Goal: Task Accomplishment & Management: Manage account settings

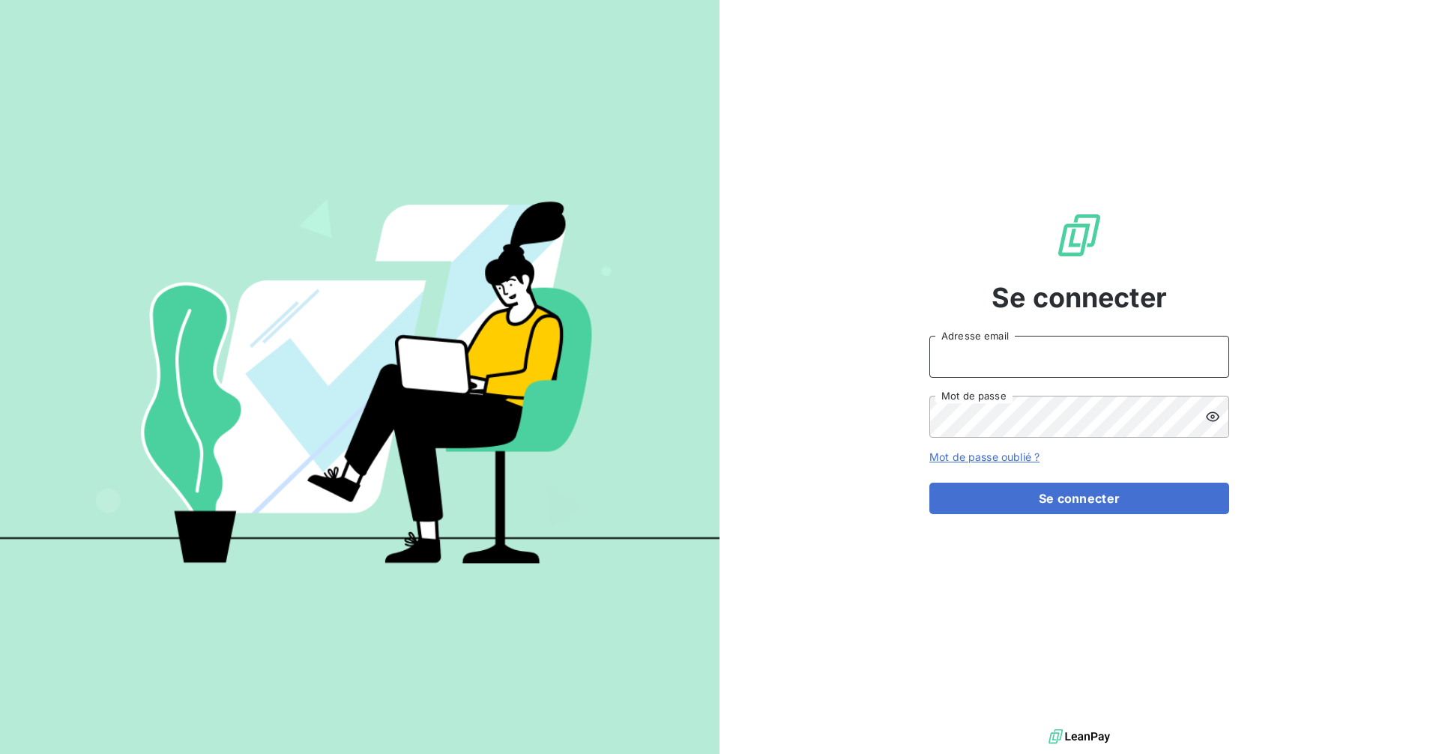
click at [1070, 358] on input "Adresse email" at bounding box center [1079, 357] width 300 height 42
type input "[EMAIL_ADDRESS][DOMAIN_NAME]"
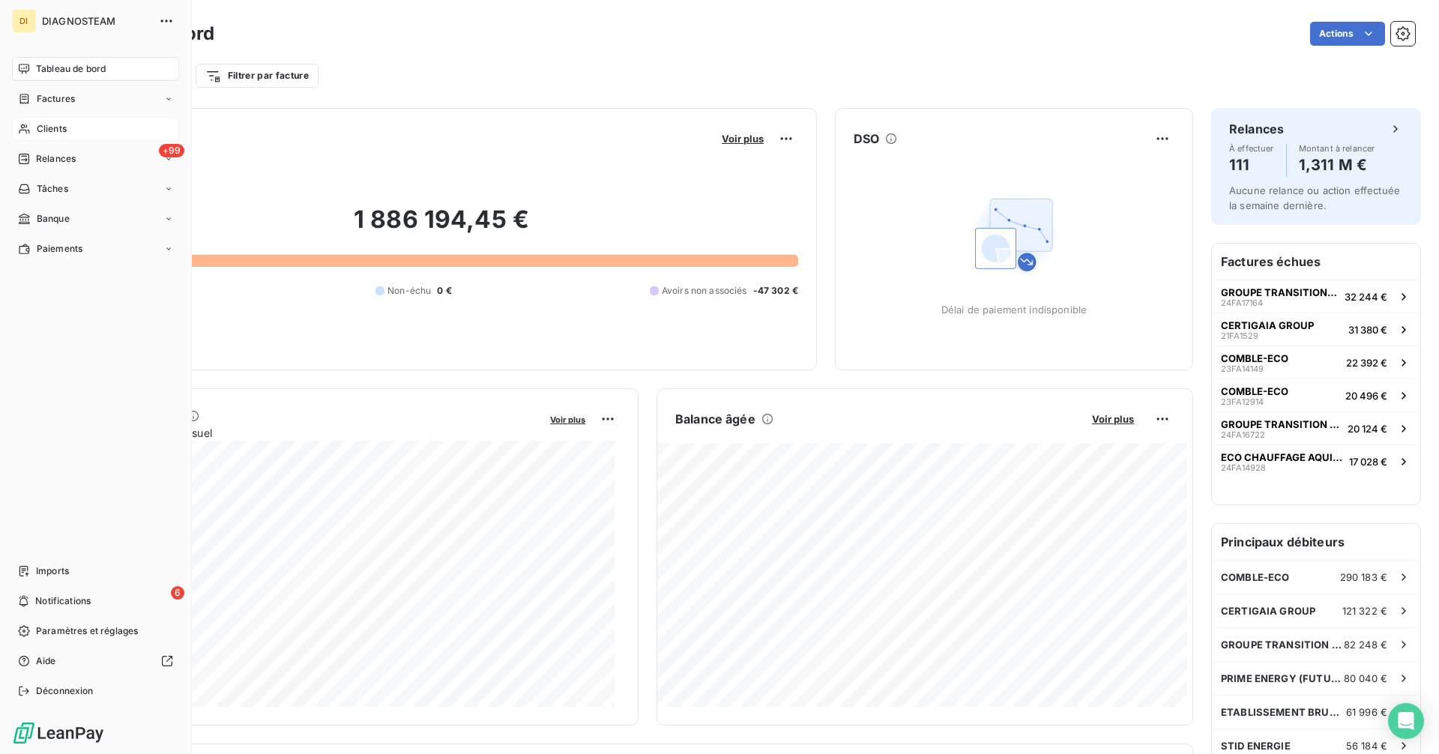
click at [44, 132] on span "Clients" at bounding box center [52, 128] width 30 height 13
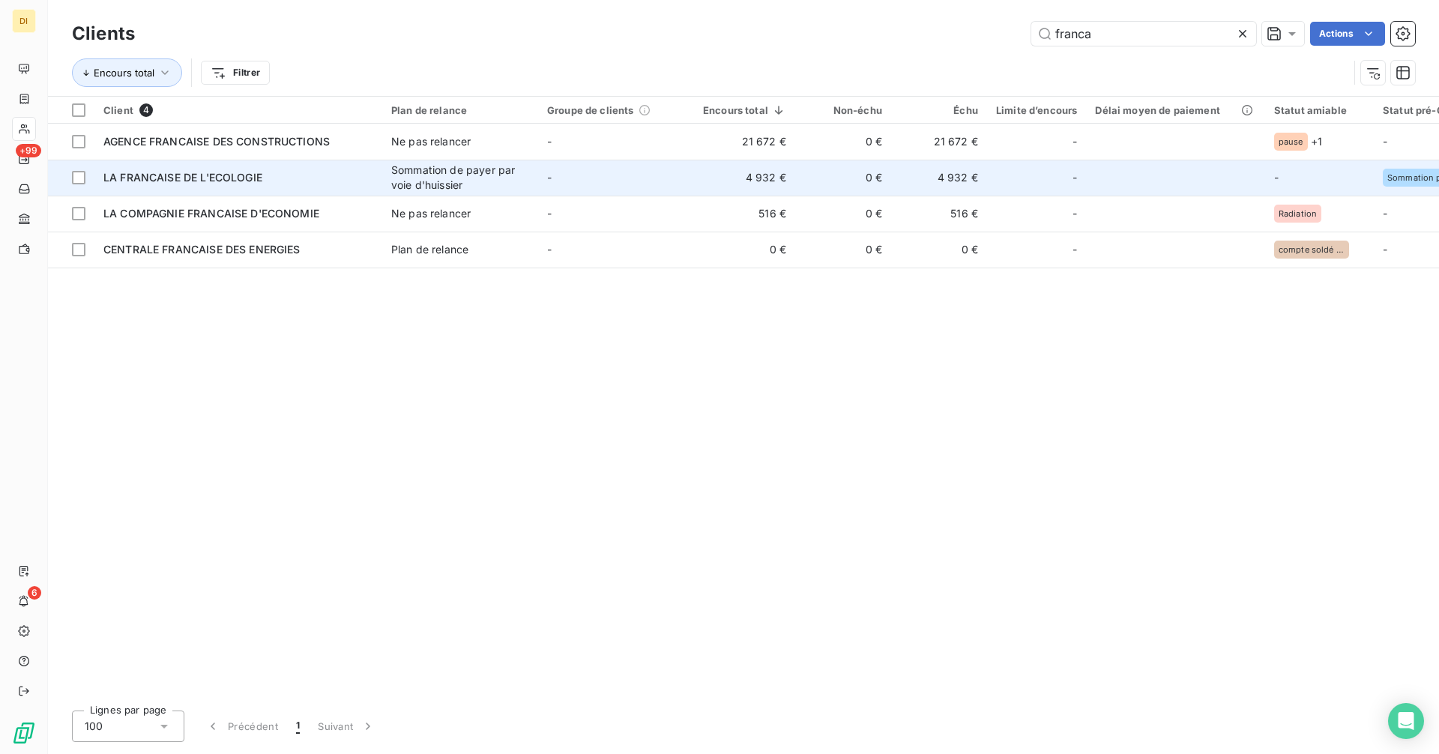
type input "franca"
click at [149, 176] on span "LA FRANCAISE DE L'ECOLOGIE" at bounding box center [182, 177] width 159 height 13
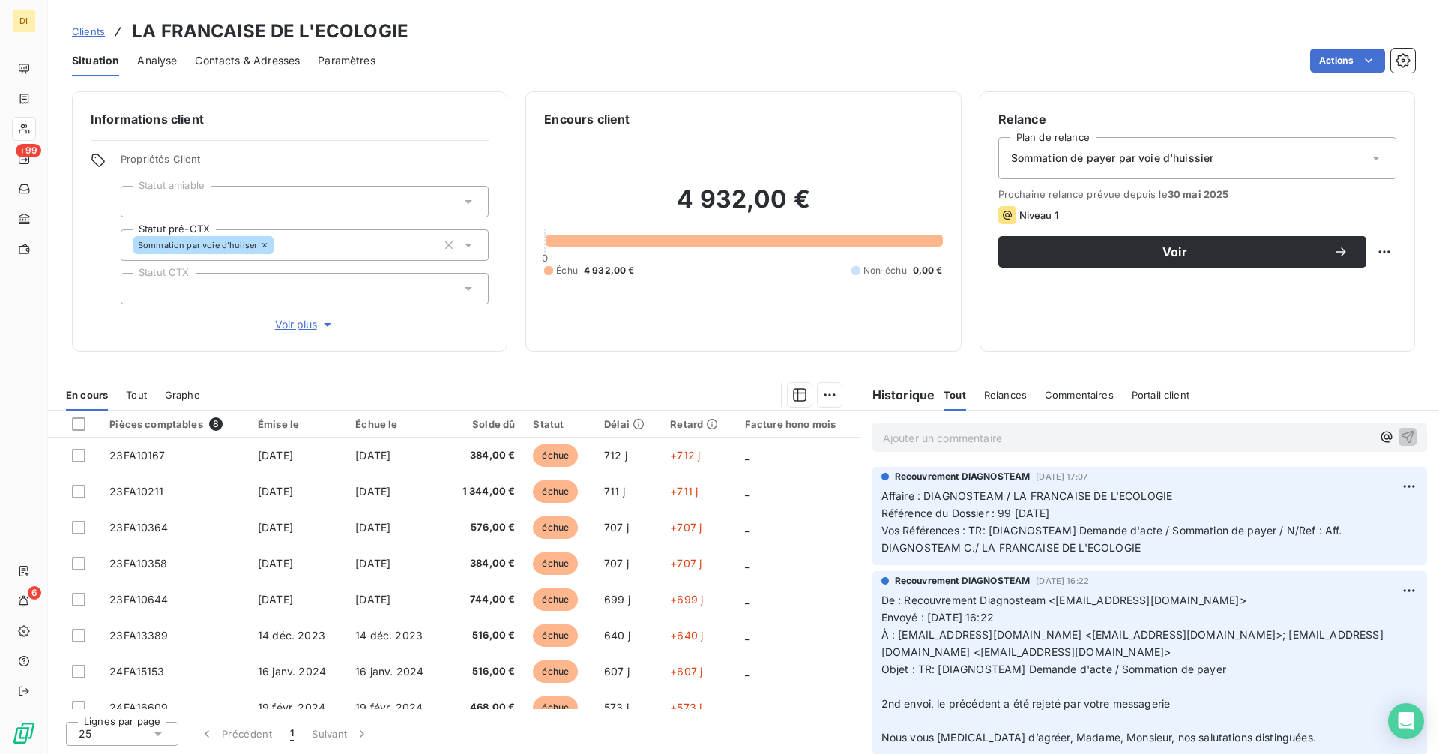
click at [253, 49] on div "Contacts & Adresses" at bounding box center [247, 60] width 105 height 31
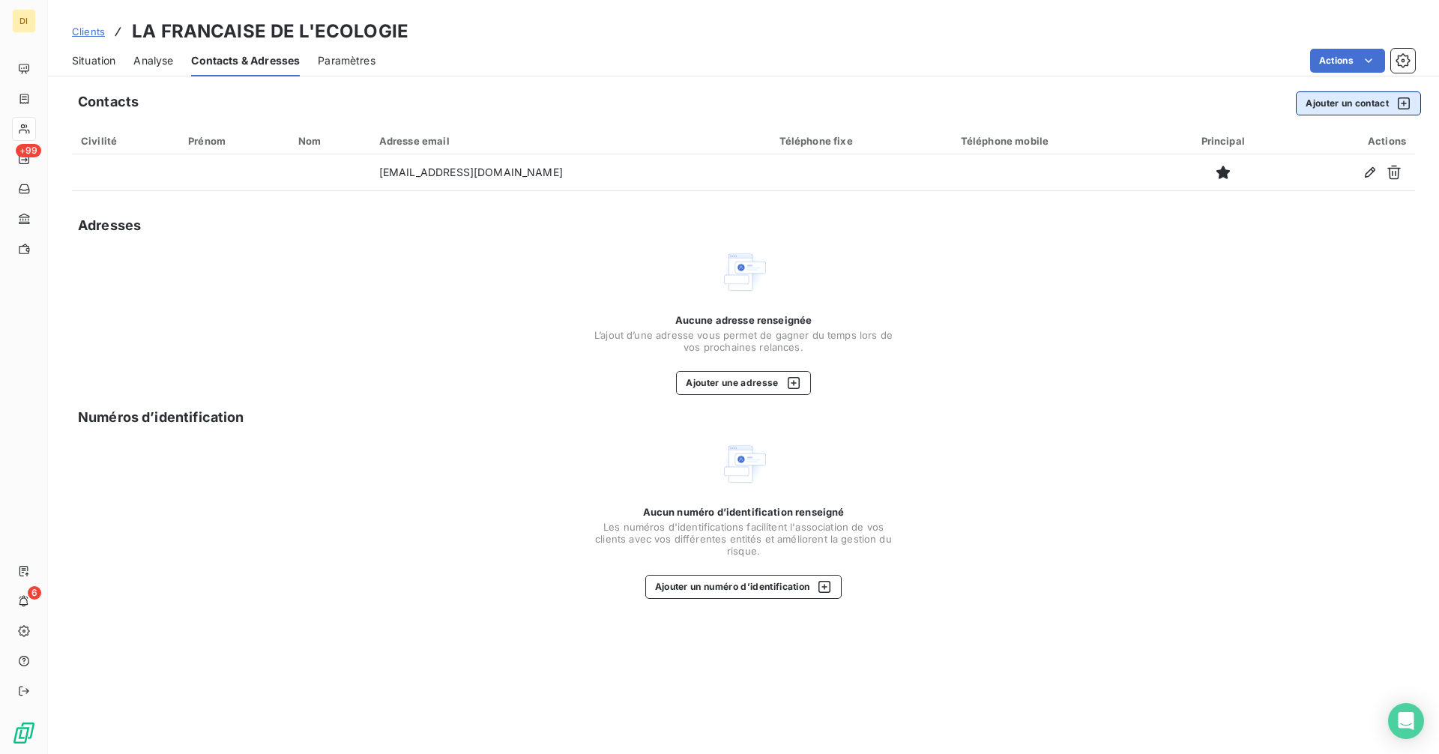
click at [1331, 107] on button "Ajouter un contact" at bounding box center [1358, 103] width 125 height 24
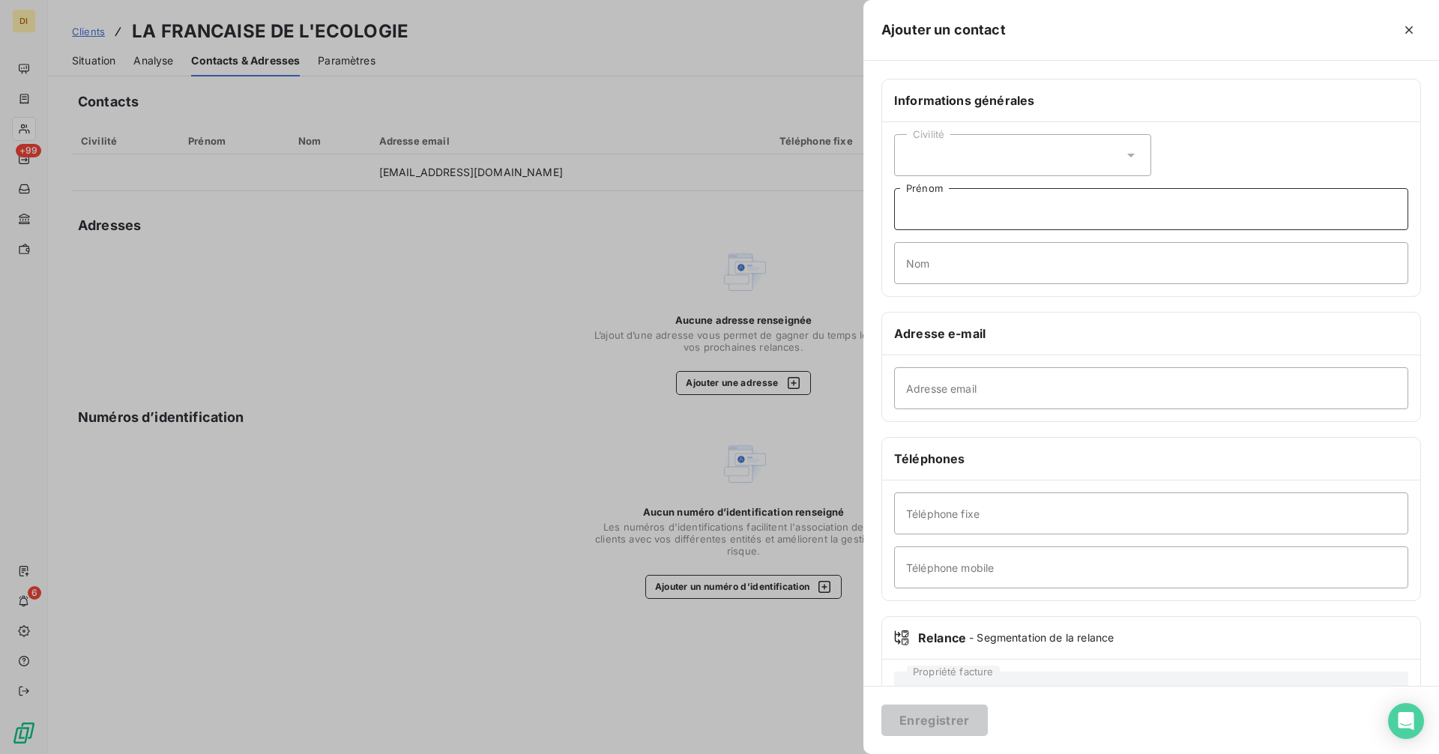
click at [947, 217] on input "Prénom" at bounding box center [1151, 209] width 514 height 42
paste input "[PERSON_NAME] [EMAIL_ADDRESS][DOMAIN_NAME] [PHONE_NUMBER]"
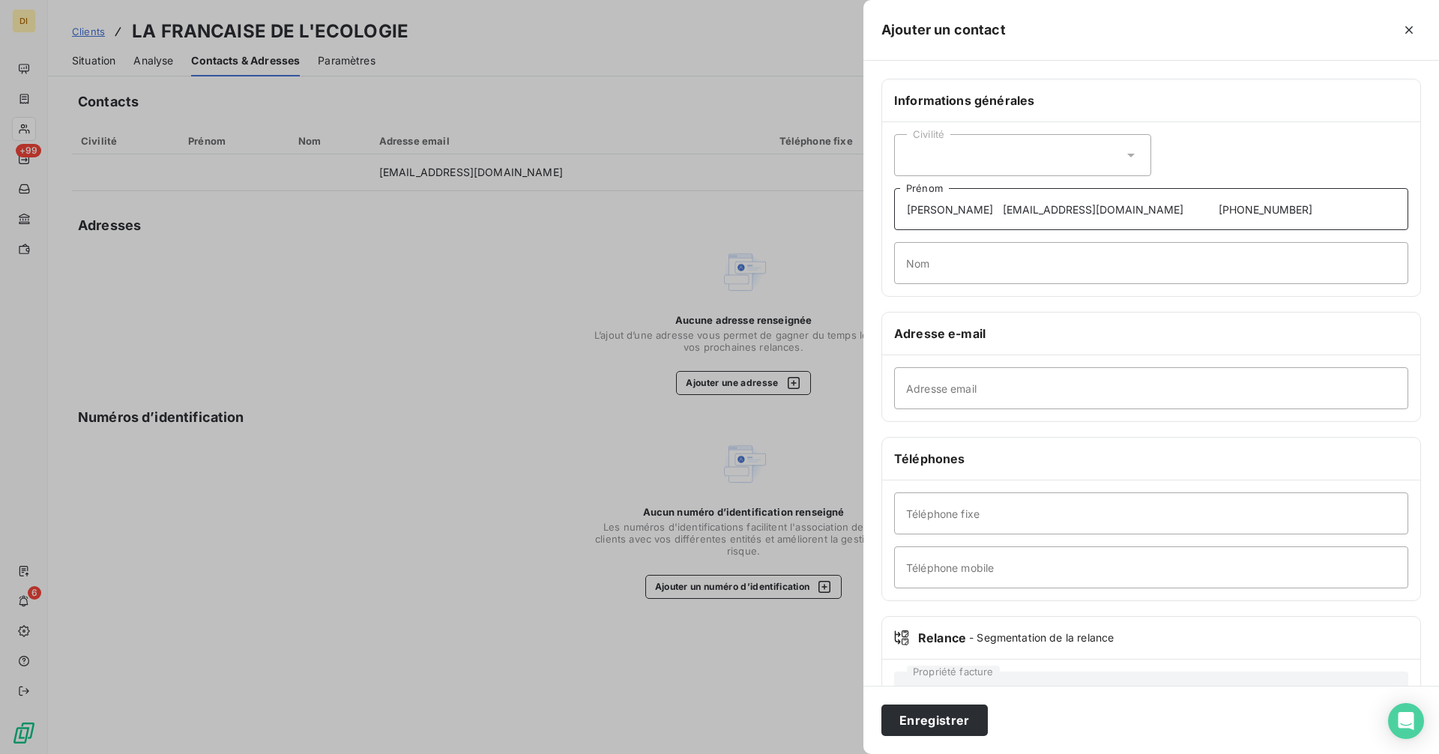
click at [932, 213] on input "[PERSON_NAME] [EMAIL_ADDRESS][DOMAIN_NAME] [PHONE_NUMBER]" at bounding box center [1151, 209] width 514 height 42
click at [942, 207] on input "[PERSON_NAME] [EMAIL_ADDRESS][DOMAIN_NAME] [PHONE_NUMBER]" at bounding box center [1151, 209] width 514 height 42
click at [1221, 201] on input "[PERSON_NAME] [EMAIL_ADDRESS][DOMAIN_NAME] [PHONE_NUMBER]" at bounding box center [1151, 209] width 514 height 42
type input "[PERSON_NAME]"
click at [1153, 268] on input "Nom" at bounding box center [1151, 263] width 514 height 42
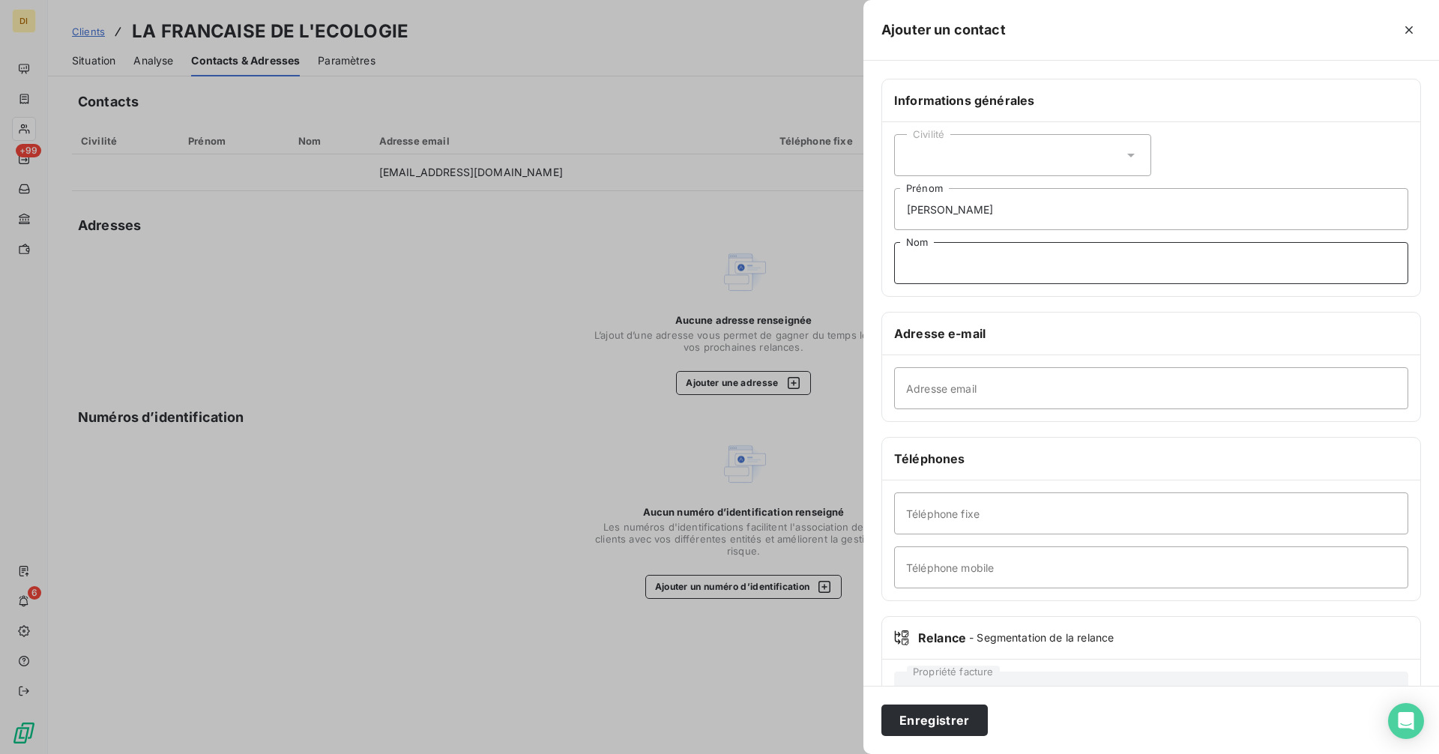
paste input "Abitbol [EMAIL_ADDRESS][DOMAIN_NAME] [PHONE_NUMBER]"
click at [928, 264] on input "Abitbol [EMAIL_ADDRESS][DOMAIN_NAME] [PHONE_NUMBER]" at bounding box center [1151, 263] width 514 height 42
click at [956, 262] on input "Abitbol [EMAIL_ADDRESS][DOMAIN_NAME] [PHONE_NUMBER]" at bounding box center [1151, 263] width 514 height 42
click at [1009, 265] on input "Abitbol [EMAIL_ADDRESS][DOMAIN_NAME] [PHONE_NUMBER]" at bounding box center [1151, 263] width 514 height 42
click at [955, 262] on input "Abitbol [EMAIL_ADDRESS][DOMAIN_NAME] [PHONE_NUMBER]" at bounding box center [1151, 263] width 514 height 42
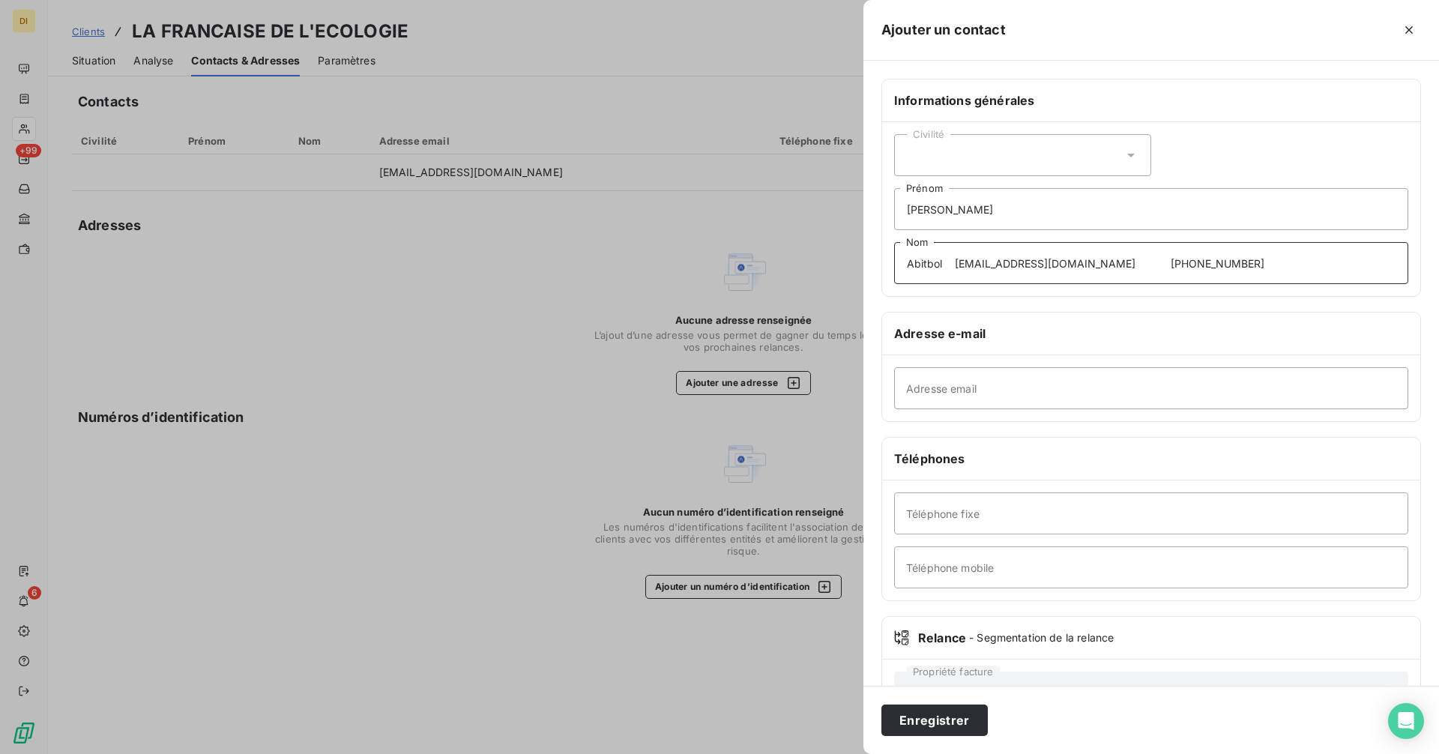
click at [1165, 259] on input "Abitbol [EMAIL_ADDRESS][DOMAIN_NAME] [PHONE_NUMBER]" at bounding box center [1151, 263] width 514 height 42
type input "Abitbol"
click at [1044, 382] on input "Adresse email" at bounding box center [1151, 388] width 514 height 42
paste input "[EMAIL_ADDRESS][DOMAIN_NAME] [PHONE_NUMBER]"
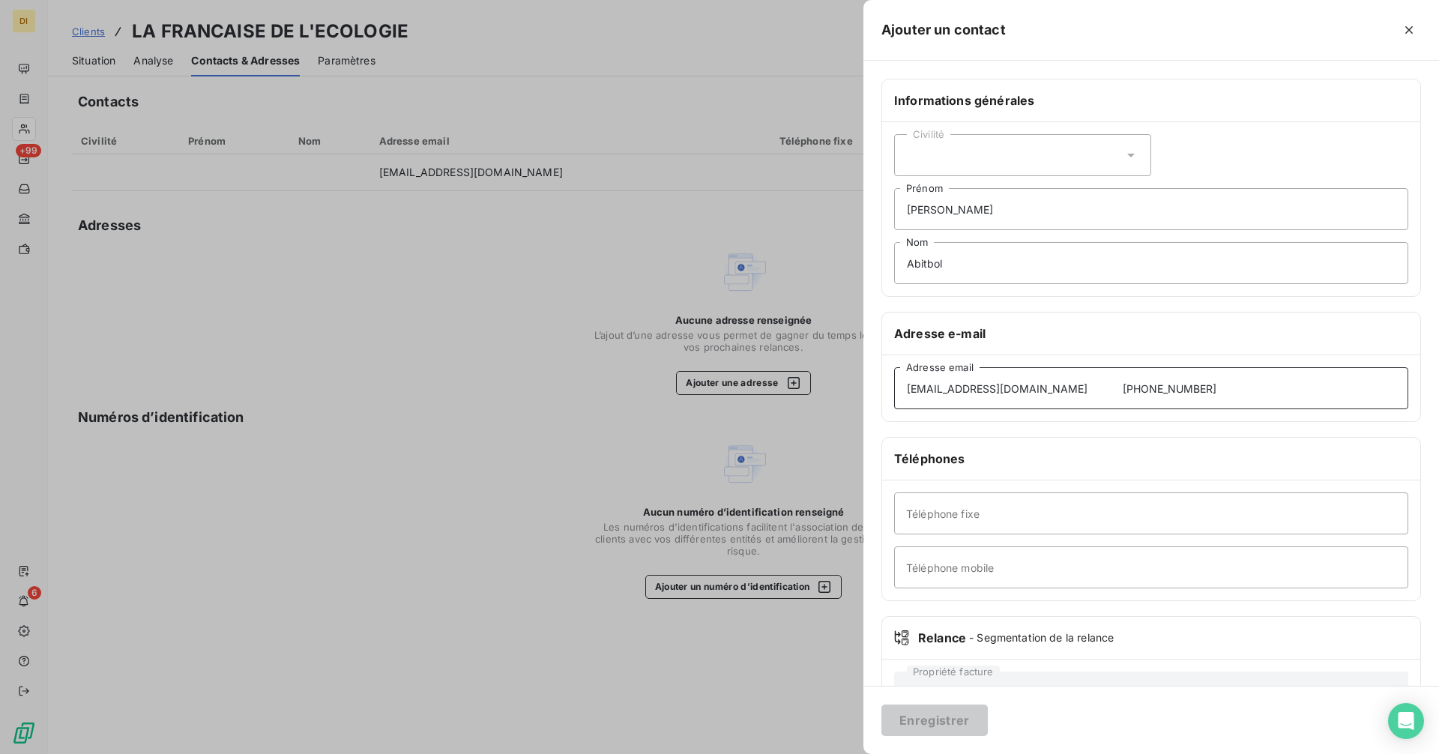
click at [1049, 385] on input "[EMAIL_ADDRESS][DOMAIN_NAME] [PHONE_NUMBER]" at bounding box center [1151, 388] width 514 height 42
click at [1155, 385] on input "[EMAIL_ADDRESS][DOMAIN_NAME] [PHONE_NUMBER]" at bounding box center [1151, 388] width 514 height 42
type input "[EMAIL_ADDRESS][DOMAIN_NAME]"
click at [968, 561] on input "Téléphone mobile" at bounding box center [1151, 567] width 514 height 42
paste input "0756977036"
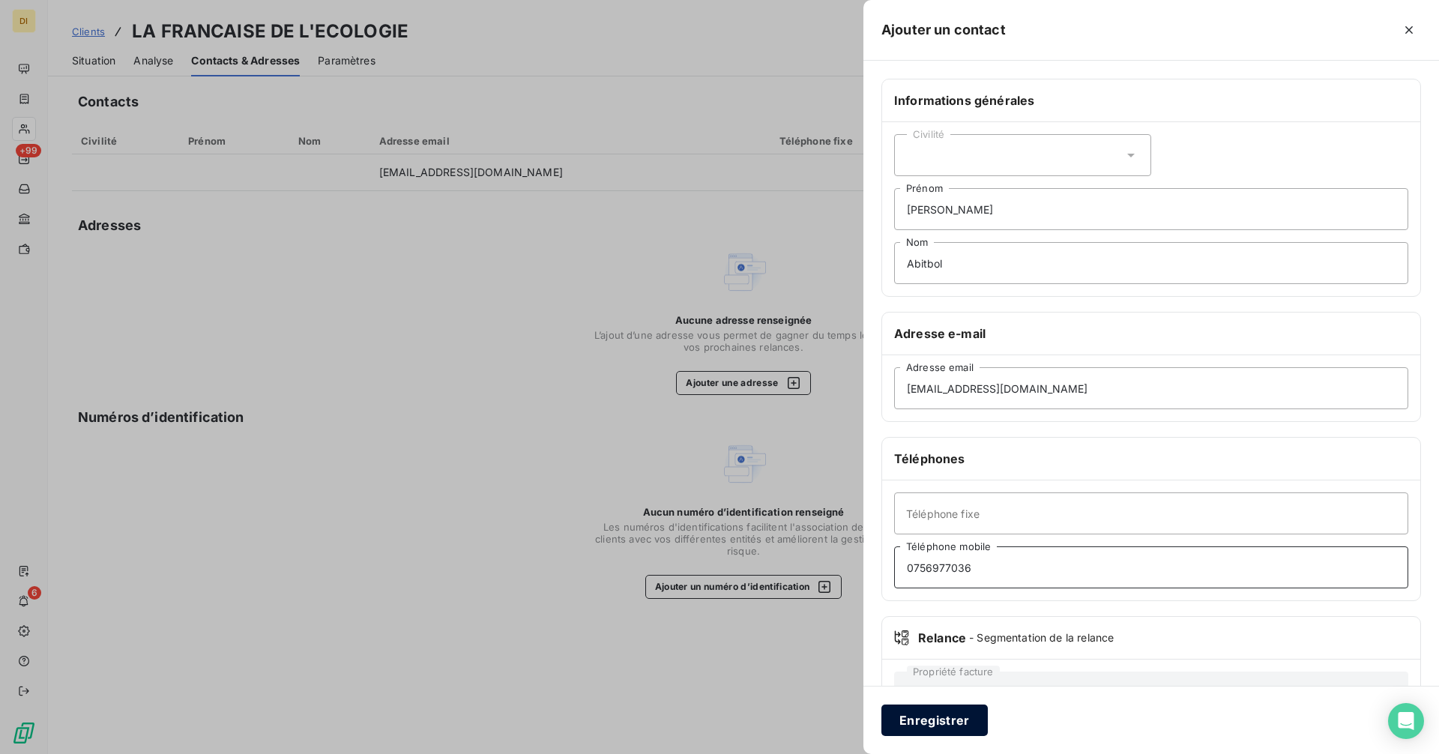
type input "0756977036"
click at [943, 723] on button "Enregistrer" at bounding box center [934, 720] width 106 height 31
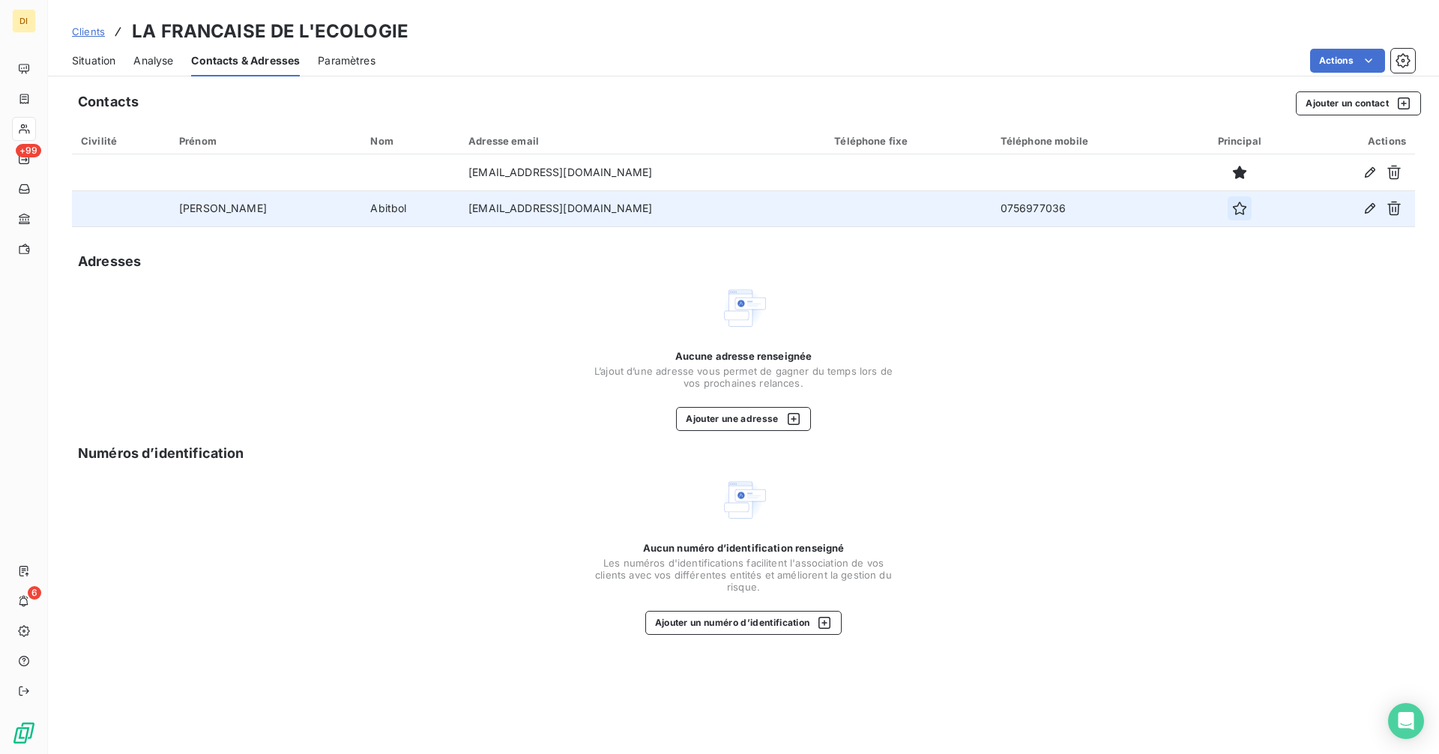
click at [1232, 213] on icon "button" at bounding box center [1239, 208] width 15 height 15
click at [106, 59] on span "Situation" at bounding box center [93, 60] width 43 height 15
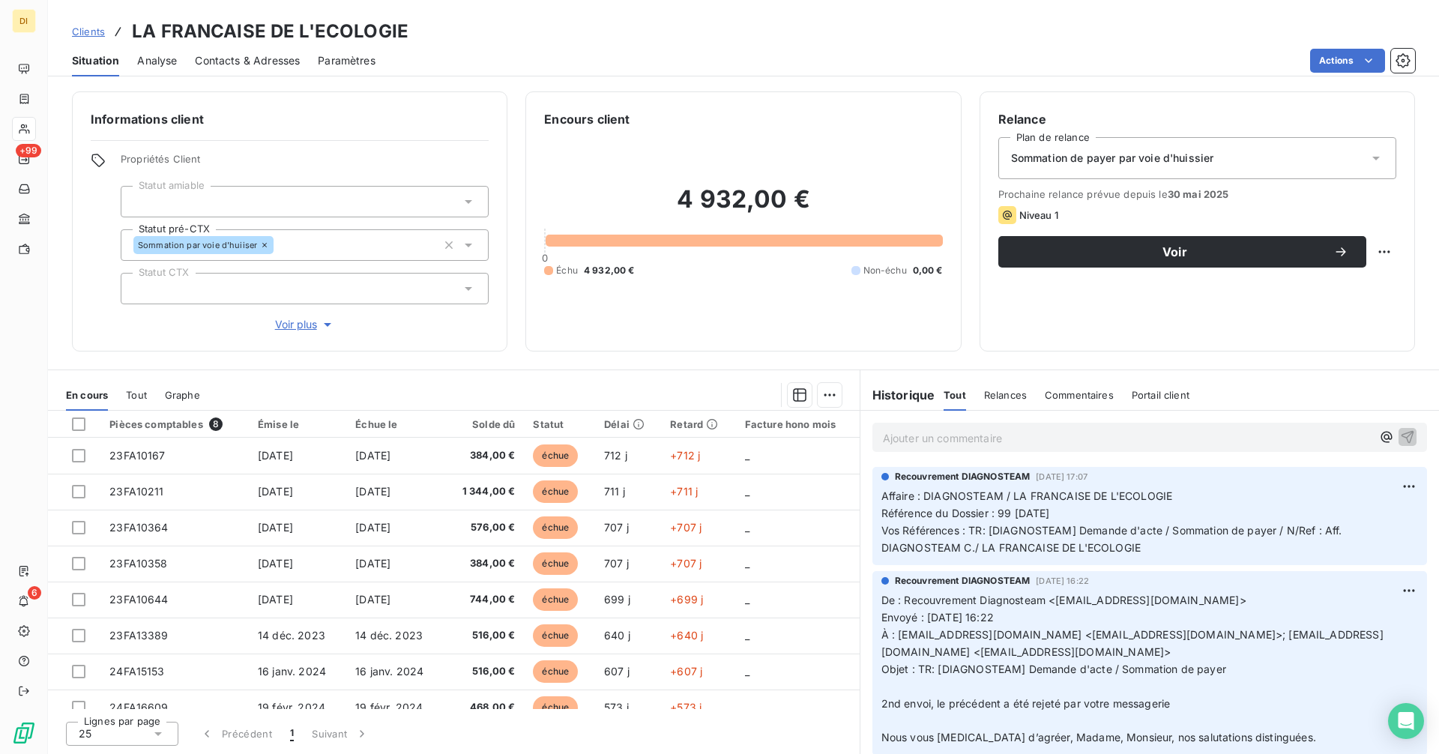
click at [1360, 165] on div "Sommation de payer par voie d'huissier" at bounding box center [1197, 158] width 398 height 42
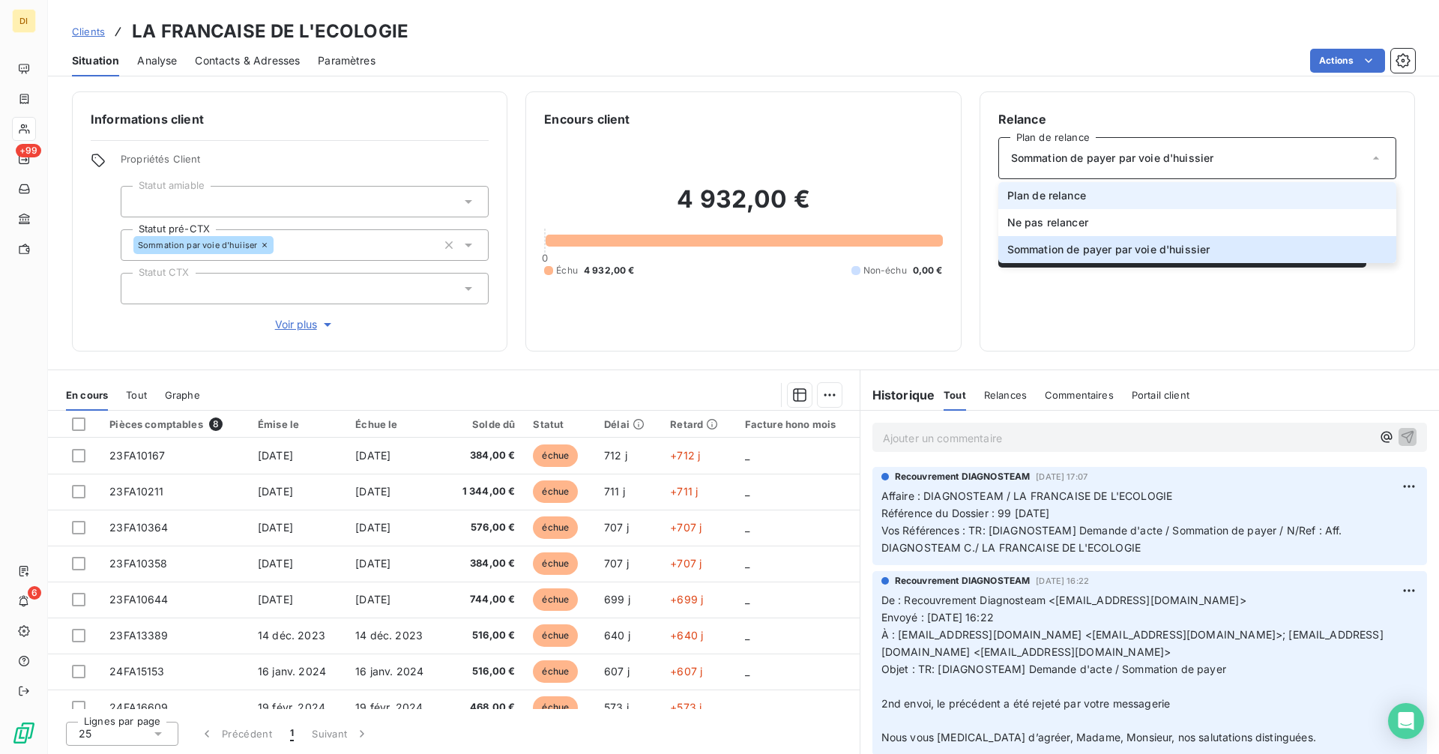
click at [1198, 193] on li "Plan de relance" at bounding box center [1197, 195] width 398 height 27
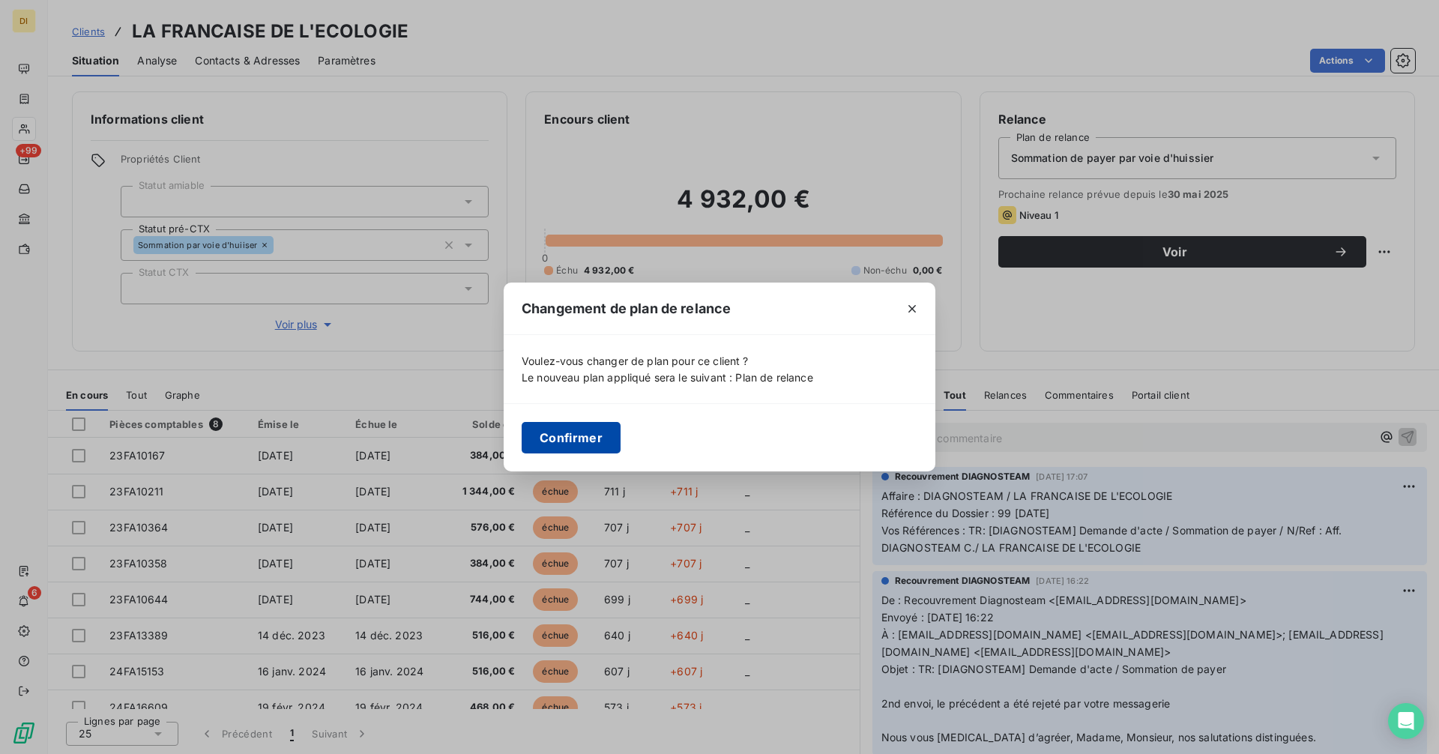
click at [595, 441] on button "Confirmer" at bounding box center [571, 437] width 99 height 31
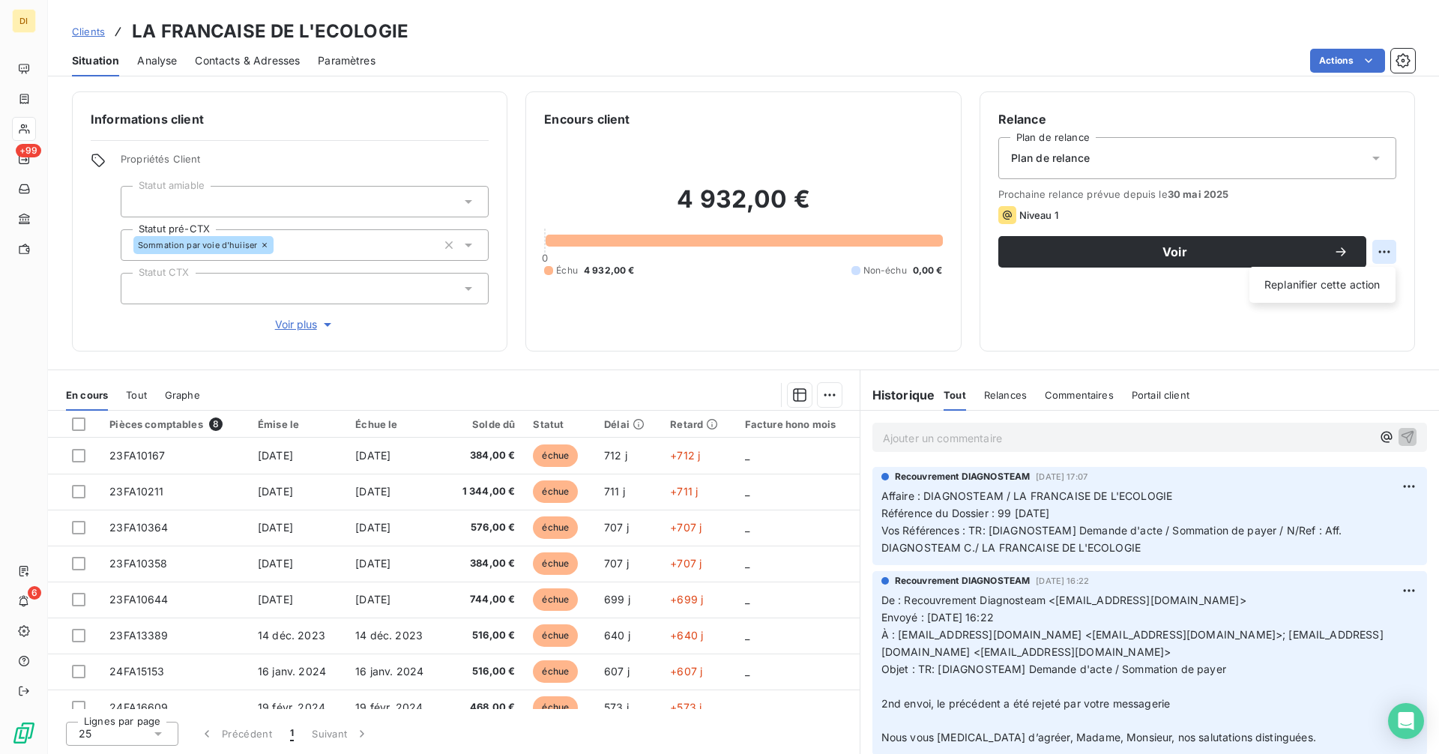
click at [1390, 255] on html "DI +99 6 Clients LA FRANCAISE DE L'ECOLOGIE Situation Analyse Contacts & Adress…" at bounding box center [719, 377] width 1439 height 754
click at [1327, 283] on div "Replanifier cette action" at bounding box center [1322, 285] width 134 height 24
select select "8"
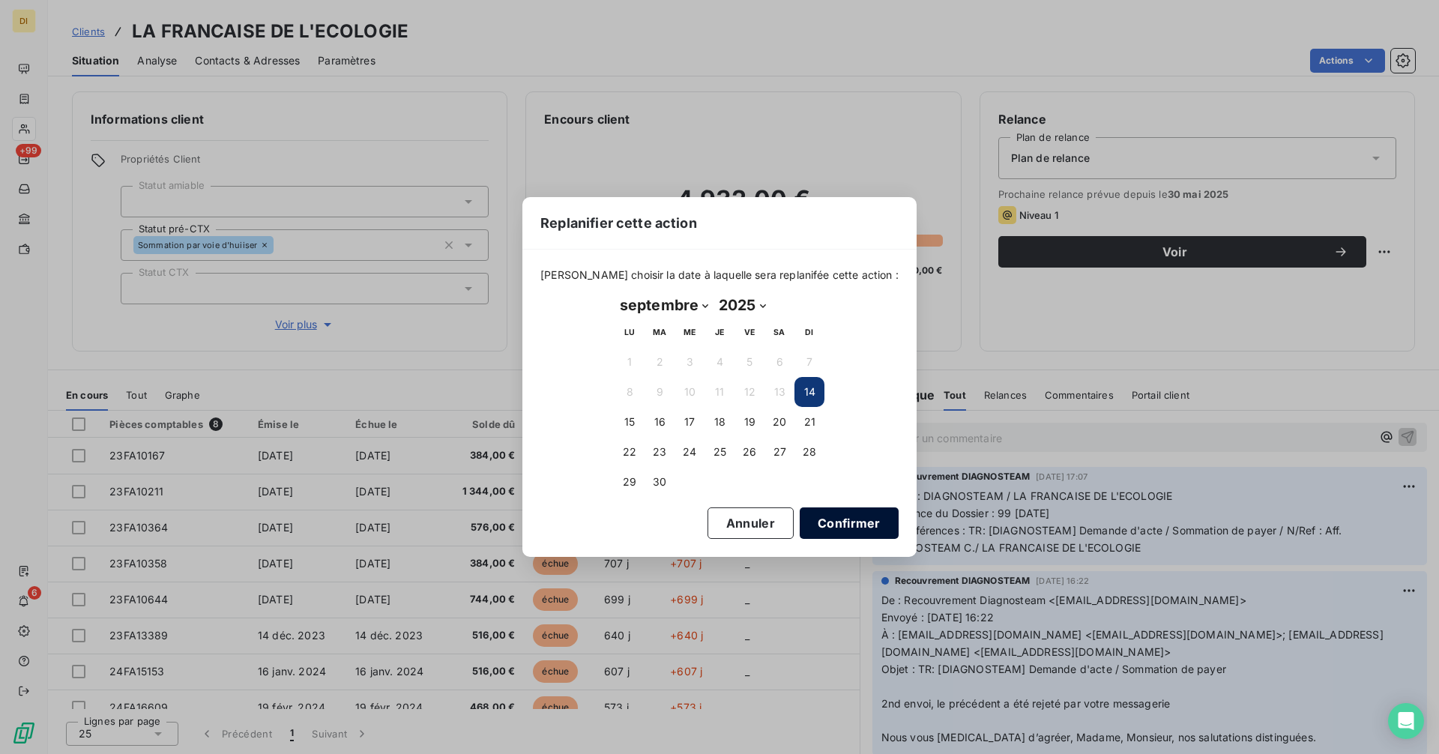
drag, startPoint x: 823, startPoint y: 534, endPoint x: 836, endPoint y: 516, distance: 21.9
click at [824, 534] on button "Confirmer" at bounding box center [849, 522] width 99 height 31
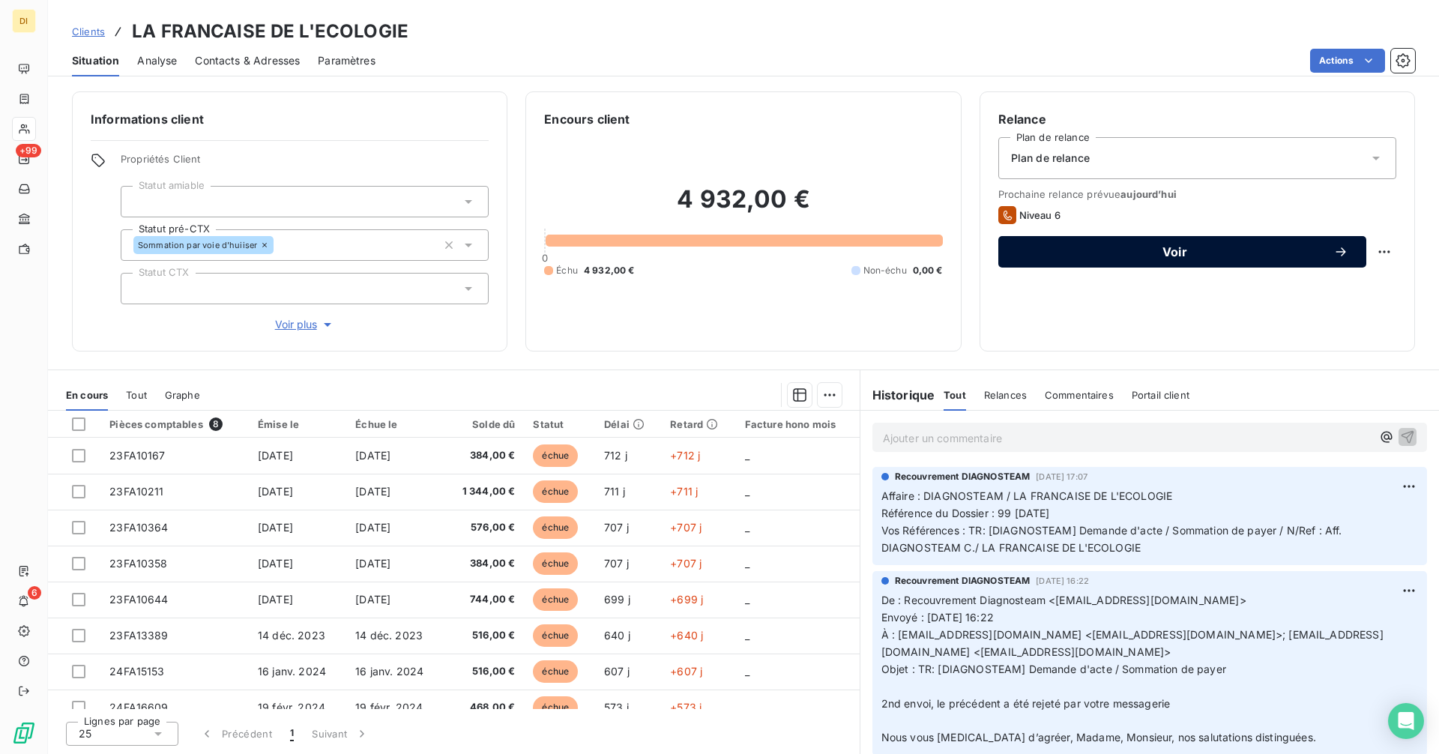
click at [1132, 252] on span "Voir" at bounding box center [1174, 252] width 317 height 12
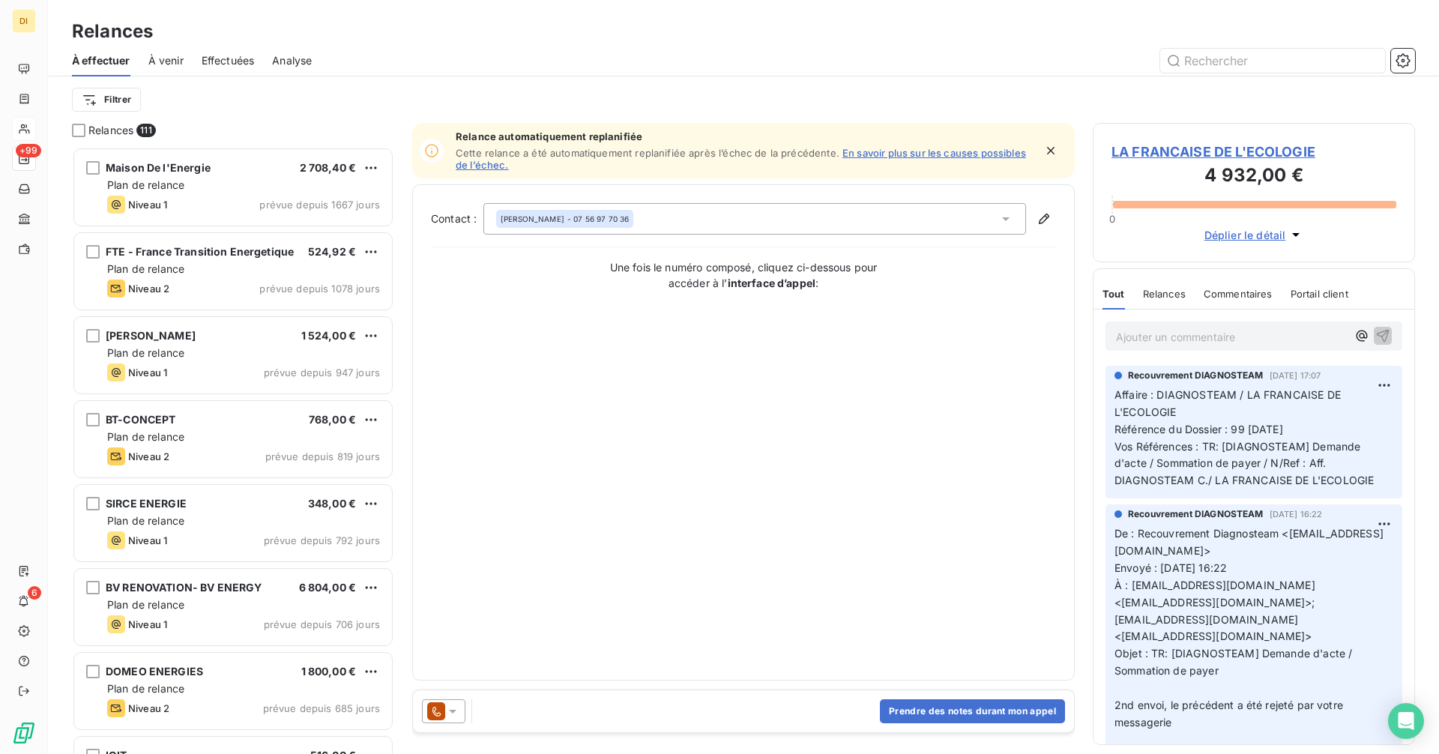
scroll to position [596, 311]
click at [452, 711] on icon at bounding box center [452, 712] width 7 height 4
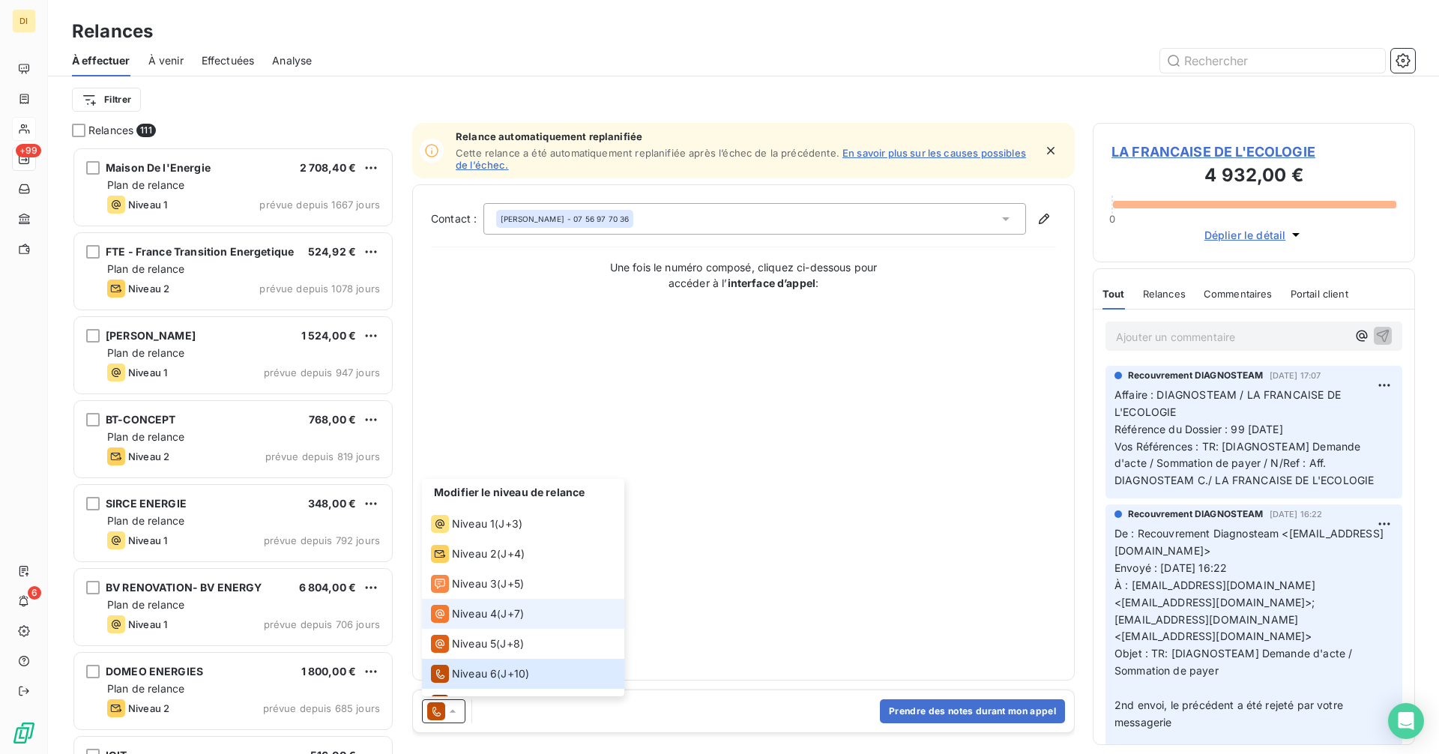
click at [512, 610] on span "J+7 )" at bounding box center [512, 613] width 23 height 15
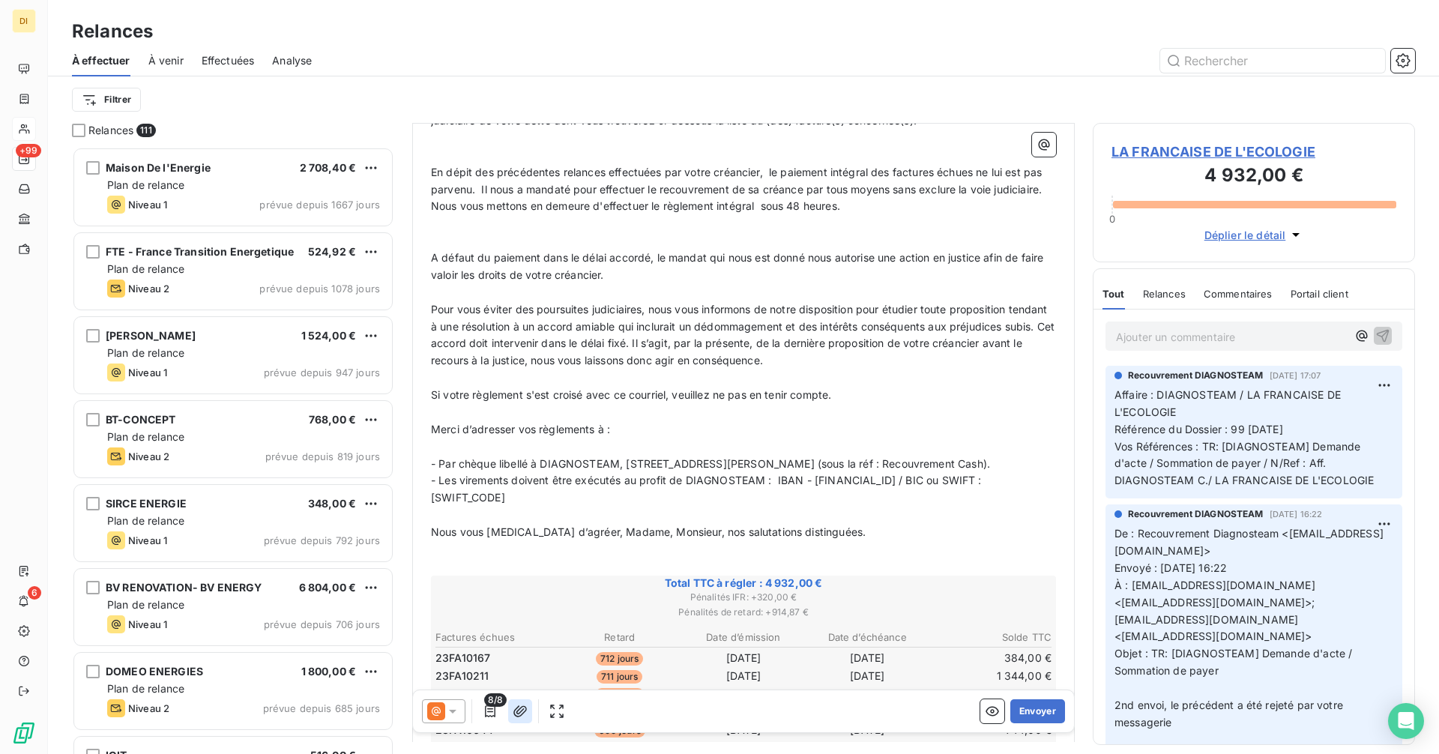
click at [523, 707] on icon "button" at bounding box center [519, 710] width 13 height 11
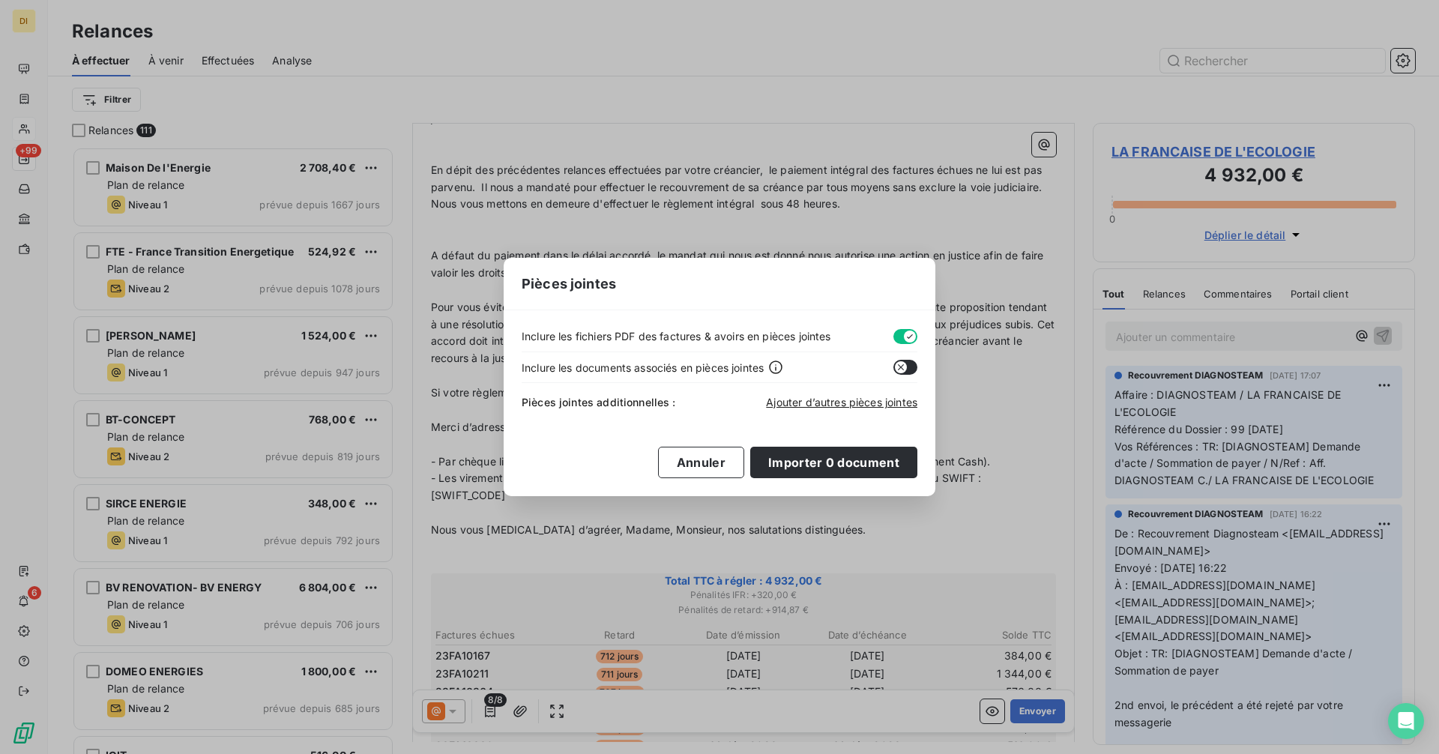
scroll to position [522, 0]
click at [904, 335] on icon "button" at bounding box center [910, 337] width 12 height 12
click at [838, 401] on span "Ajouter d’autres pièces jointes" at bounding box center [841, 402] width 151 height 13
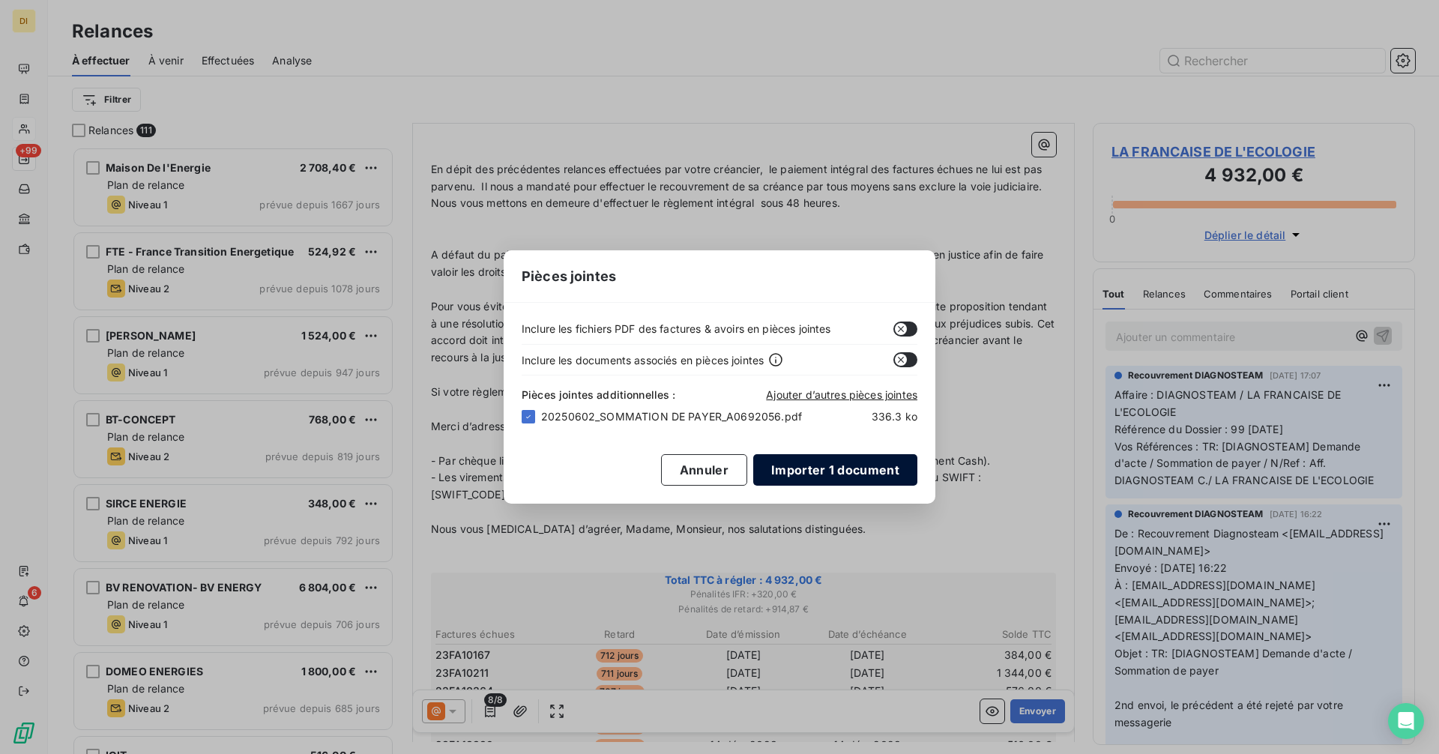
click at [852, 469] on button "Importer 1 document" at bounding box center [835, 469] width 164 height 31
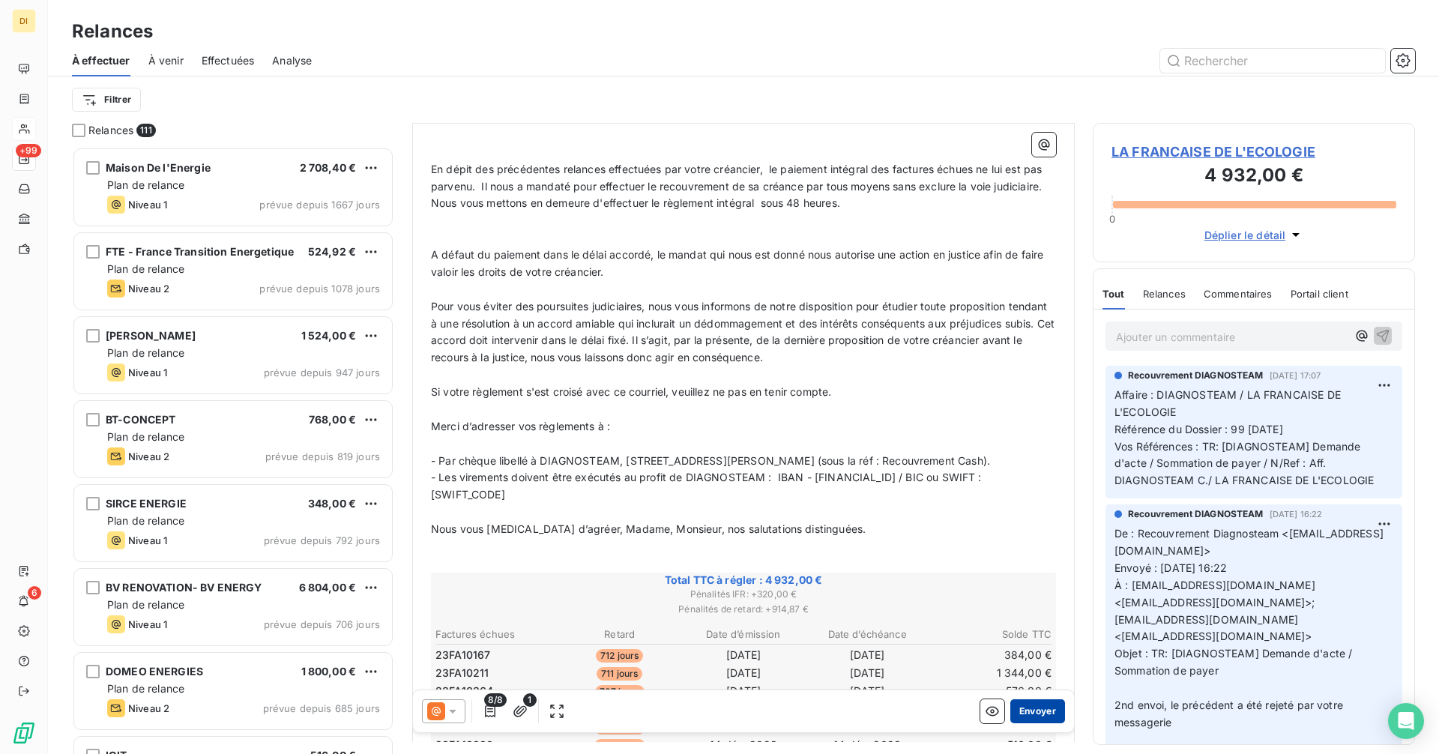
click at [1041, 711] on button "Envoyer" at bounding box center [1037, 711] width 55 height 24
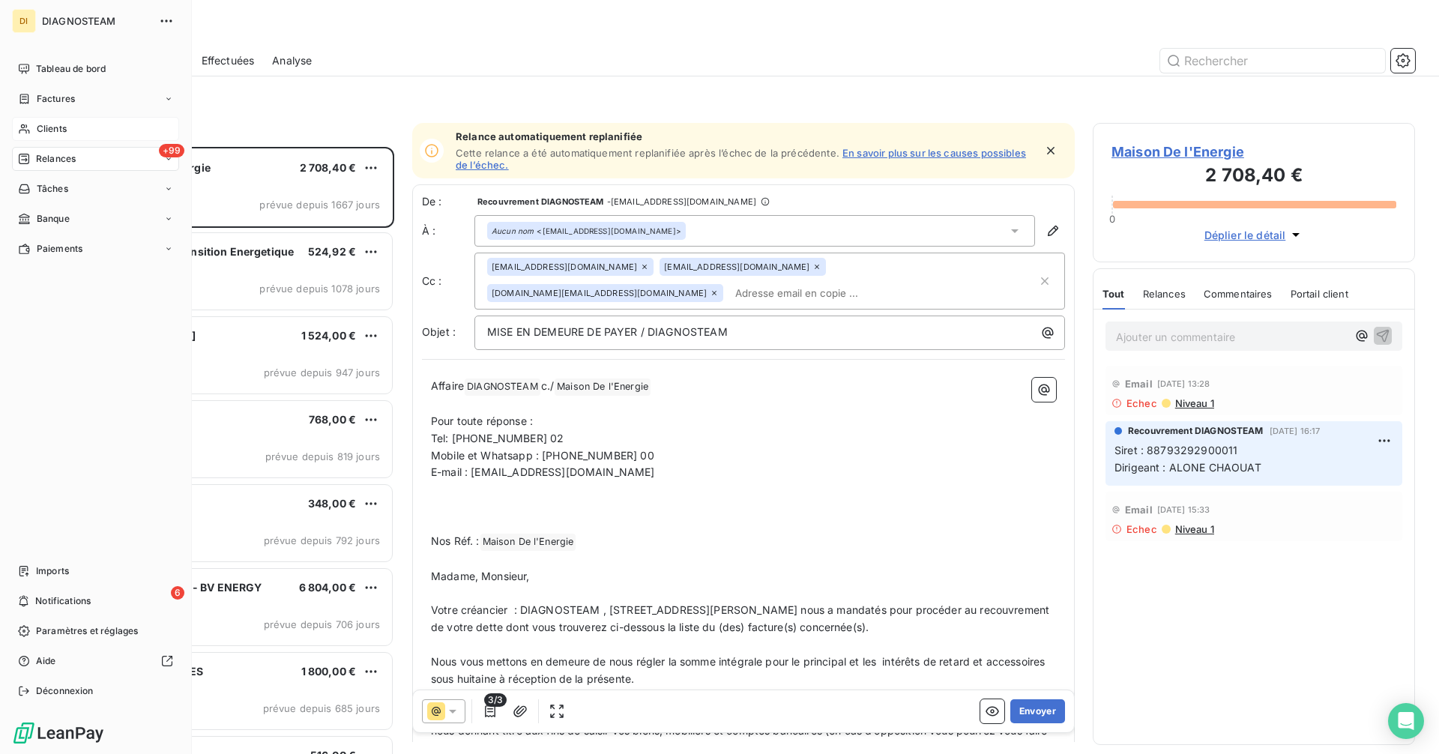
click at [45, 127] on span "Clients" at bounding box center [52, 128] width 30 height 13
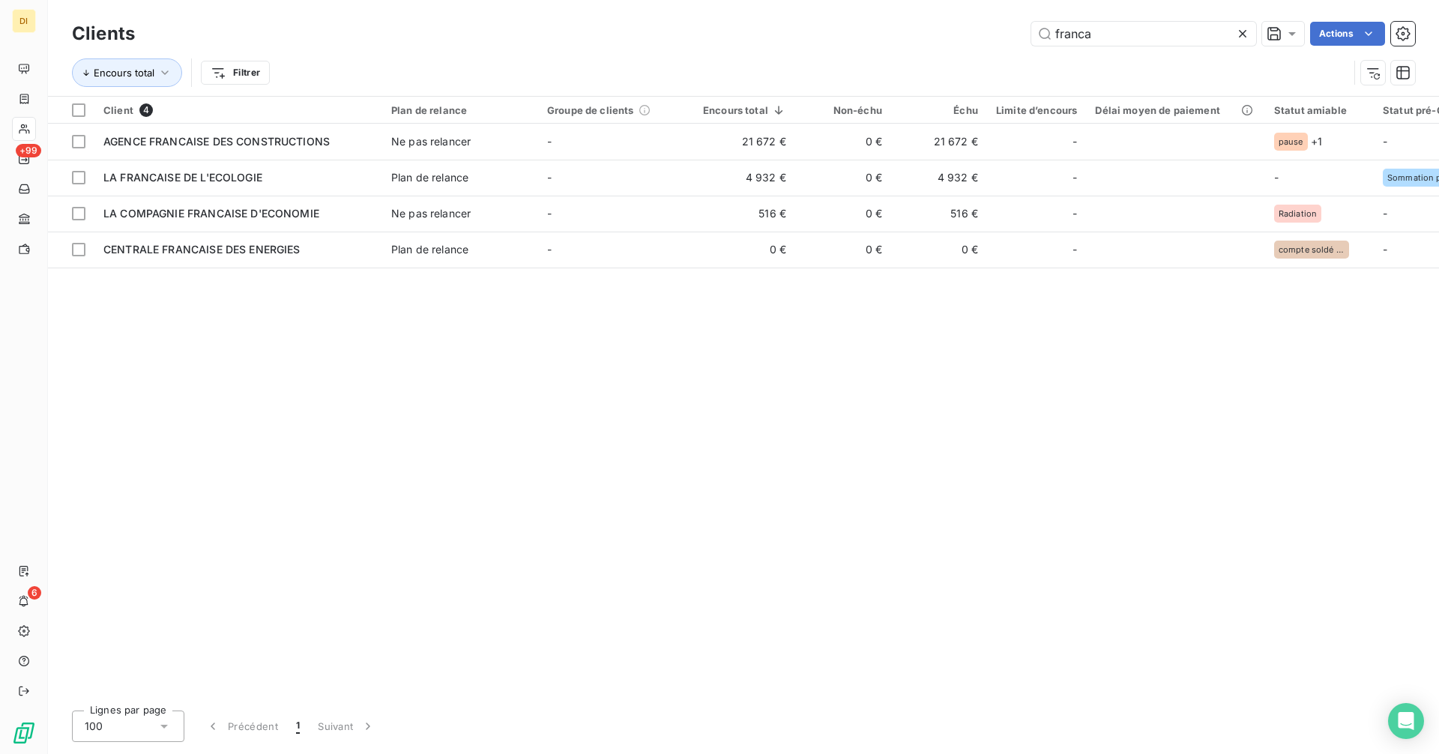
drag, startPoint x: 1128, startPoint y: 31, endPoint x: 986, endPoint y: 34, distance: 142.4
click at [986, 34] on div "franca Actions" at bounding box center [784, 34] width 1262 height 24
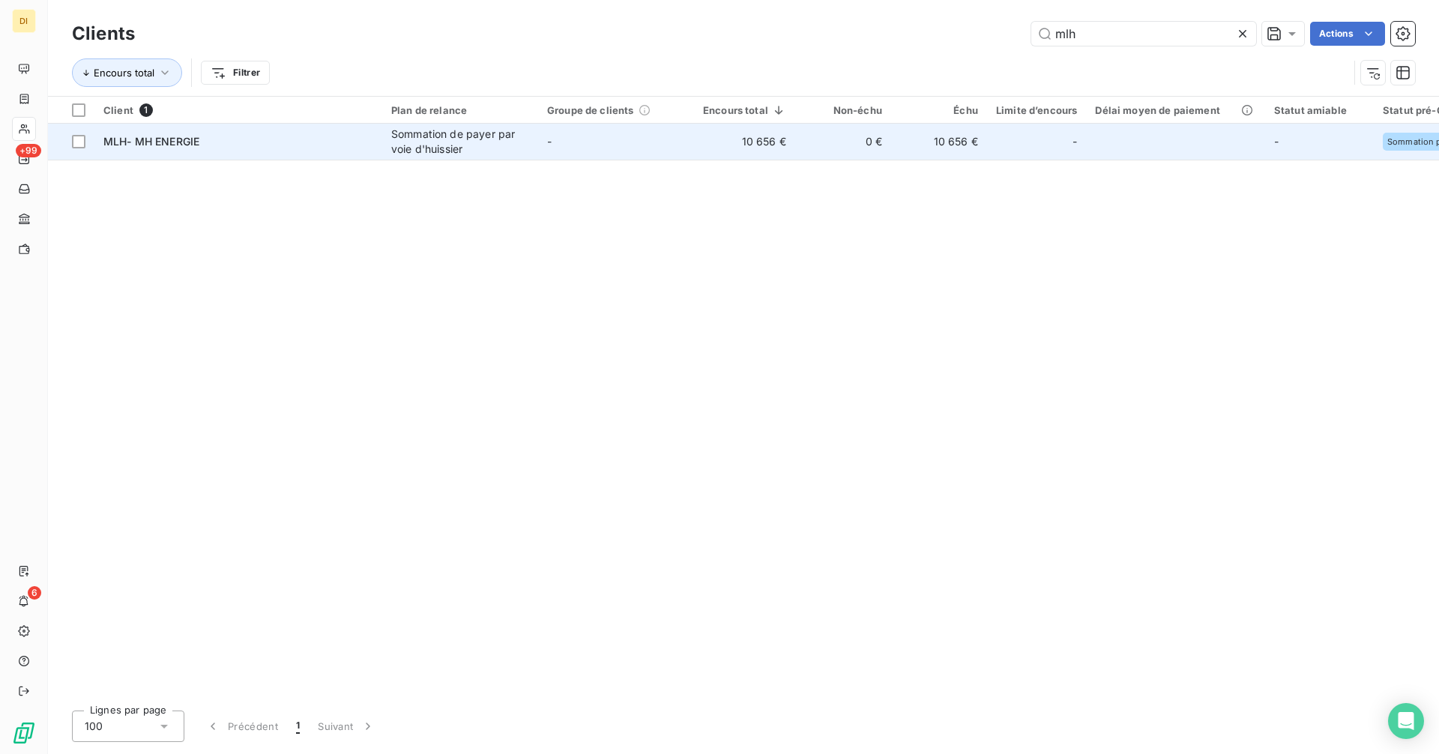
type input "mlh"
click at [636, 157] on td "-" at bounding box center [616, 142] width 156 height 36
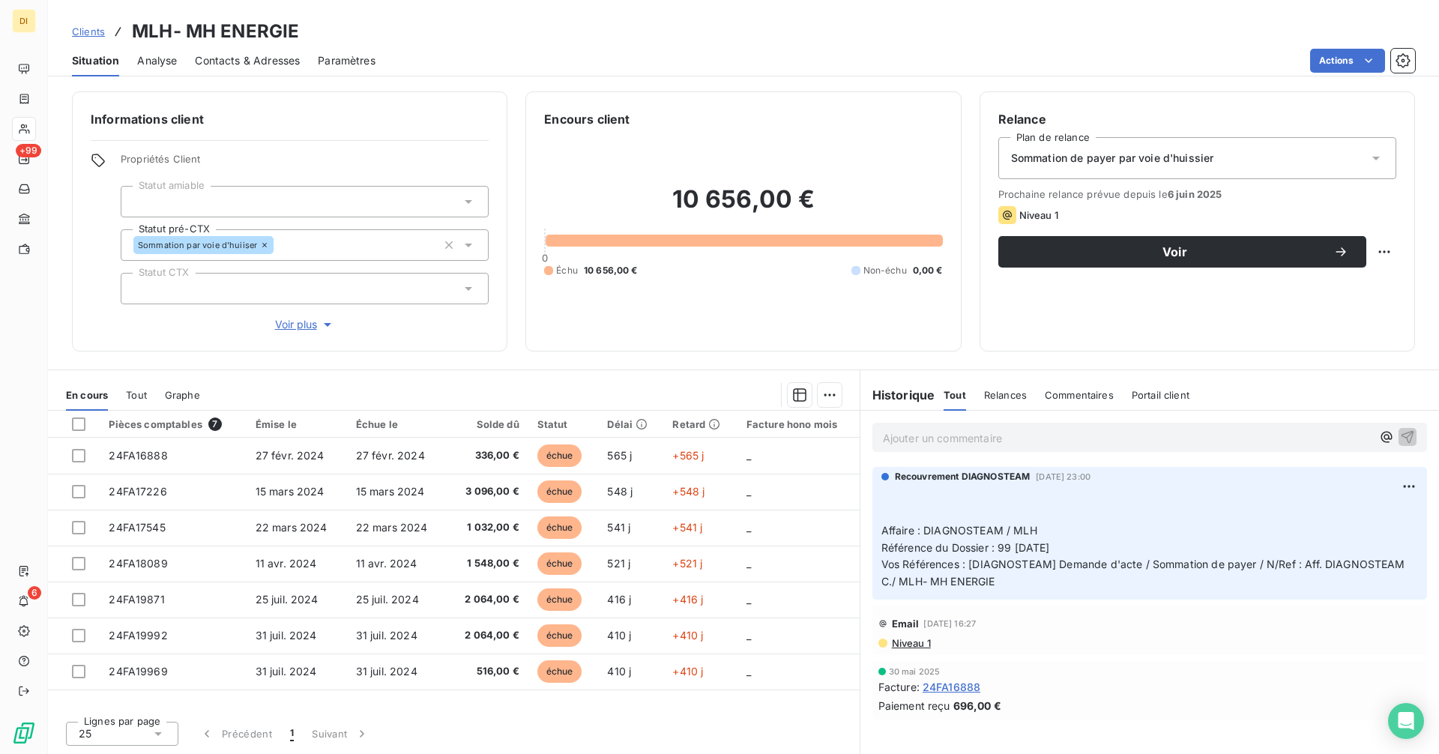
click at [1218, 154] on div "Sommation de payer par voie d'huissier" at bounding box center [1197, 158] width 398 height 42
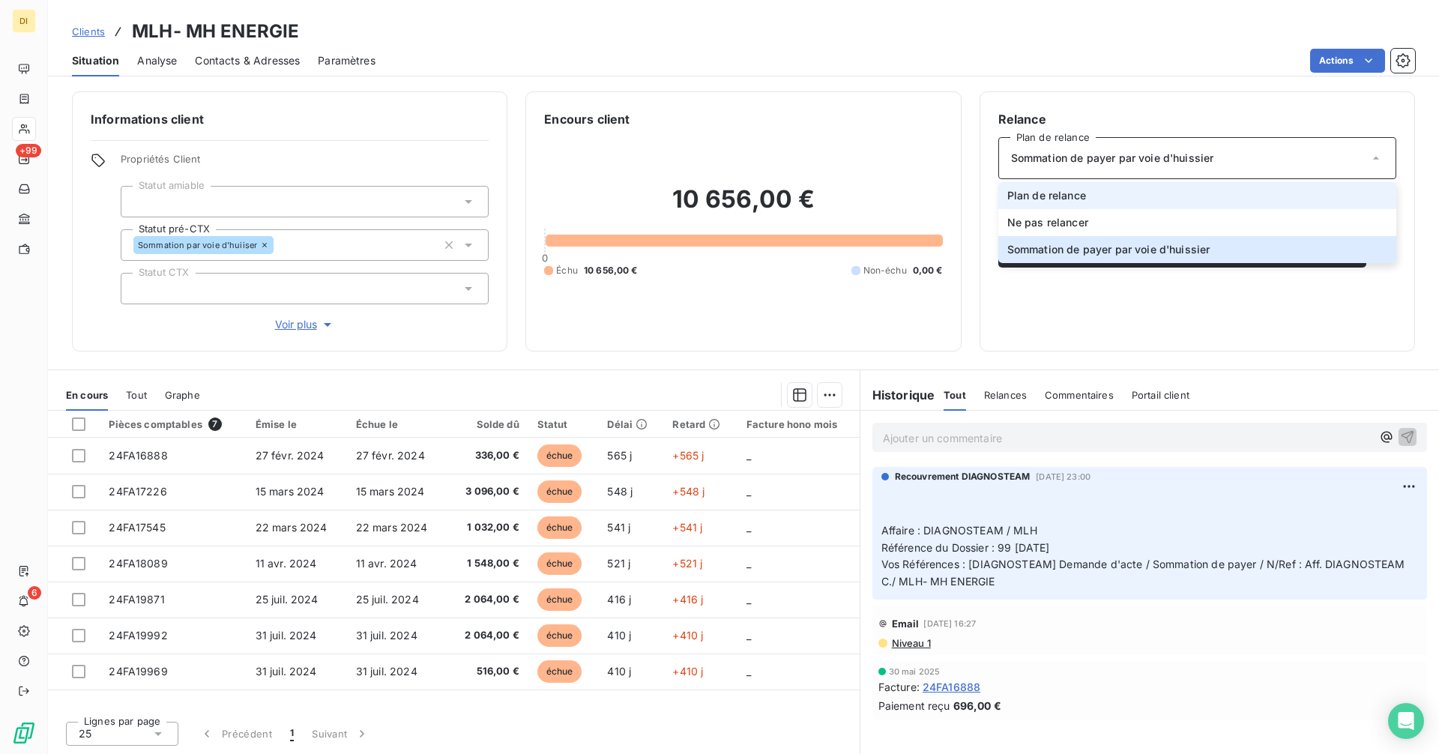
click at [1186, 187] on li "Plan de relance" at bounding box center [1197, 195] width 398 height 27
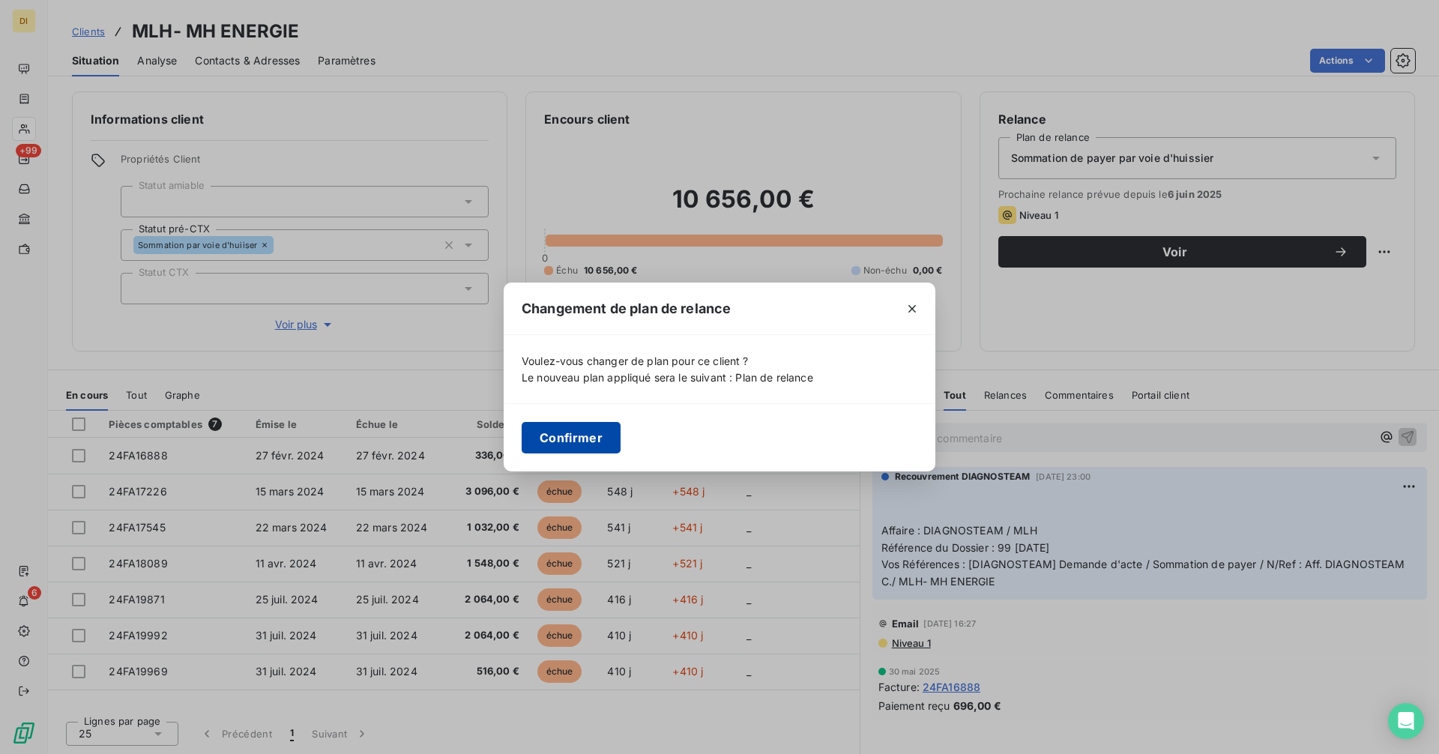
click at [594, 439] on button "Confirmer" at bounding box center [571, 437] width 99 height 31
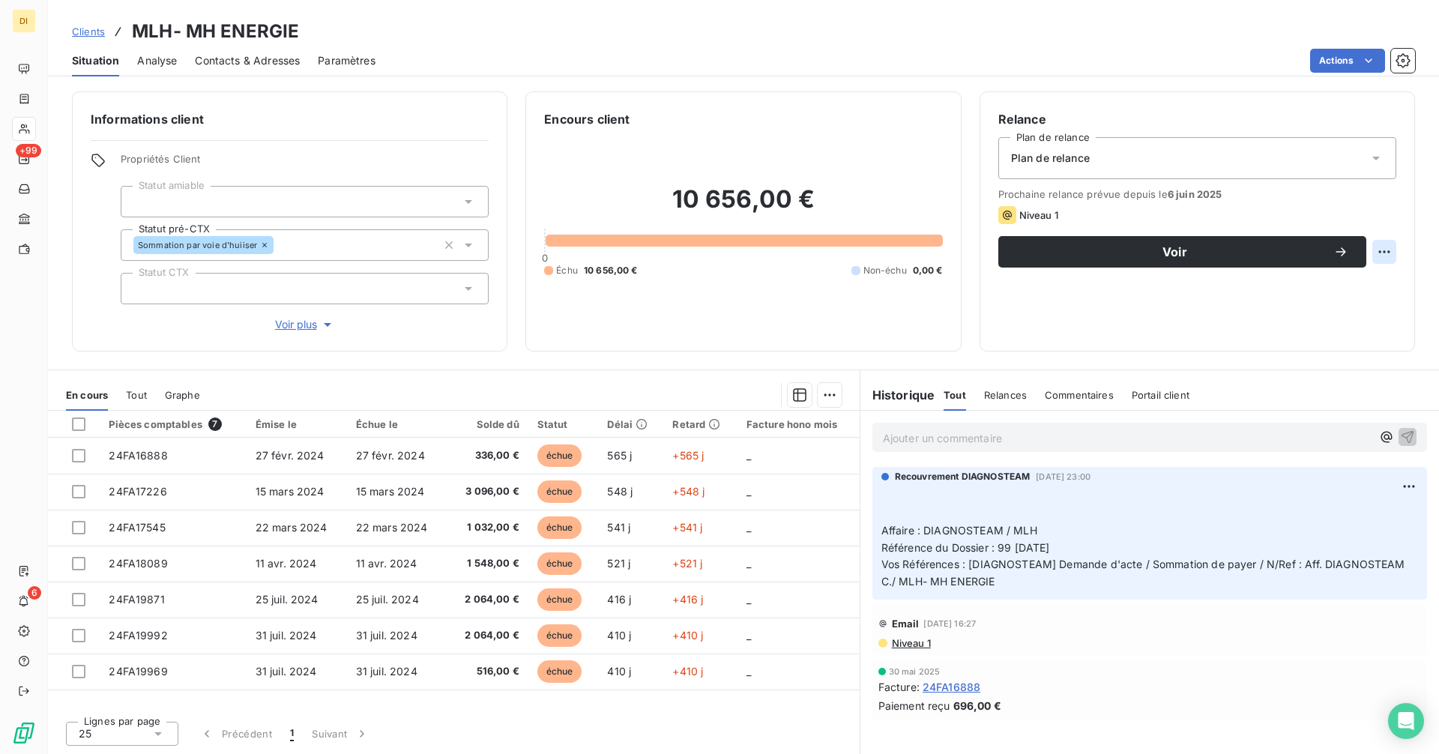
click at [1396, 250] on div "Relance Plan de relance Plan de relance Prochaine relance prévue depuis le [DAT…" at bounding box center [1197, 221] width 435 height 260
click at [1391, 250] on html "DI +99 6 Clients MLH- MH ENERGIE Situation Analyse Contacts & Adresses Paramètr…" at bounding box center [719, 377] width 1439 height 754
click at [1328, 286] on div "Replanifier cette action" at bounding box center [1322, 285] width 134 height 24
select select "8"
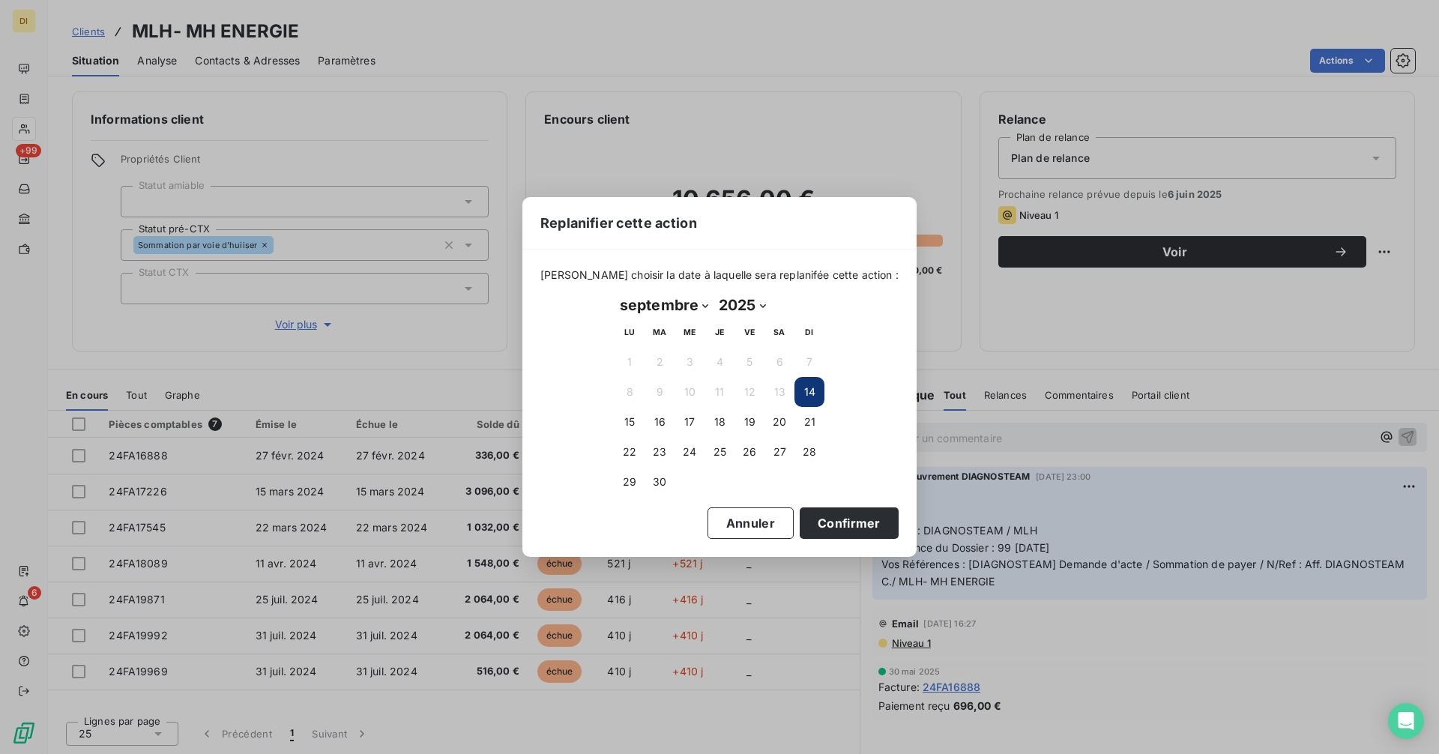
drag, startPoint x: 815, startPoint y: 530, endPoint x: 872, endPoint y: 470, distance: 82.2
click at [815, 529] on button "Confirmer" at bounding box center [849, 522] width 99 height 31
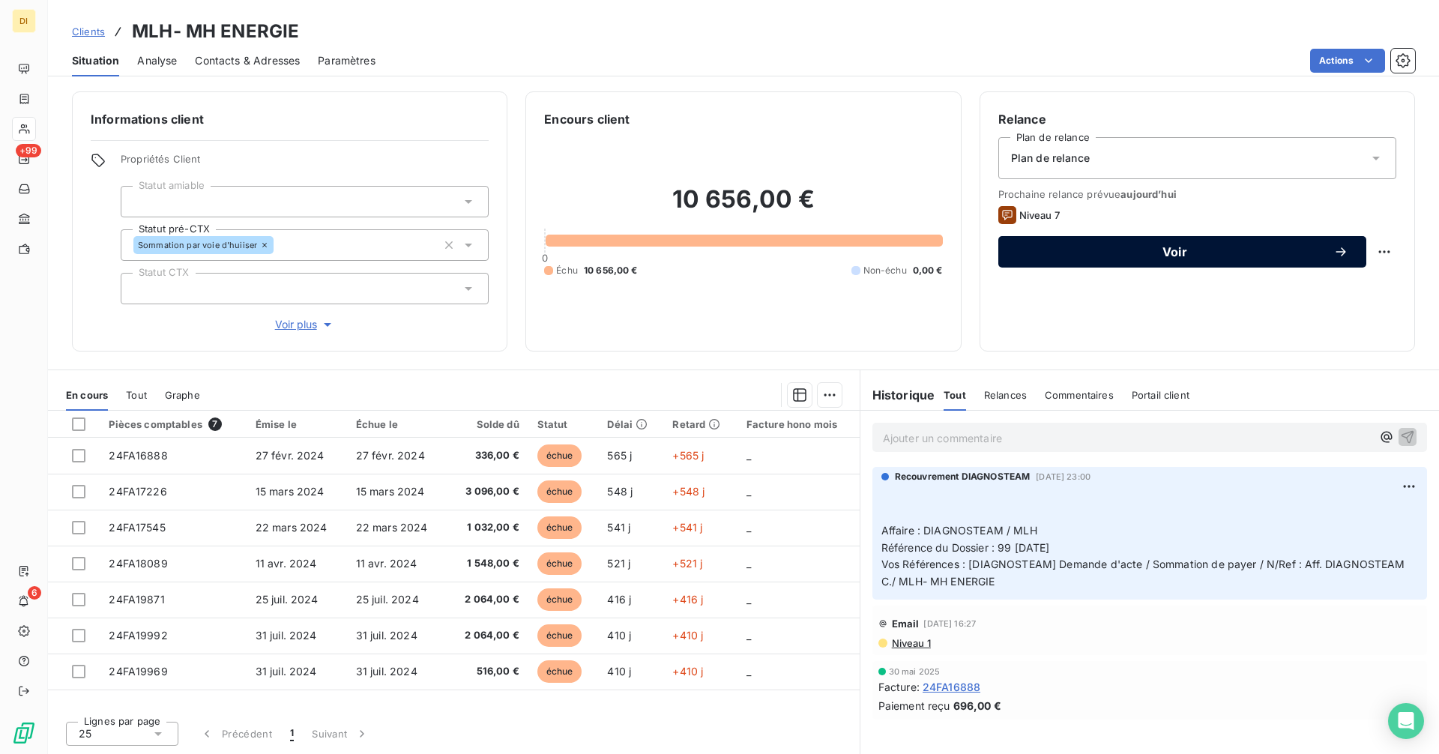
click at [1121, 250] on span "Voir" at bounding box center [1174, 252] width 317 height 12
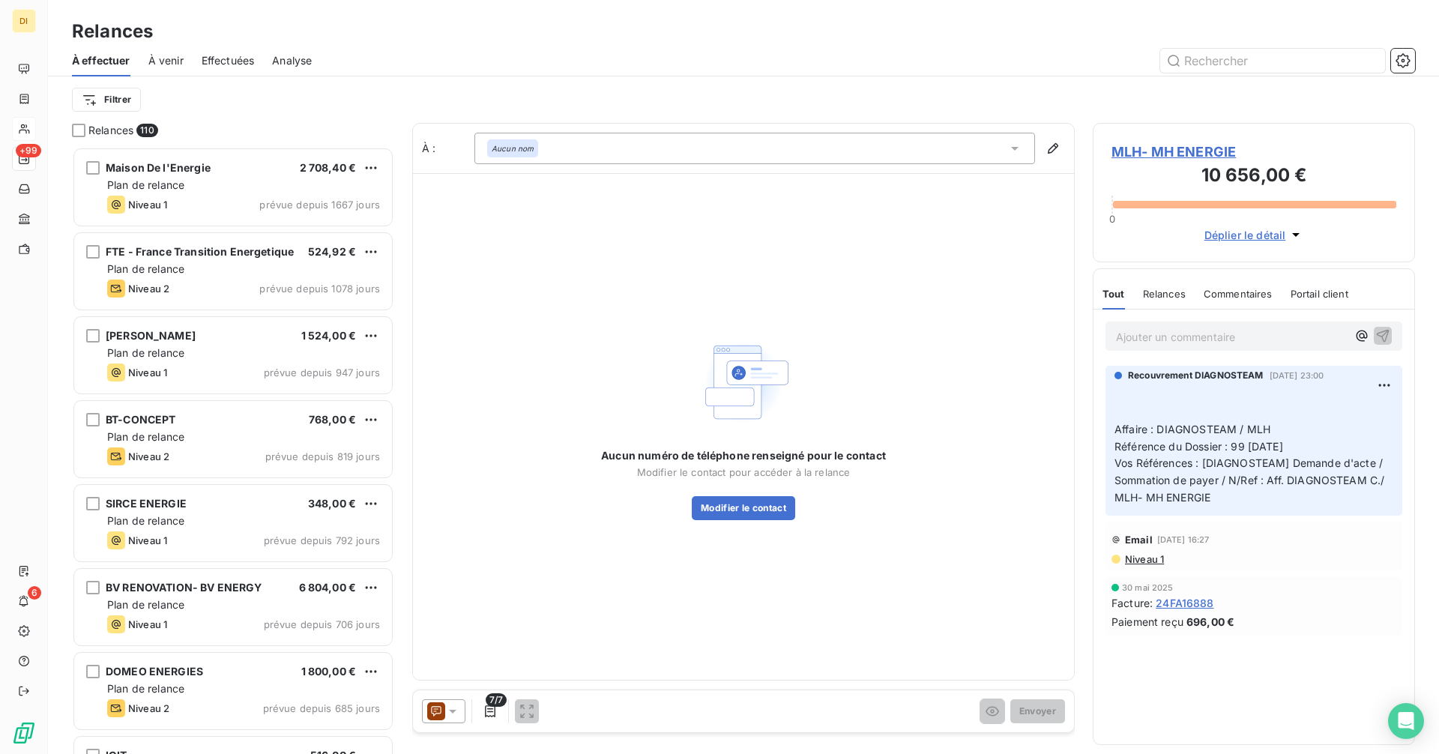
scroll to position [596, 311]
click at [447, 708] on icon at bounding box center [452, 711] width 15 height 15
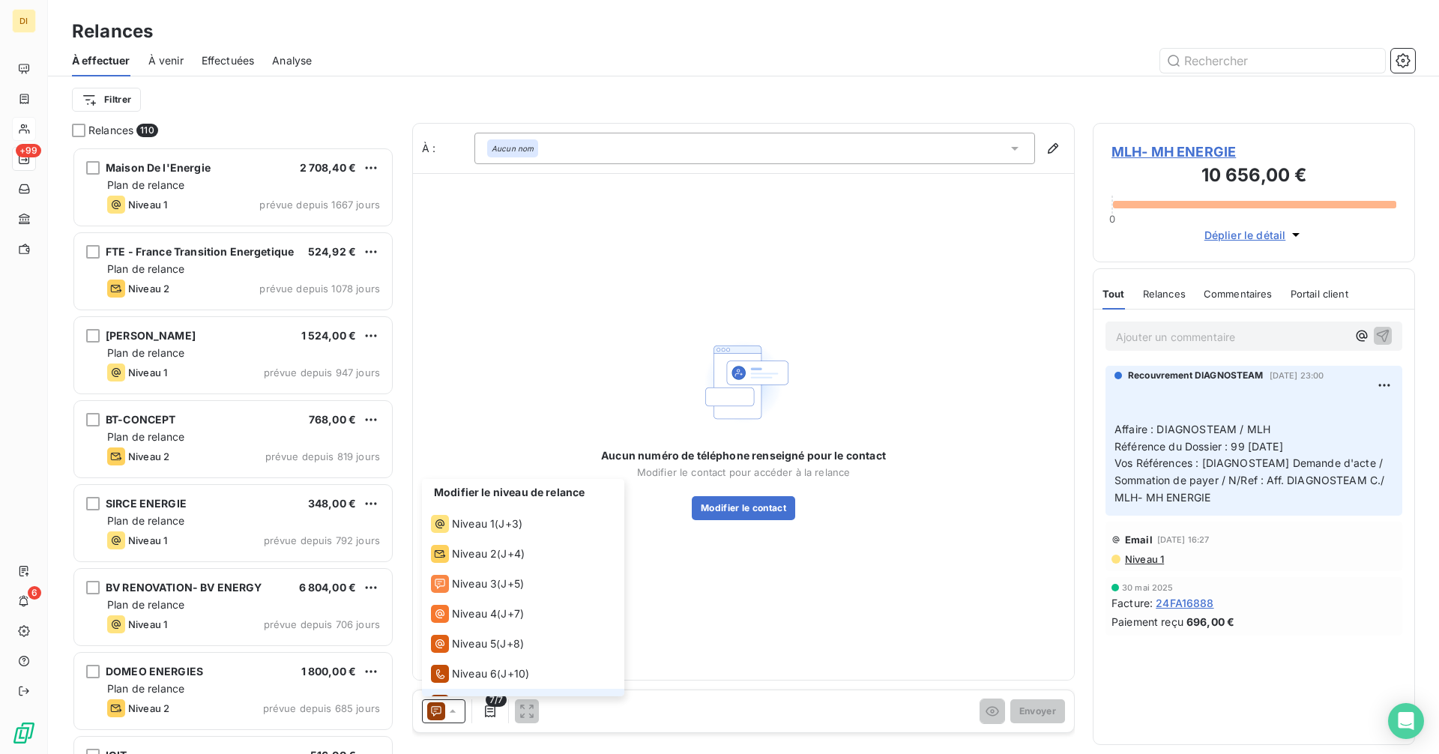
scroll to position [22, 0]
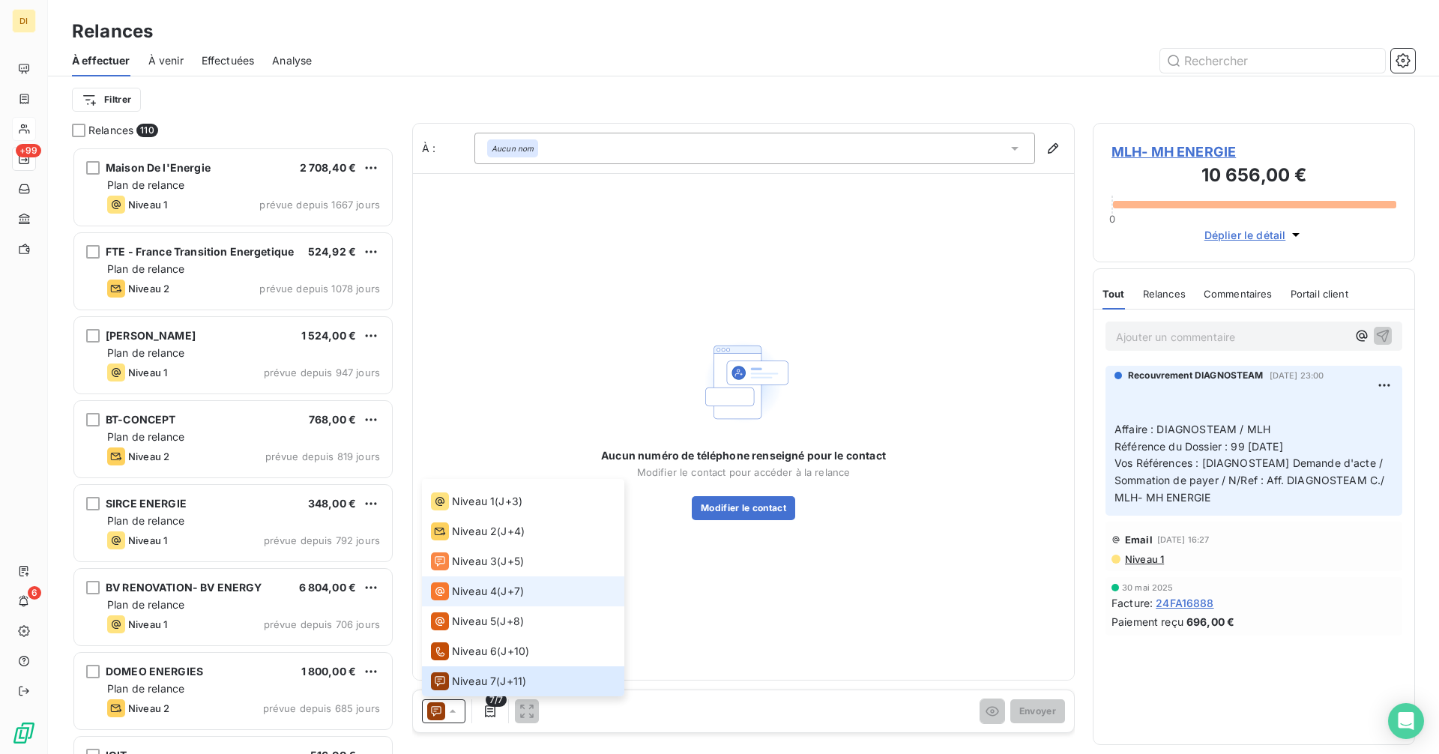
click at [467, 594] on span "Niveau 4" at bounding box center [474, 591] width 45 height 15
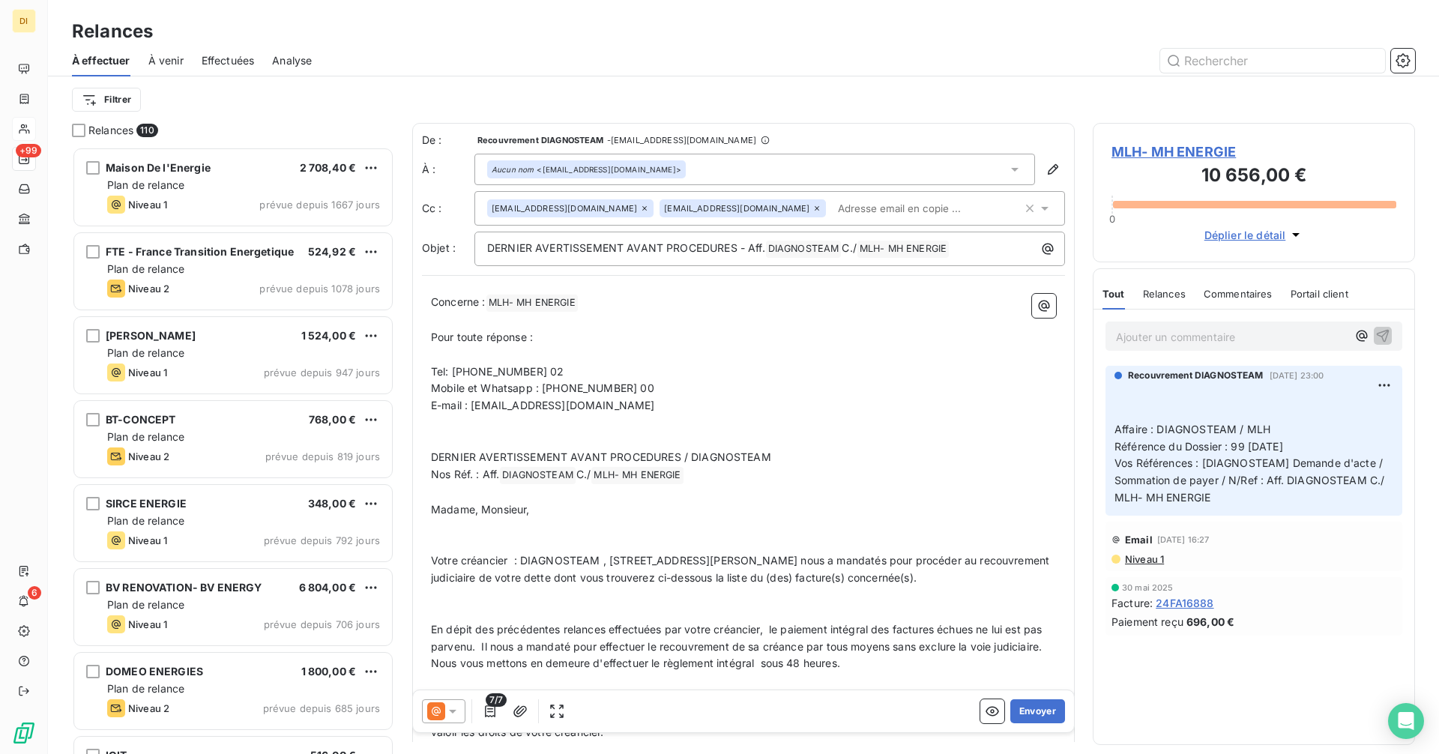
click at [663, 166] on div "Aucun nom <[EMAIL_ADDRESS][DOMAIN_NAME]>" at bounding box center [754, 169] width 561 height 31
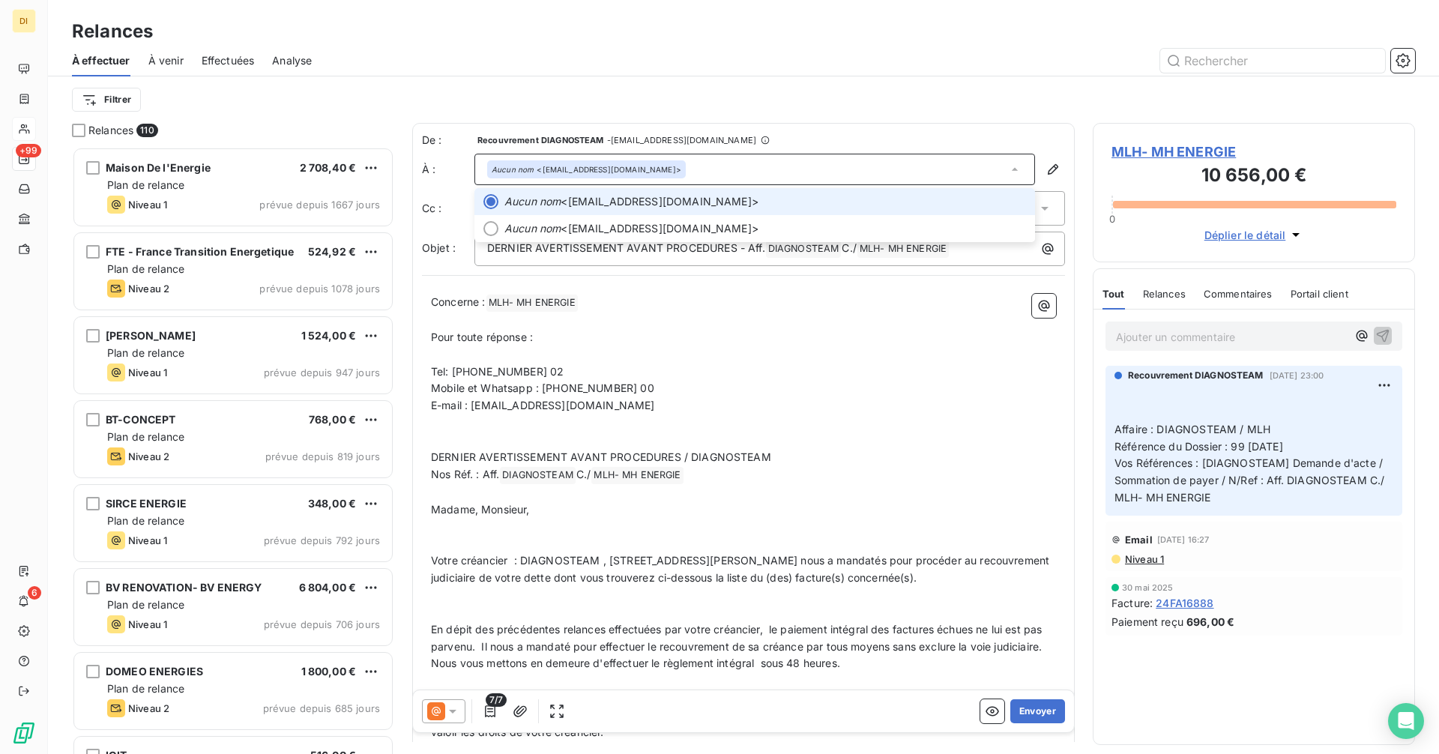
click at [1158, 149] on span "MLH- MH ENERGIE" at bounding box center [1254, 152] width 285 height 20
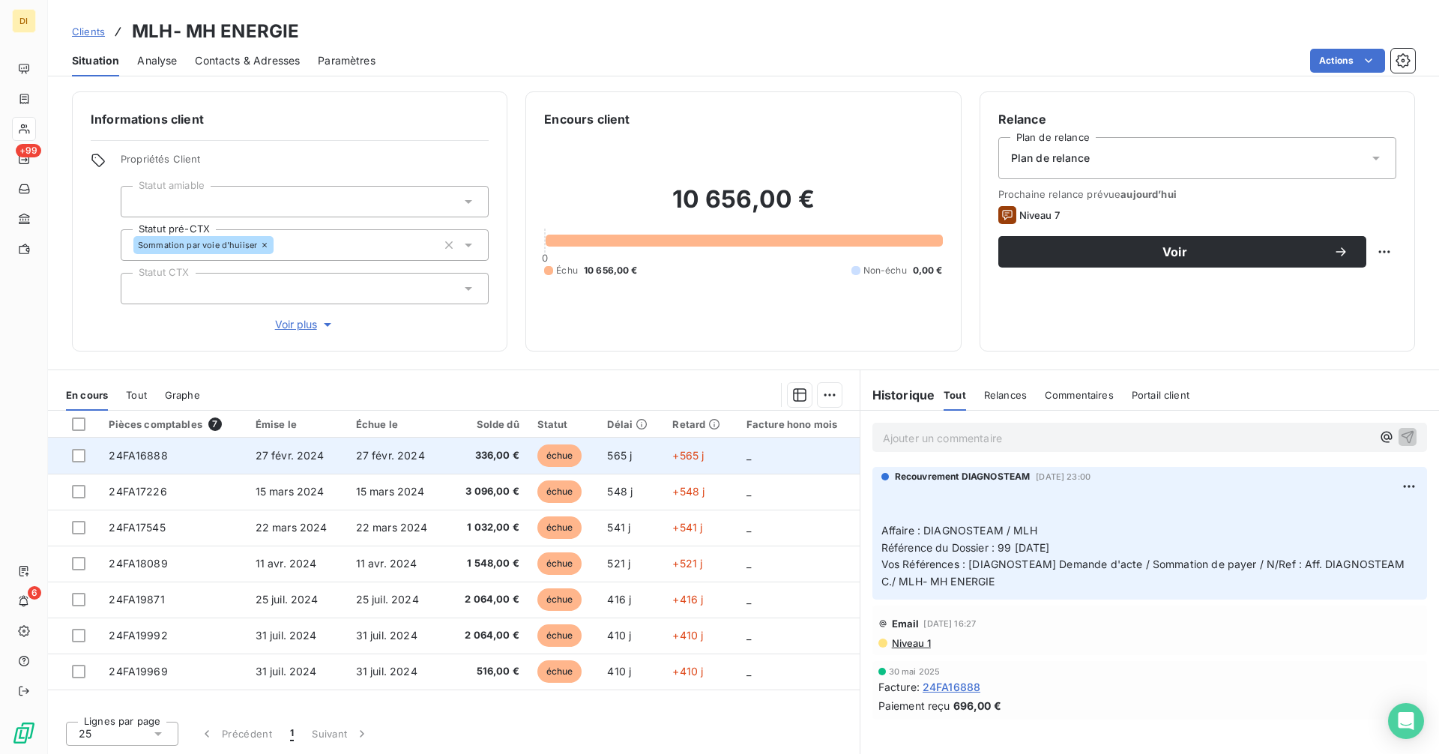
click at [222, 468] on td "24FA16888" at bounding box center [173, 456] width 146 height 36
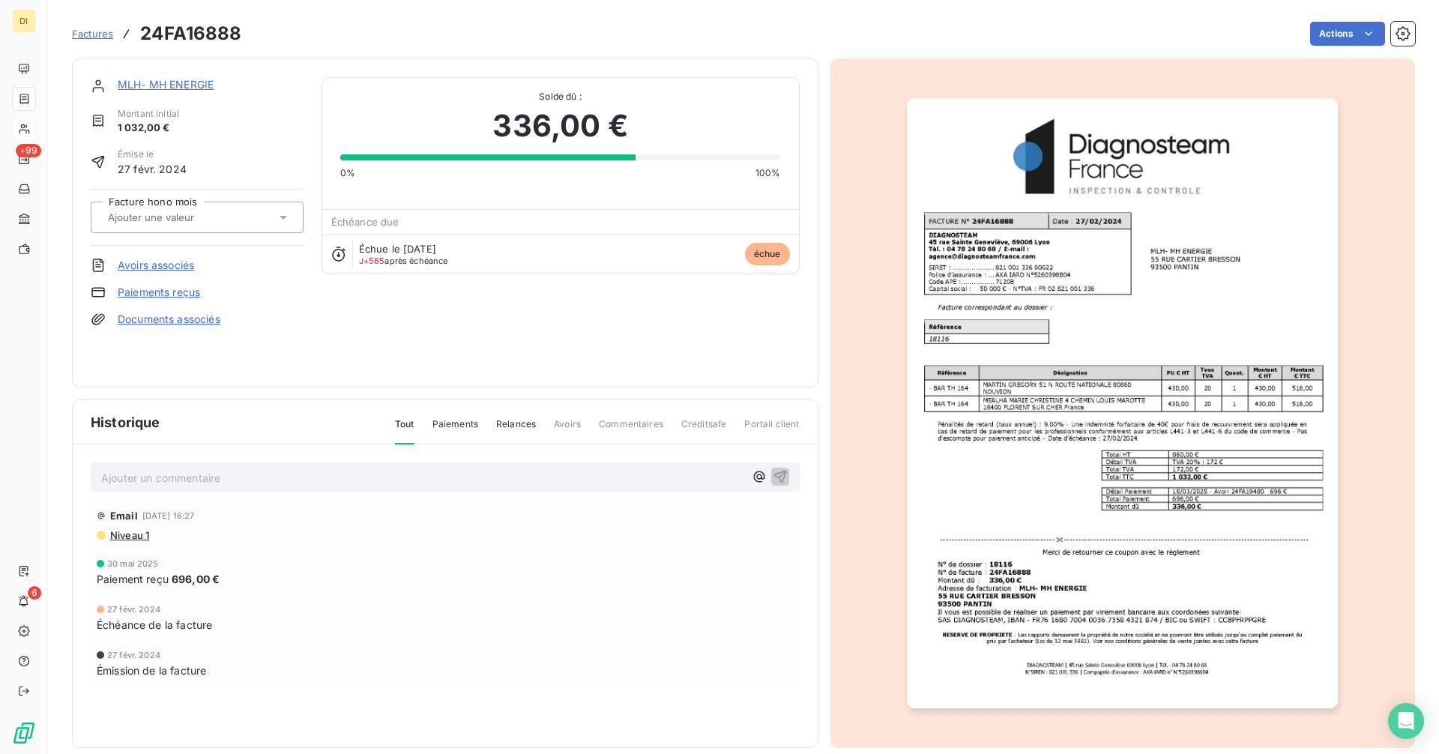
click at [188, 25] on h3 "24FA16888" at bounding box center [190, 33] width 101 height 27
copy h3 "24FA16888"
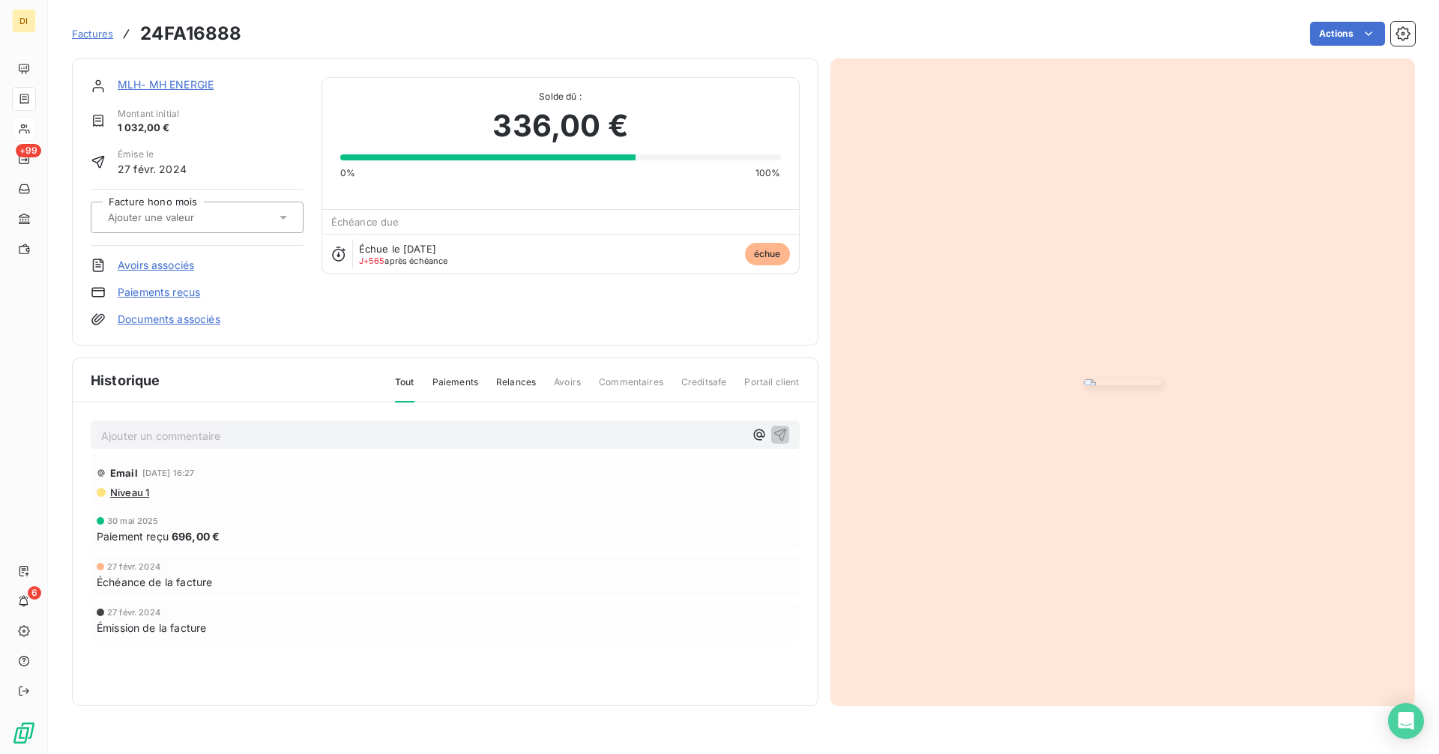
click at [168, 86] on link "MLH- MH ENERGIE" at bounding box center [166, 84] width 96 height 13
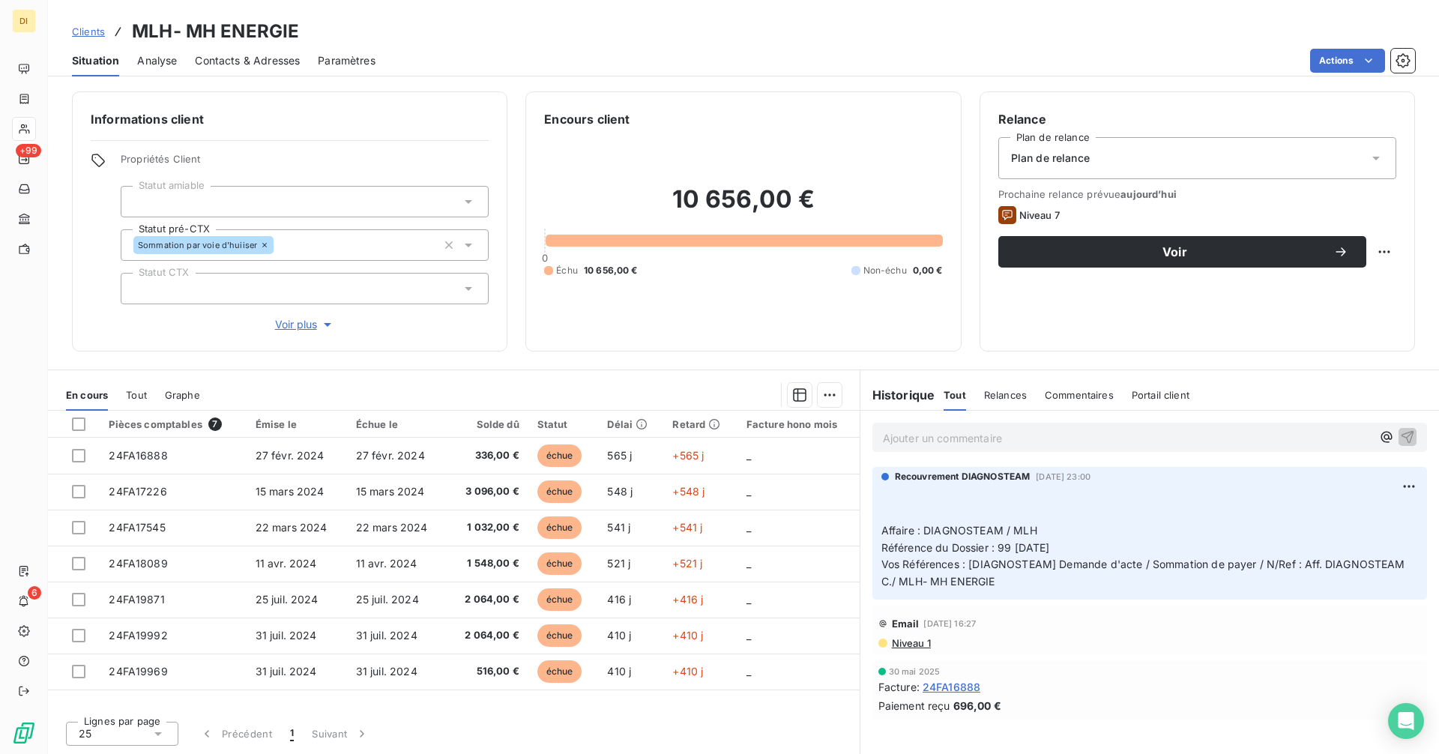
click at [254, 66] on span "Contacts & Adresses" at bounding box center [247, 60] width 105 height 15
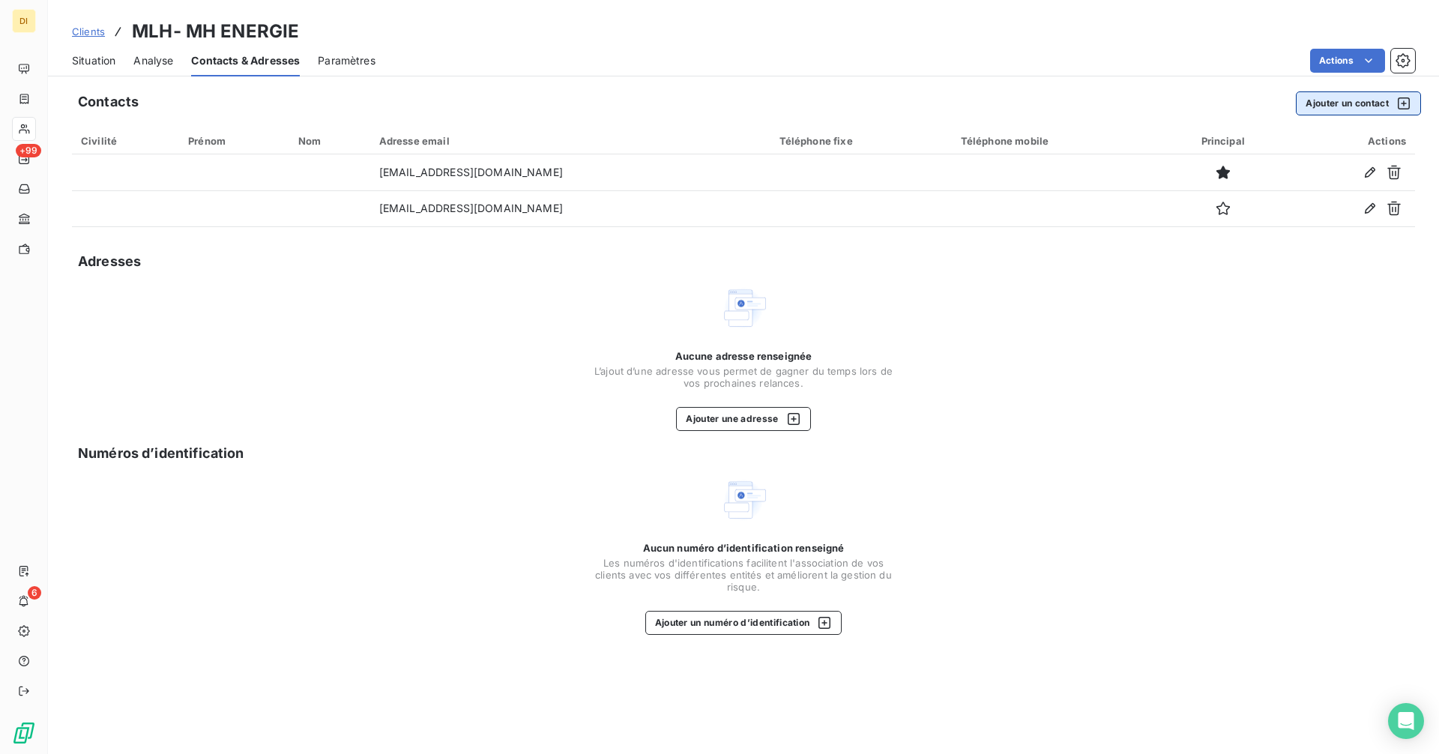
click at [1335, 100] on button "Ajouter un contact" at bounding box center [1358, 103] width 125 height 24
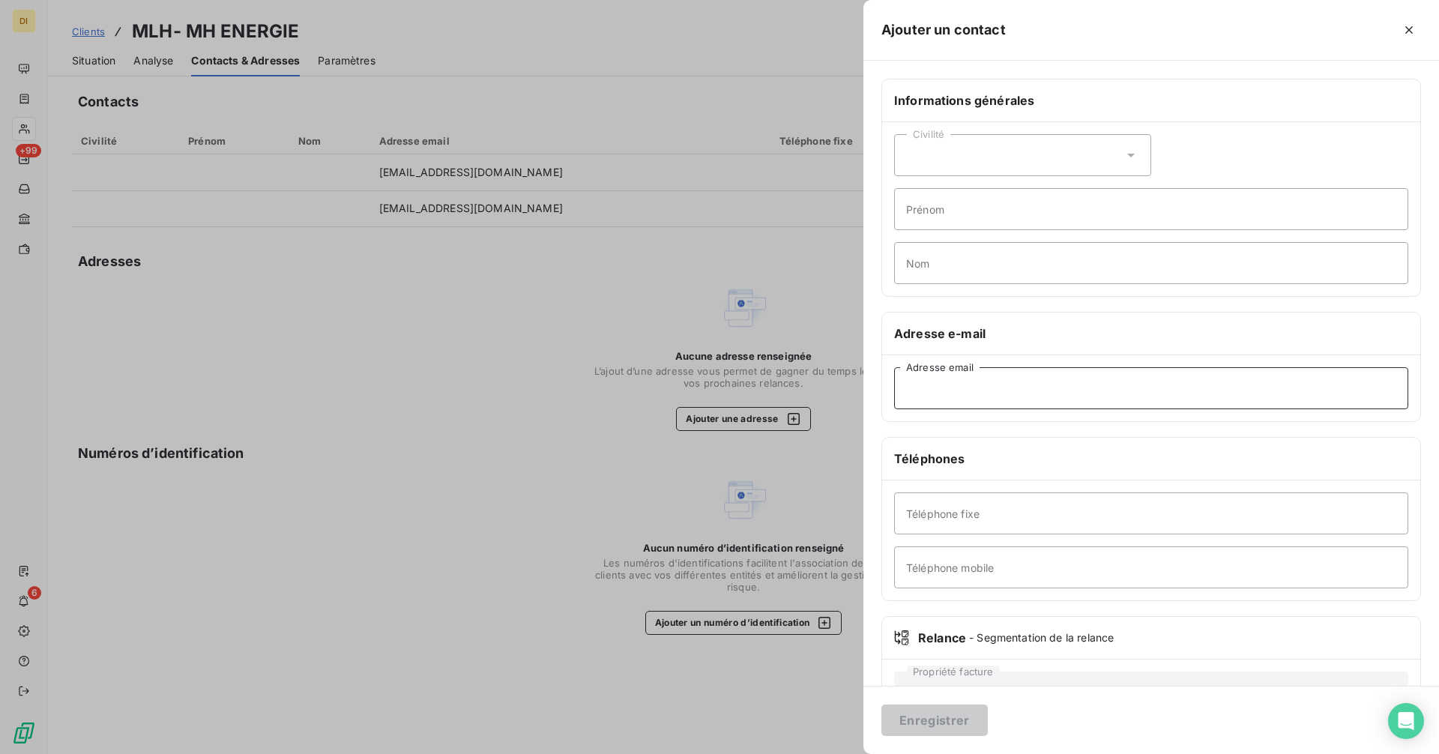
click at [965, 399] on input "Adresse email" at bounding box center [1151, 388] width 514 height 42
paste input "[EMAIL_ADDRESS][DOMAIN_NAME]"
type input "[EMAIL_ADDRESS][DOMAIN_NAME]"
click at [974, 722] on button "Enregistrer" at bounding box center [934, 720] width 106 height 31
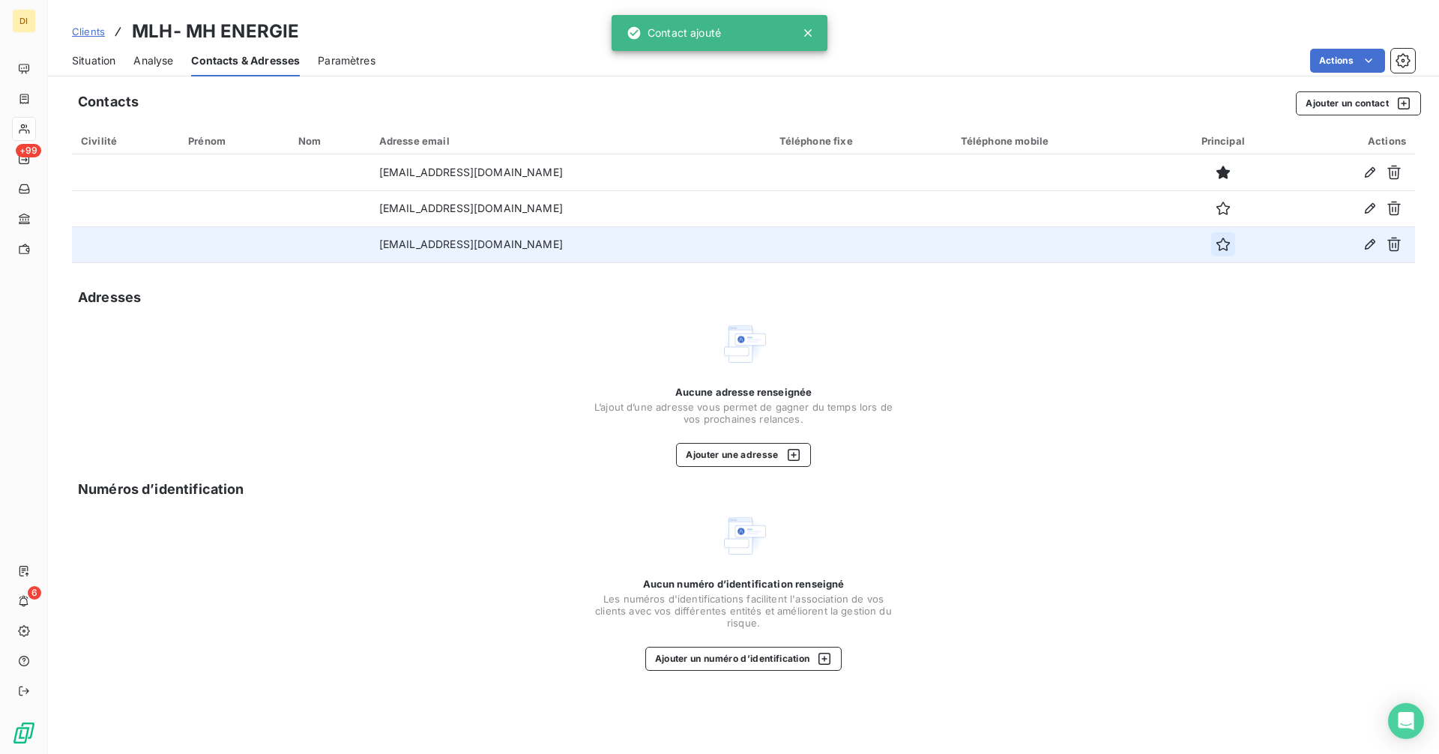
click at [1216, 247] on icon "button" at bounding box center [1223, 244] width 15 height 15
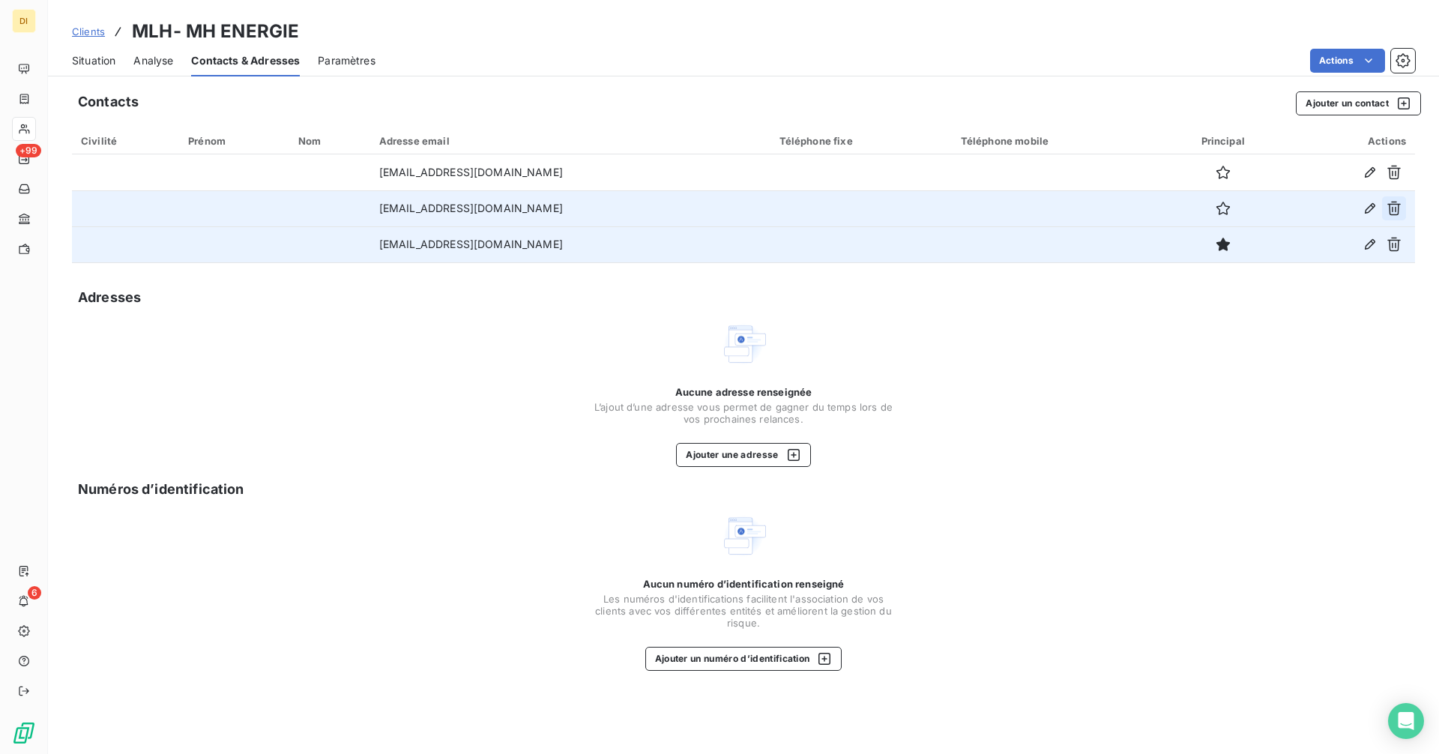
click at [1397, 208] on icon "button" at bounding box center [1394, 208] width 15 height 15
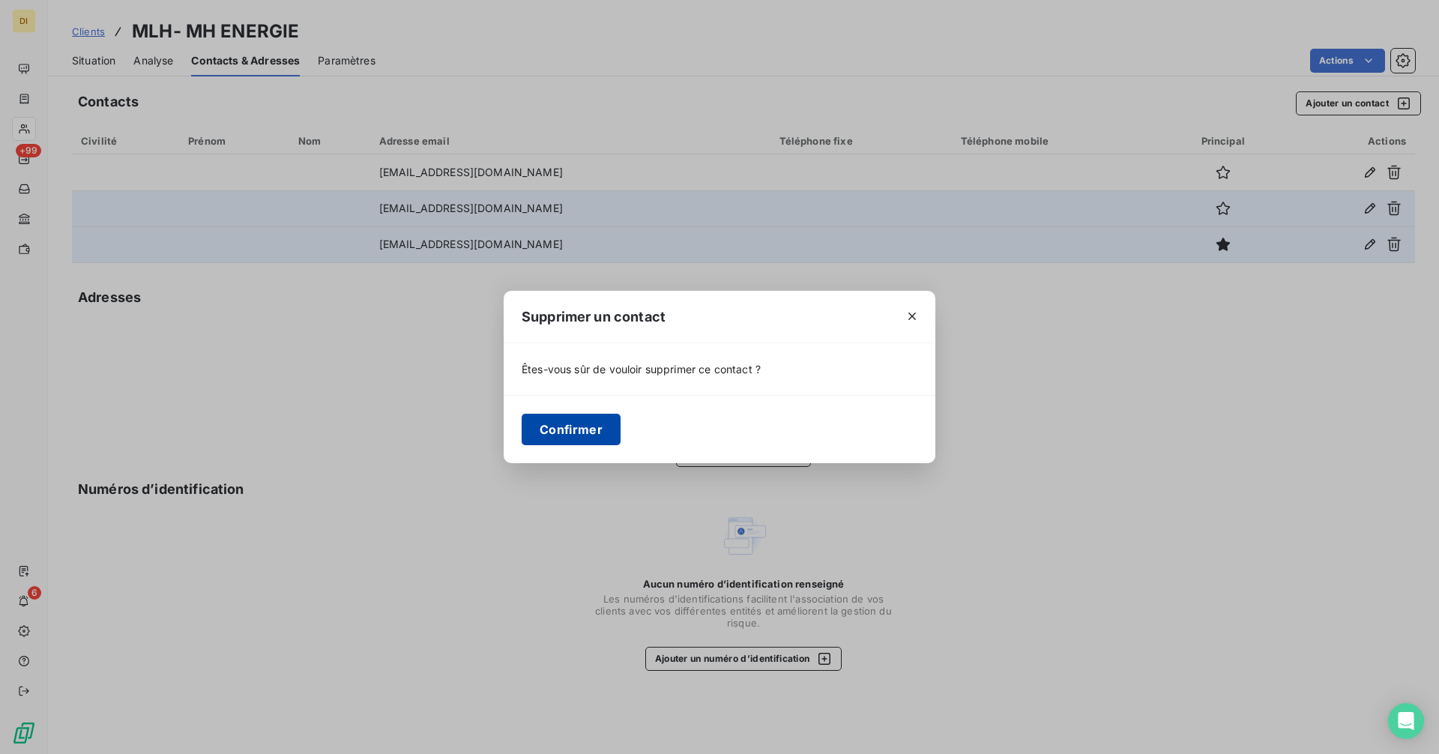
click at [596, 426] on button "Confirmer" at bounding box center [571, 429] width 99 height 31
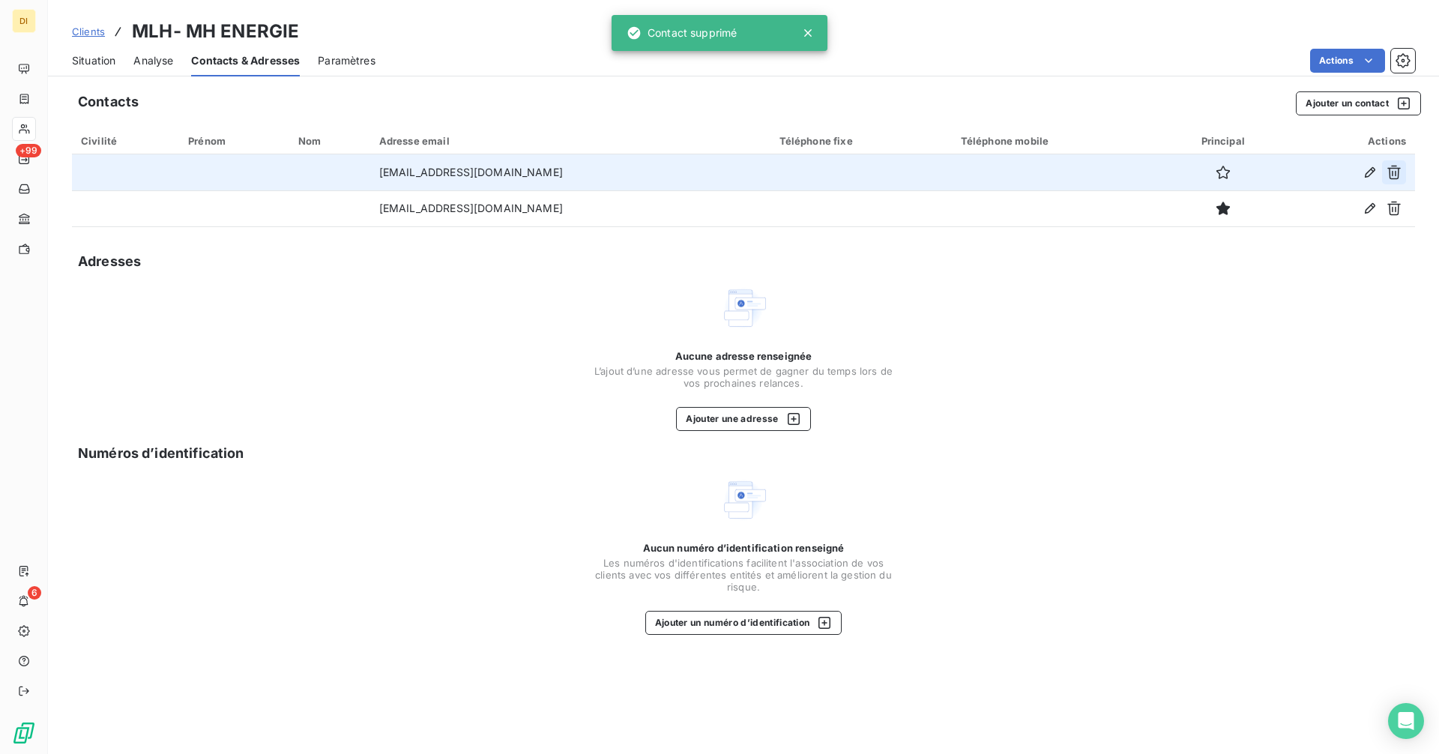
click at [1398, 172] on icon "button" at bounding box center [1394, 172] width 15 height 15
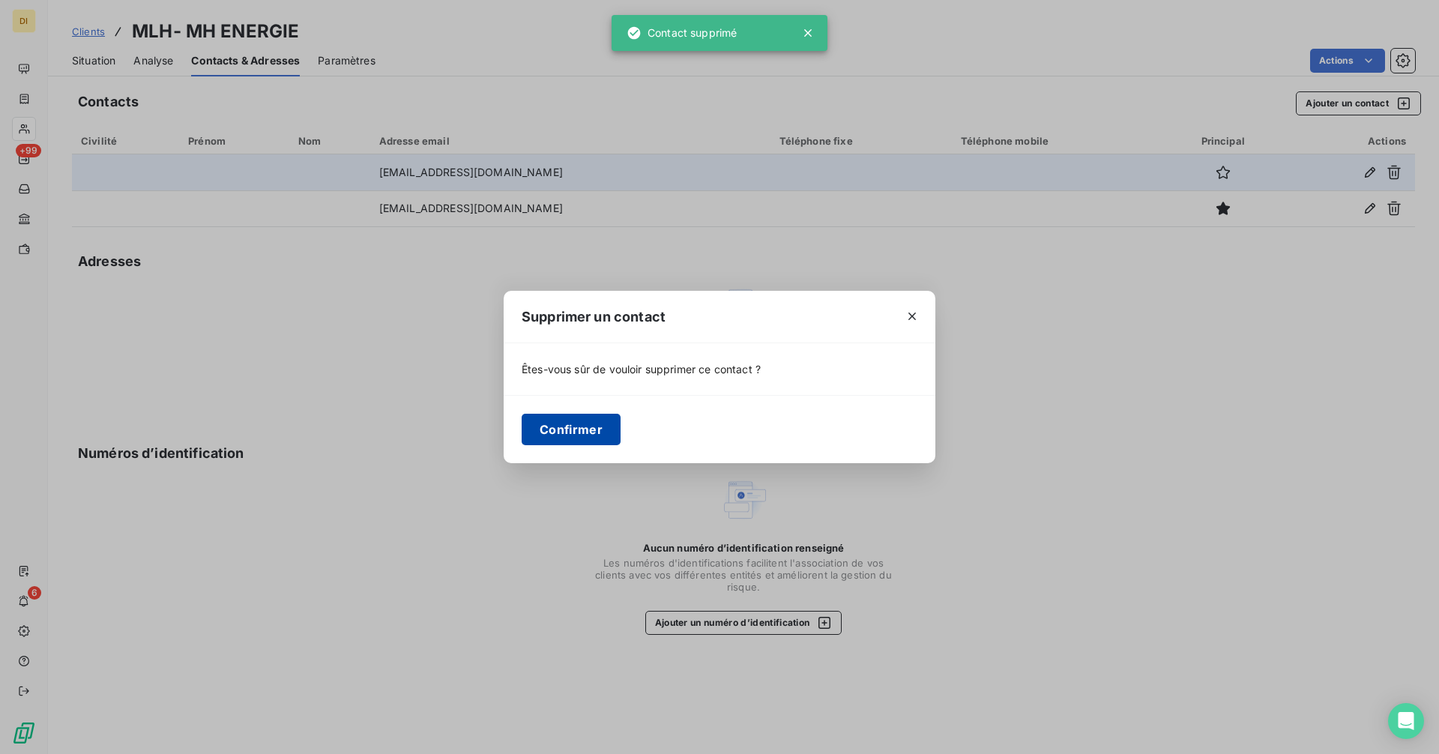
click at [596, 433] on button "Confirmer" at bounding box center [571, 429] width 99 height 31
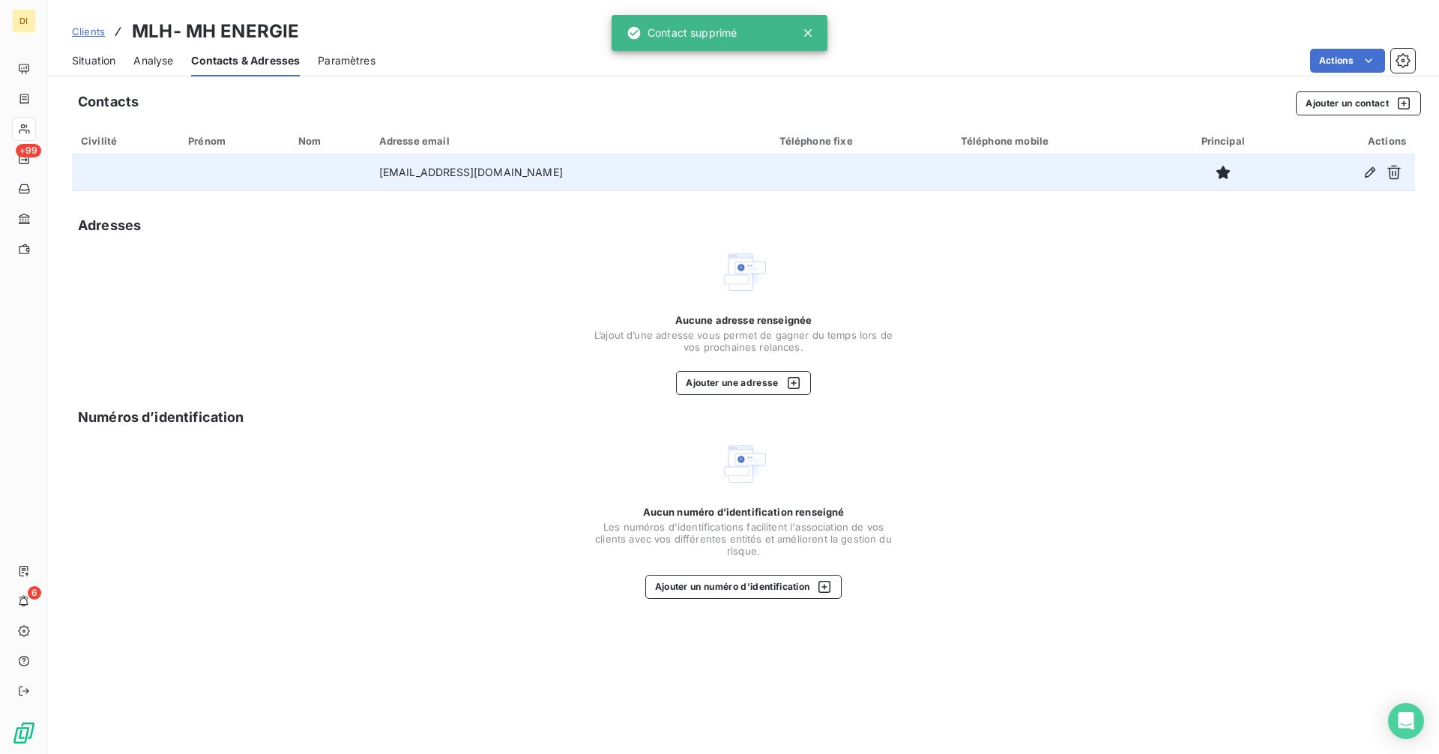
click at [107, 66] on span "Situation" at bounding box center [93, 60] width 43 height 15
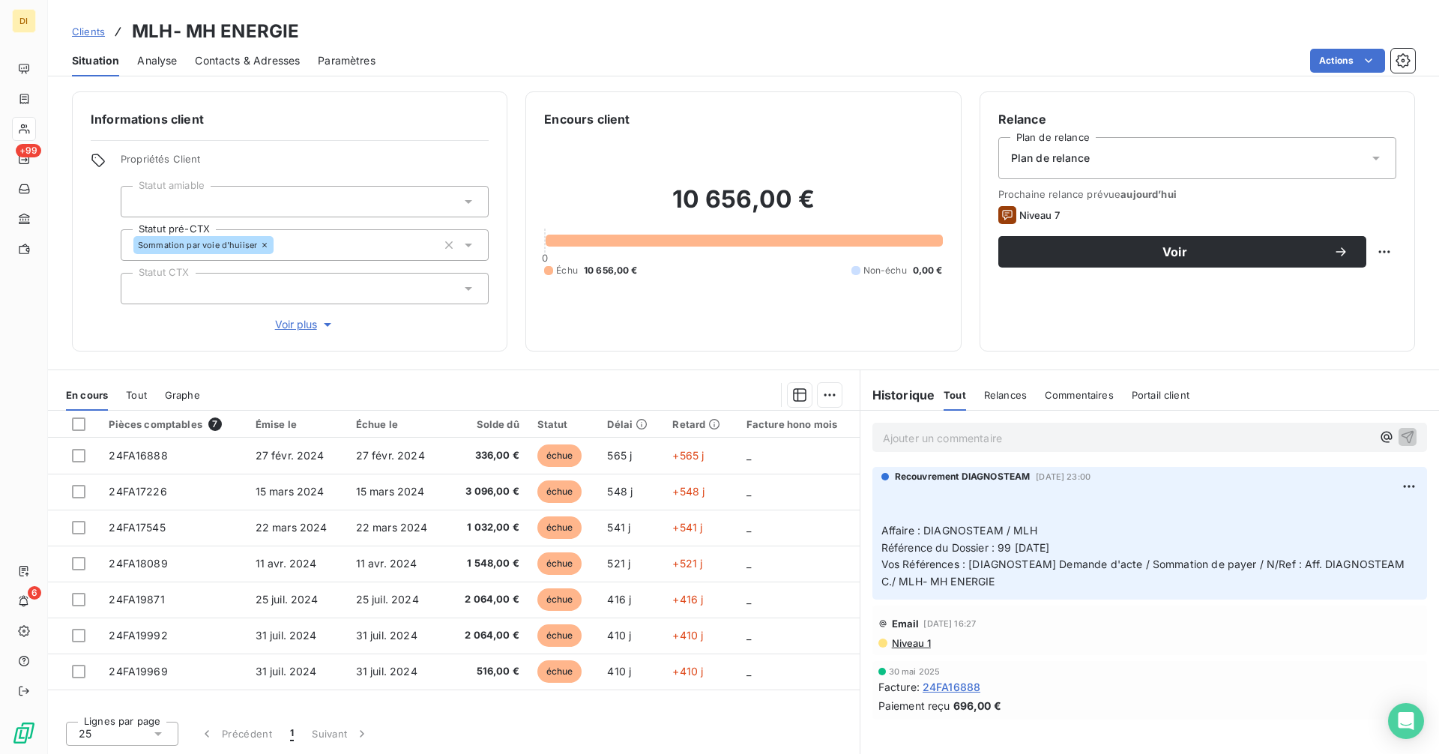
click at [268, 62] on span "Contacts & Adresses" at bounding box center [247, 60] width 105 height 15
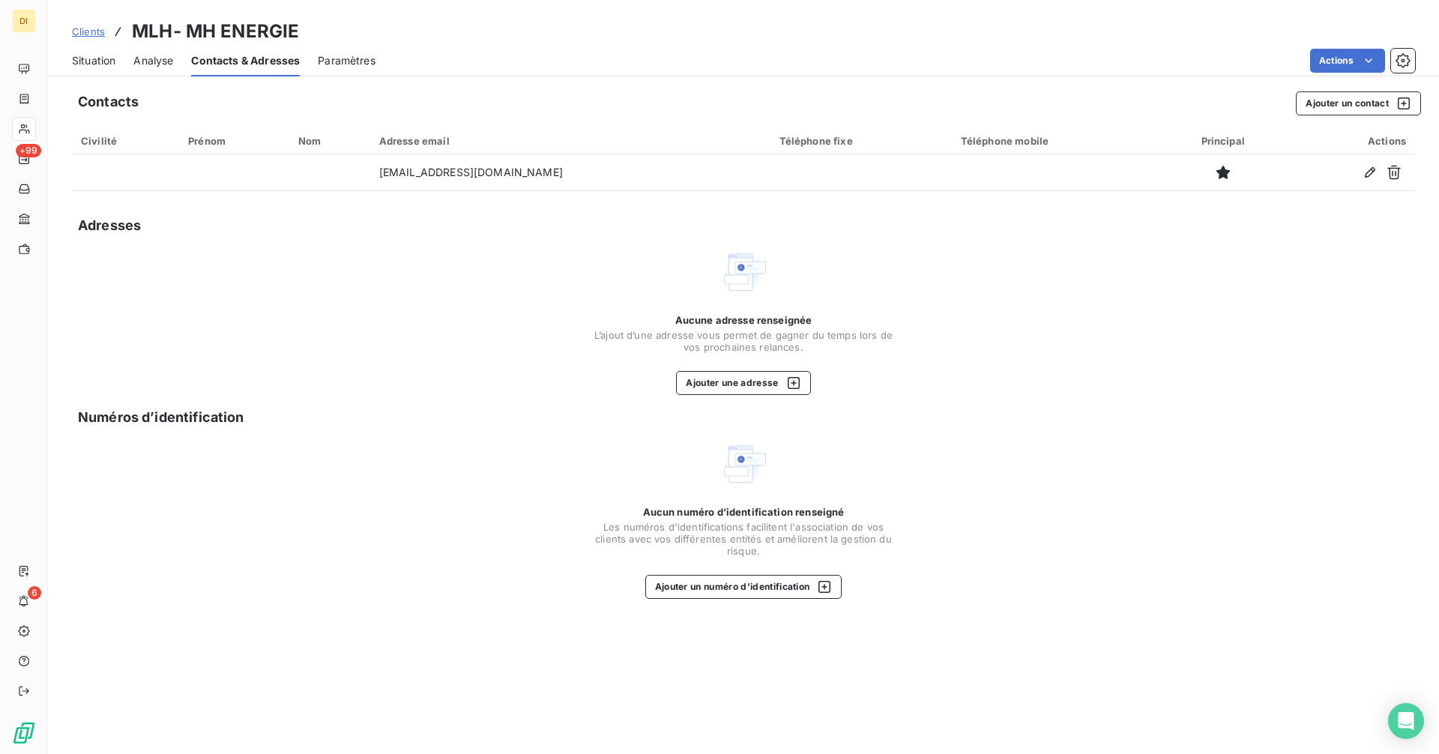
click at [103, 59] on span "Situation" at bounding box center [93, 60] width 43 height 15
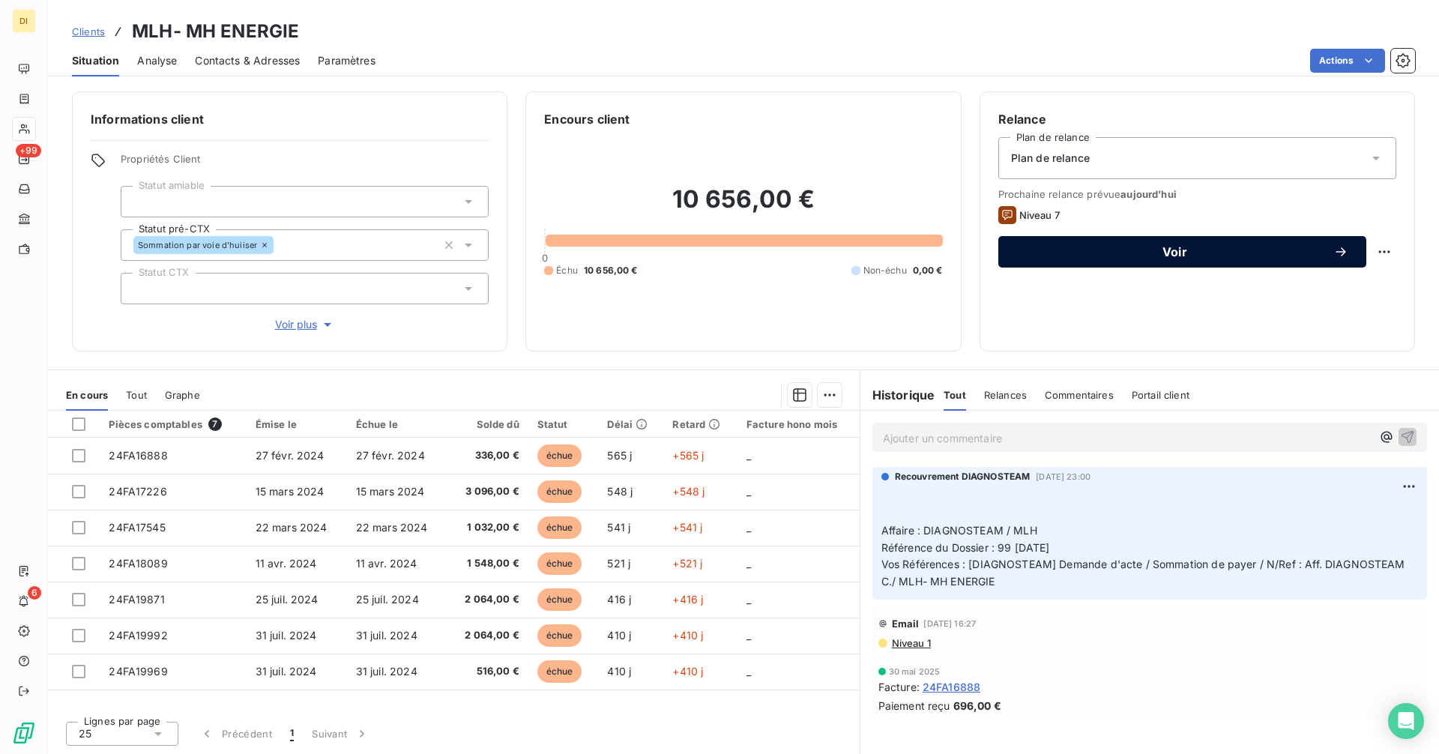
click at [1207, 247] on span "Voir" at bounding box center [1174, 252] width 317 height 12
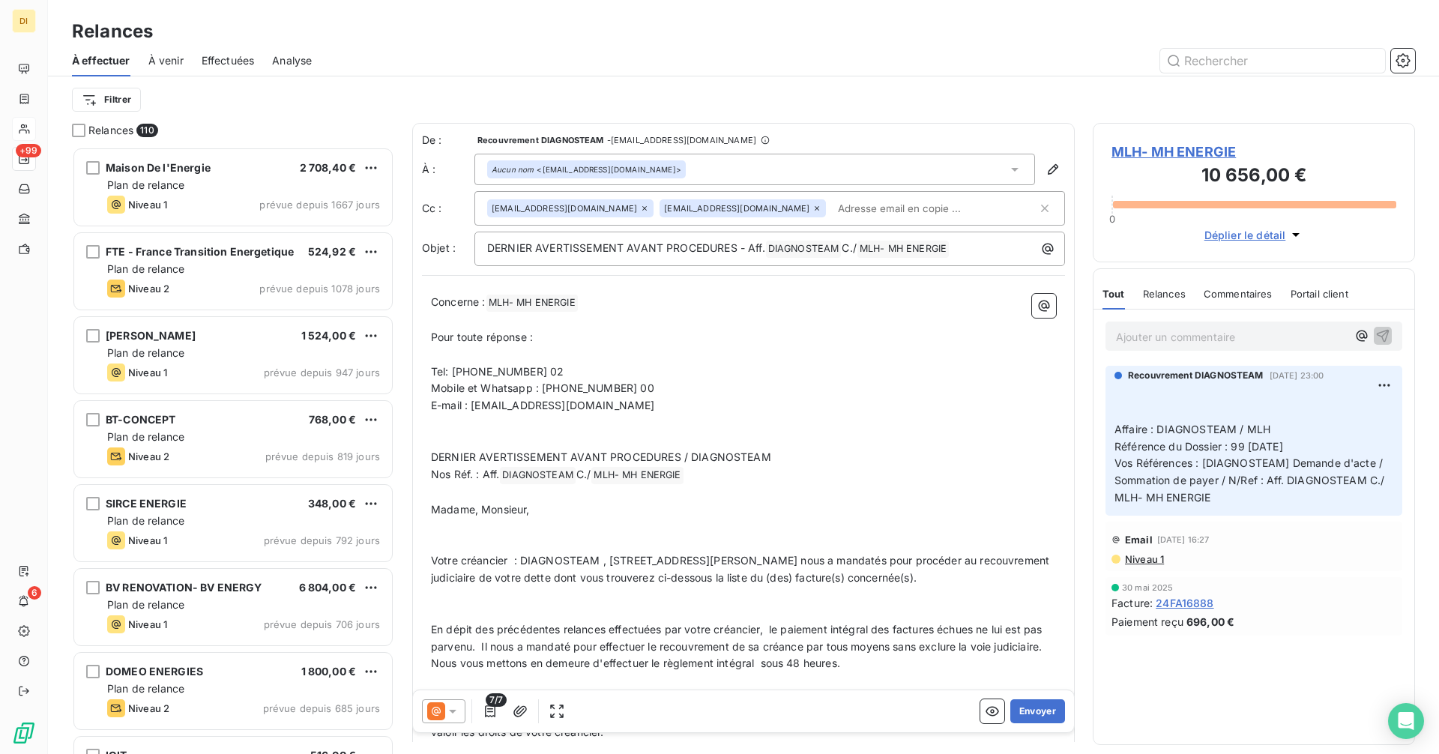
scroll to position [596, 311]
click at [456, 715] on icon at bounding box center [452, 711] width 15 height 15
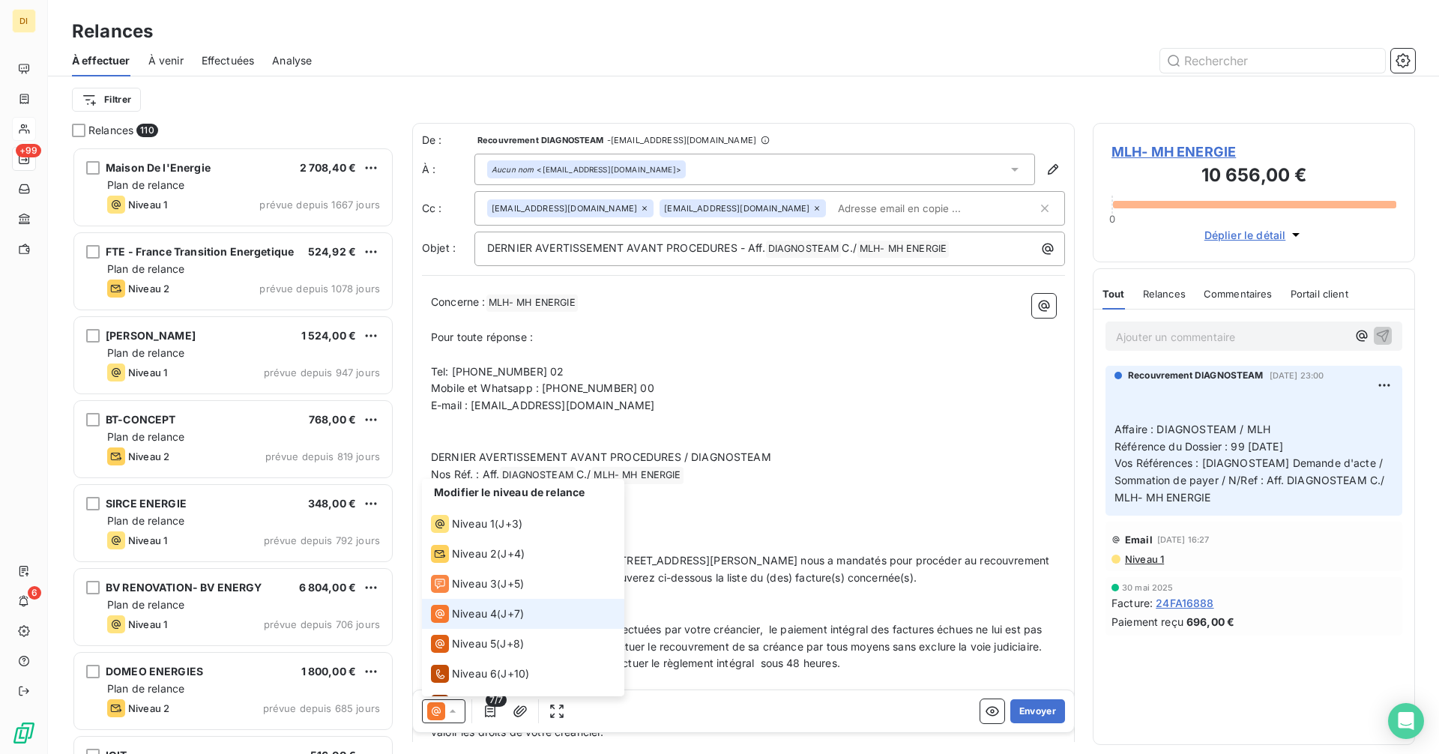
click at [469, 611] on span "Niveau 4" at bounding box center [474, 613] width 45 height 15
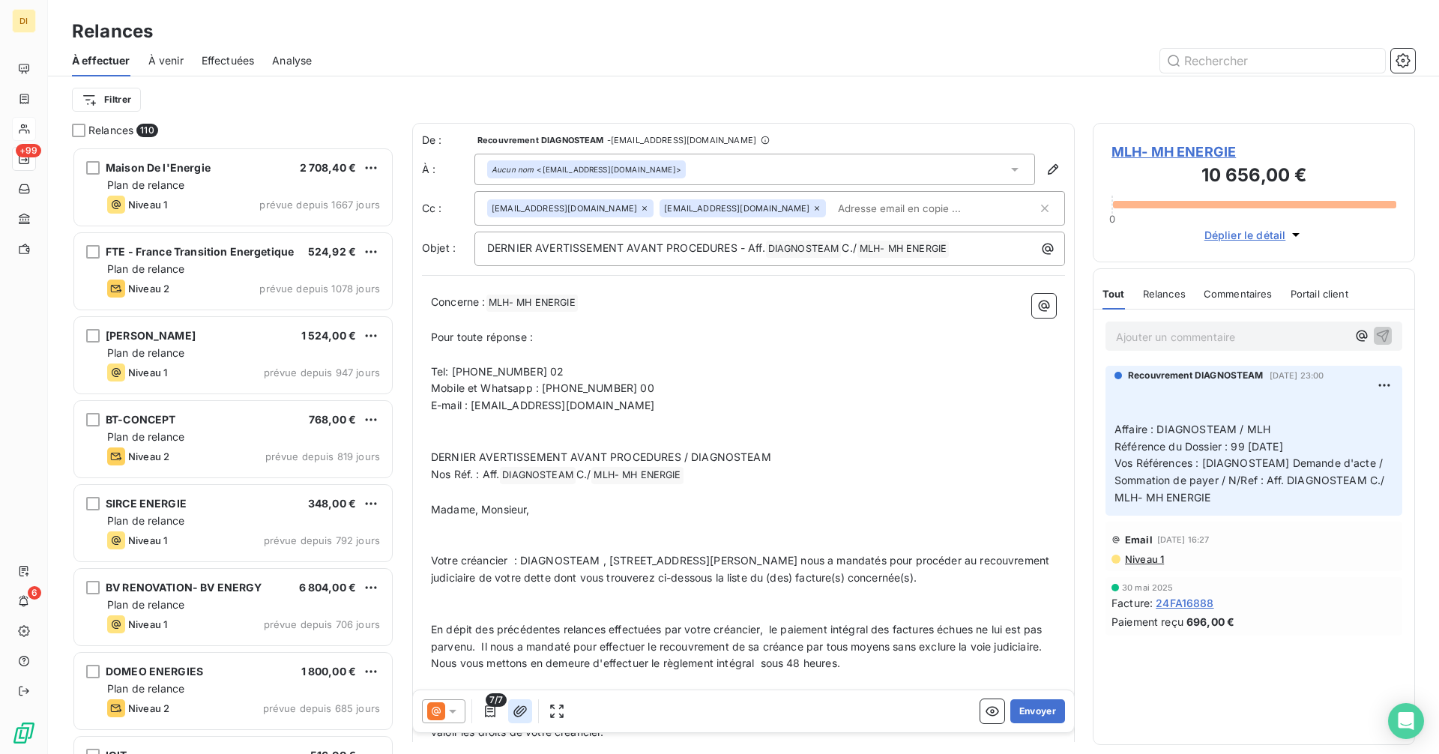
click at [515, 710] on icon "button" at bounding box center [519, 710] width 13 height 11
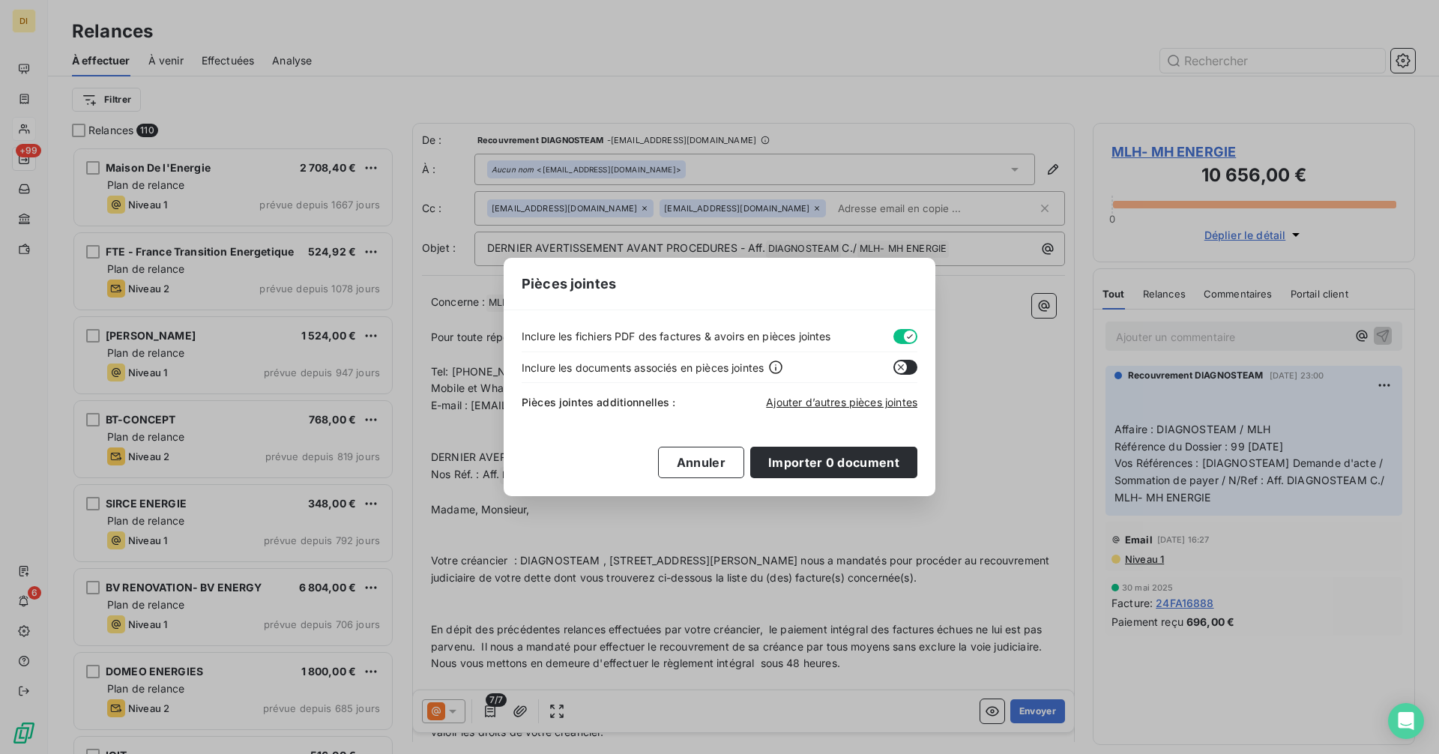
click at [895, 343] on div "Inclure les fichiers PDF des factures & avoirs en pièces jointes" at bounding box center [720, 340] width 396 height 24
click at [896, 340] on button "button" at bounding box center [905, 336] width 24 height 15
click at [899, 338] on icon "button" at bounding box center [901, 337] width 6 height 6
click at [902, 337] on button "button" at bounding box center [905, 336] width 24 height 15
click at [831, 405] on span "Ajouter d’autres pièces jointes" at bounding box center [841, 402] width 151 height 13
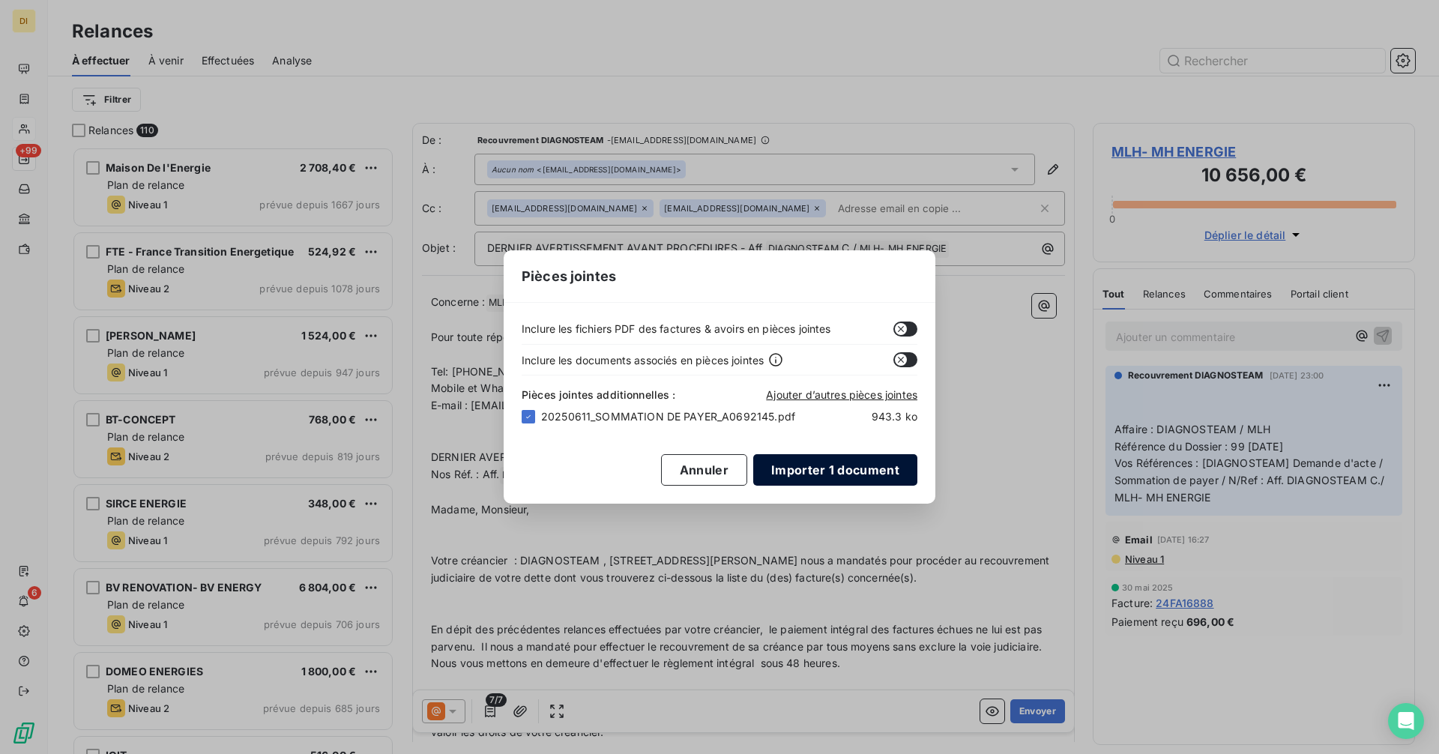
click at [821, 469] on button "Importer 1 document" at bounding box center [835, 469] width 164 height 31
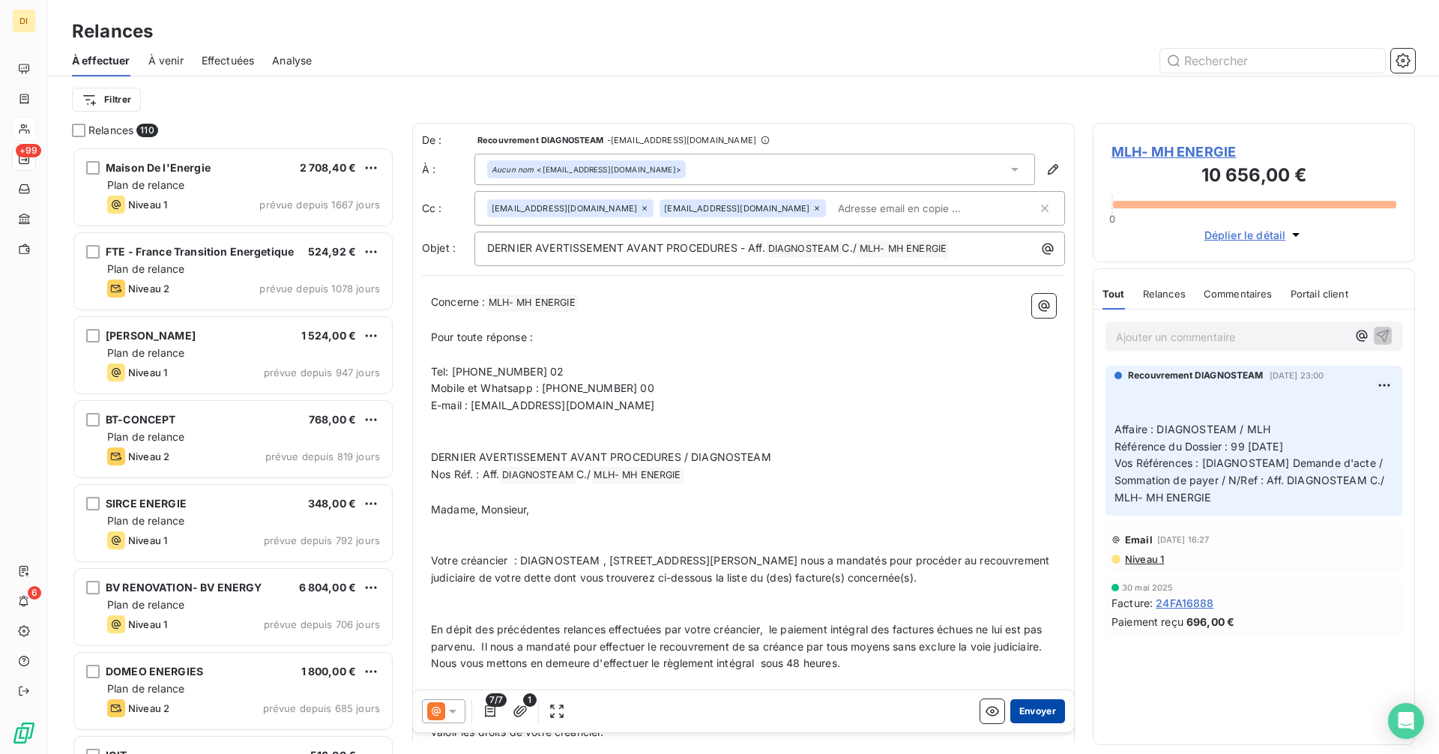
click at [1033, 714] on button "Envoyer" at bounding box center [1037, 711] width 55 height 24
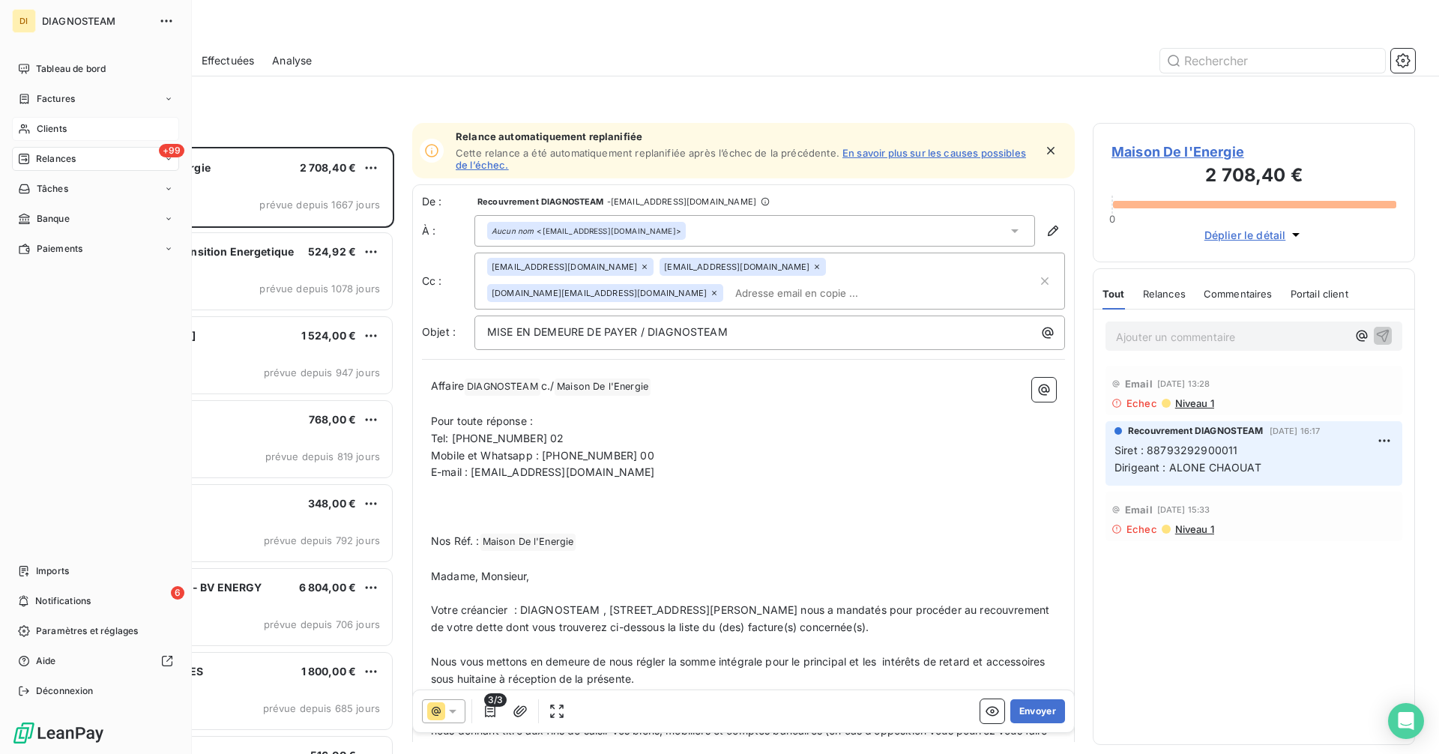
click at [58, 123] on span "Clients" at bounding box center [52, 128] width 30 height 13
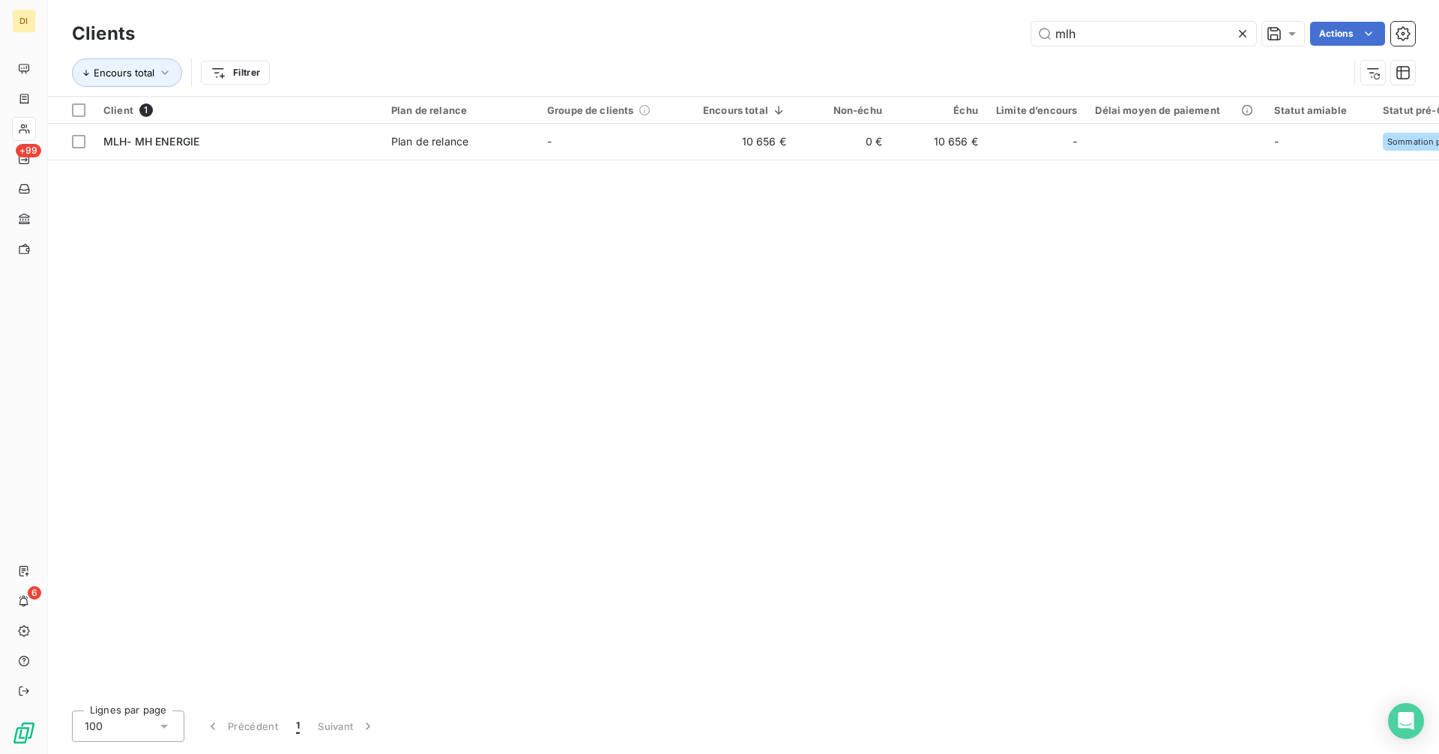
drag, startPoint x: 1102, startPoint y: 41, endPoint x: 923, endPoint y: 50, distance: 179.4
click at [923, 50] on div "Clients mlh Actions Encours total Filtrer" at bounding box center [743, 57] width 1343 height 78
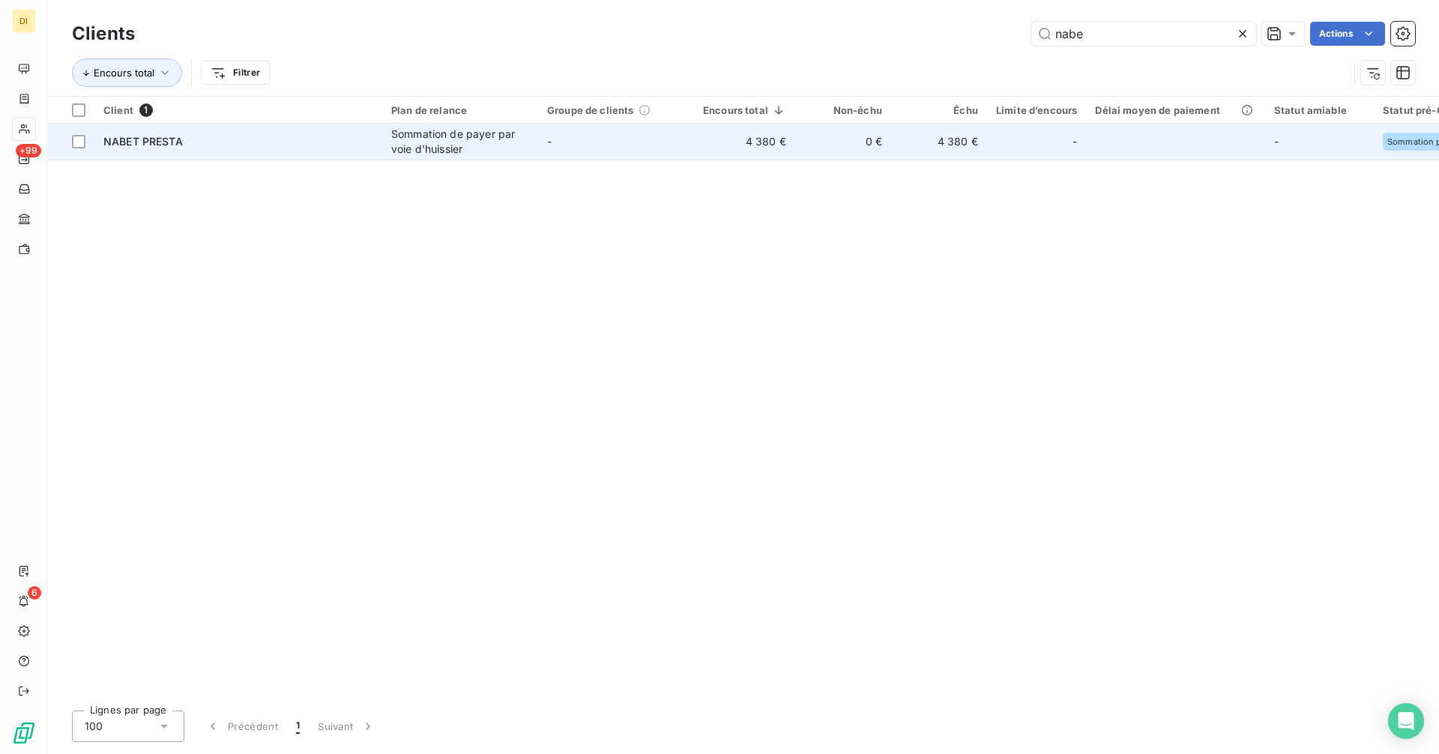
type input "nabe"
click at [193, 141] on div "NABET PRESTA" at bounding box center [238, 141] width 270 height 15
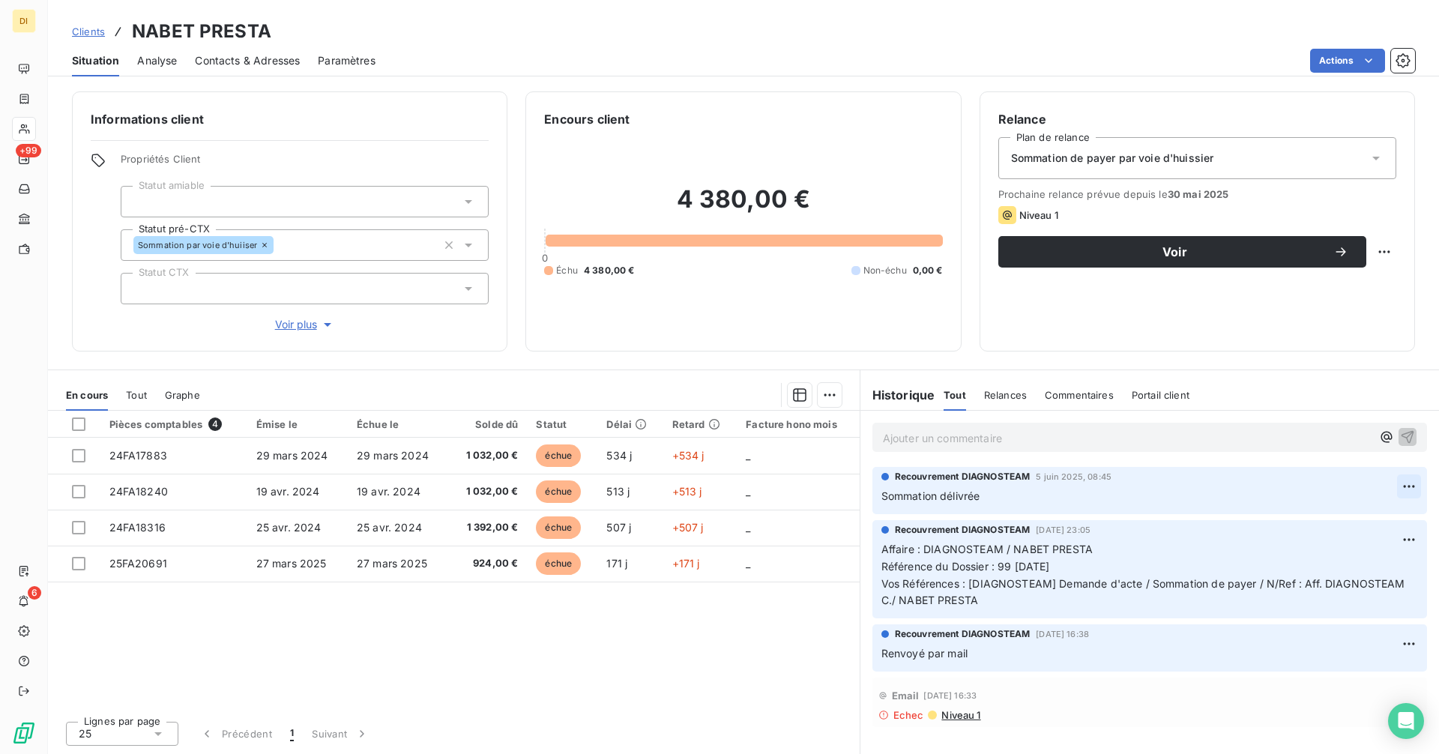
click at [1414, 486] on html "DI +99 6 Clients NABET PRESTA Situation Analyse Contacts & Adresses Paramètres …" at bounding box center [719, 377] width 1439 height 754
click at [1365, 514] on div "Editer" at bounding box center [1373, 519] width 84 height 24
click at [1410, 503] on icon "button" at bounding box center [1409, 495] width 15 height 15
click at [262, 64] on span "Contacts & Adresses" at bounding box center [247, 60] width 105 height 15
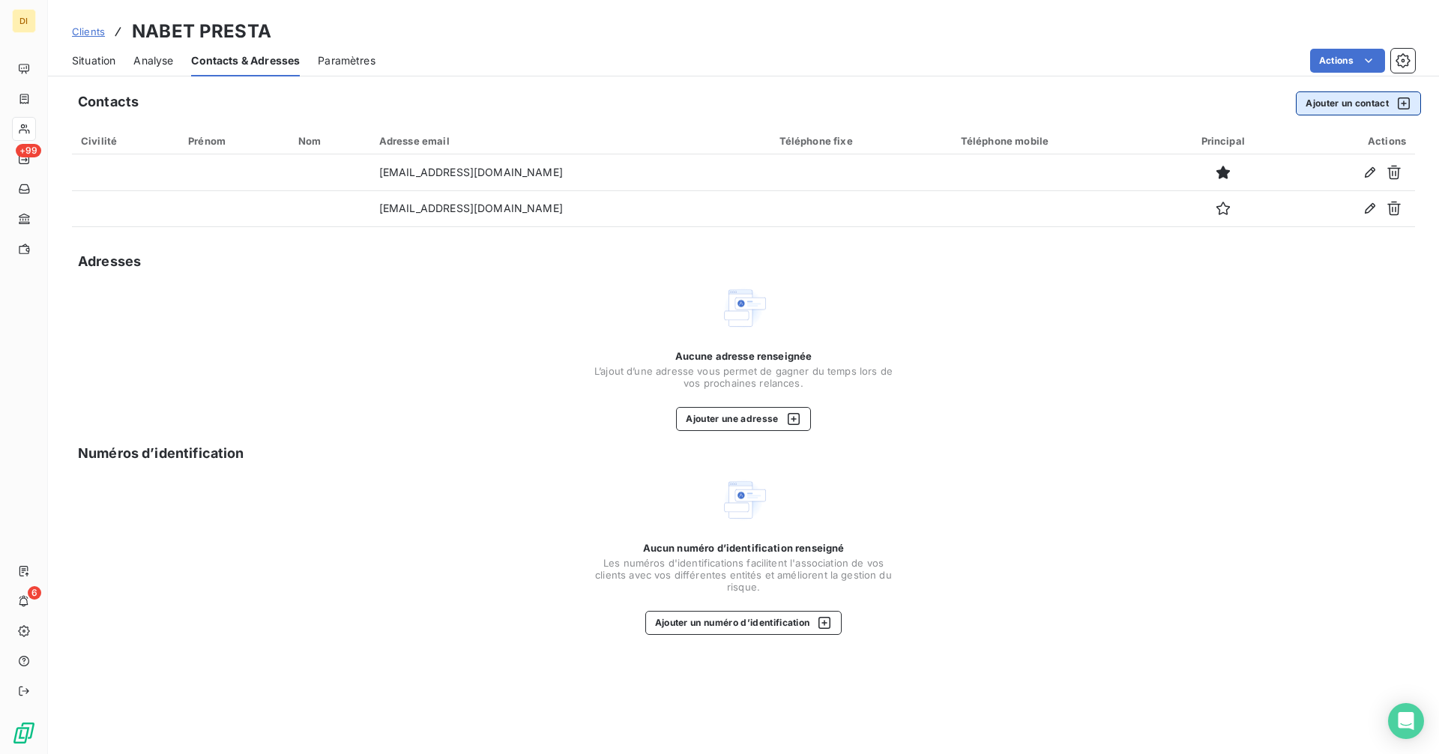
click at [1329, 105] on button "Ajouter un contact" at bounding box center [1358, 103] width 125 height 24
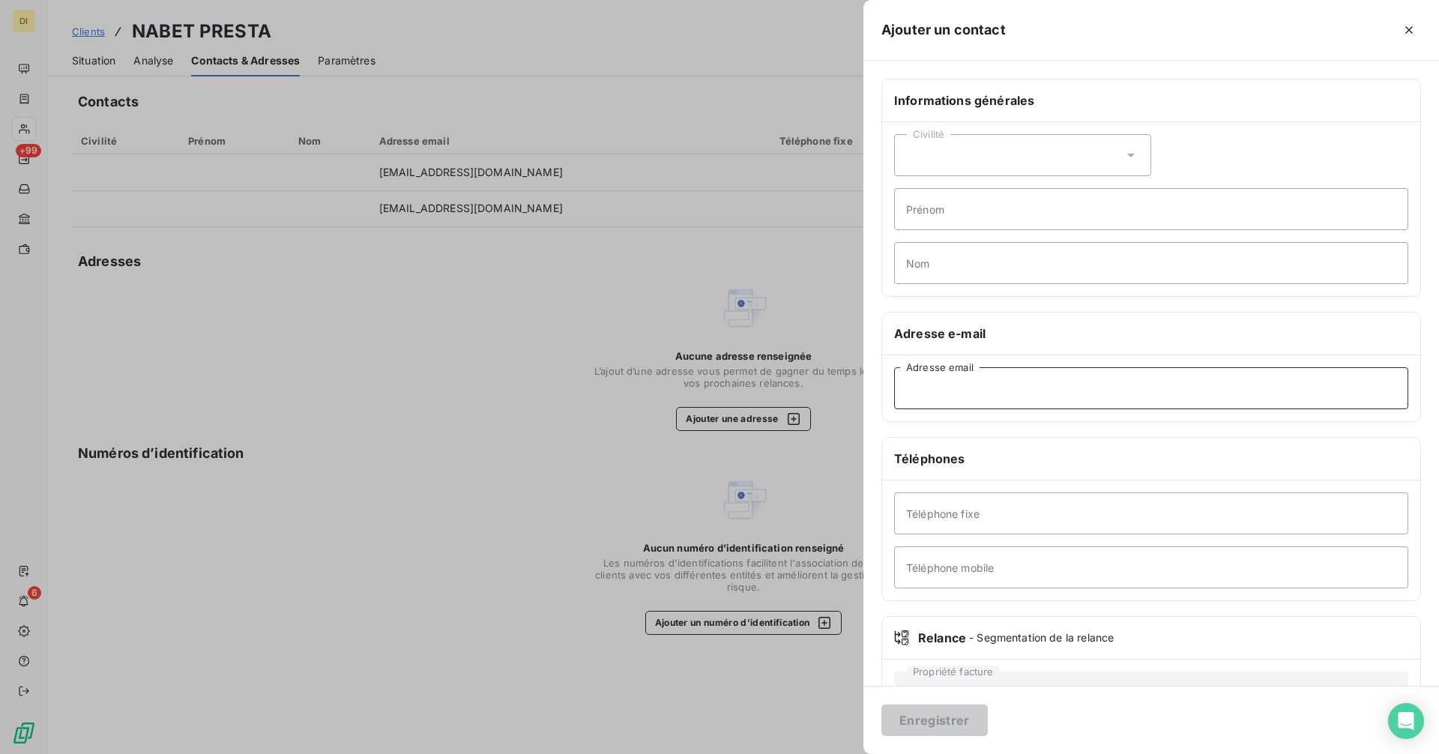
click at [998, 386] on input "Adresse email" at bounding box center [1151, 388] width 514 height 42
paste input "[EMAIL_ADDRESS][DOMAIN_NAME]"
type input "[EMAIL_ADDRESS][DOMAIN_NAME]"
click at [942, 716] on button "Enregistrer" at bounding box center [934, 720] width 106 height 31
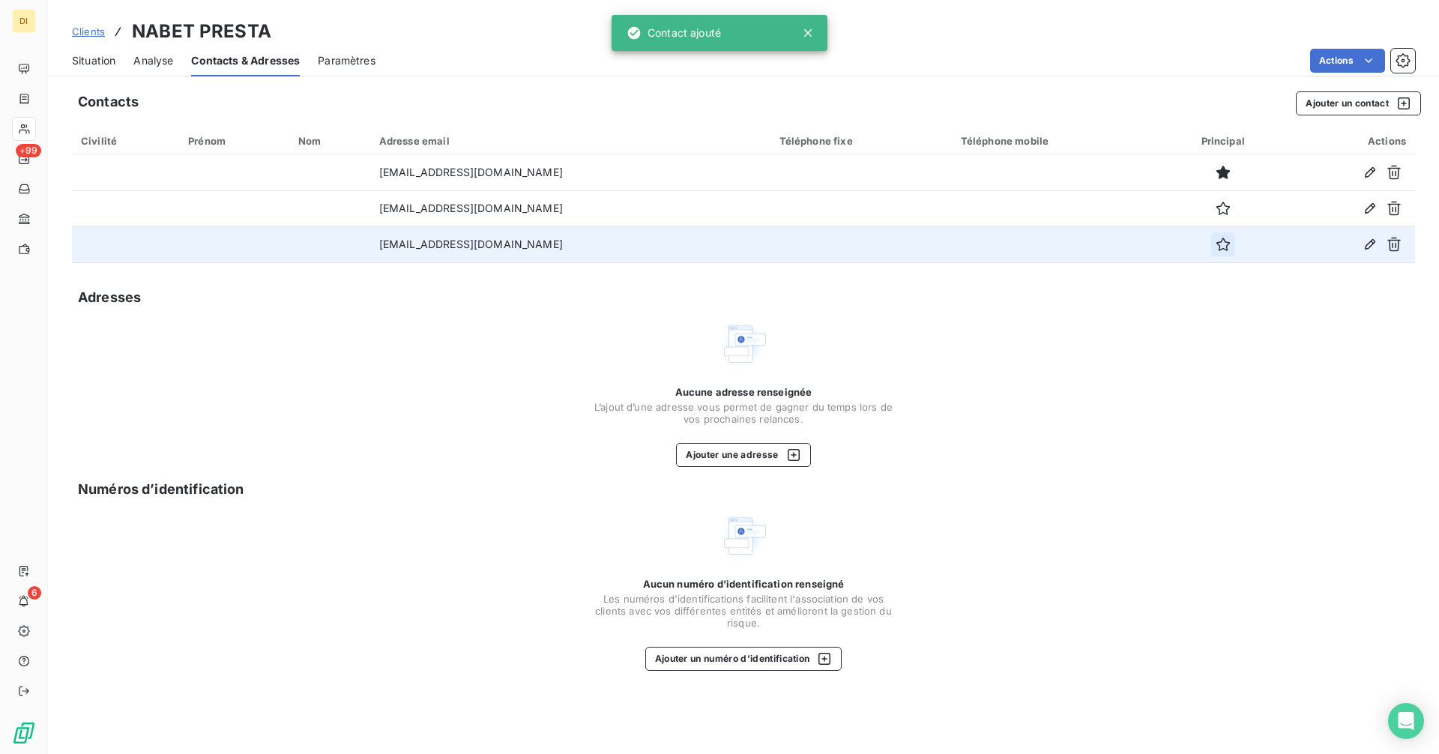
click at [1216, 243] on icon "button" at bounding box center [1222, 244] width 13 height 13
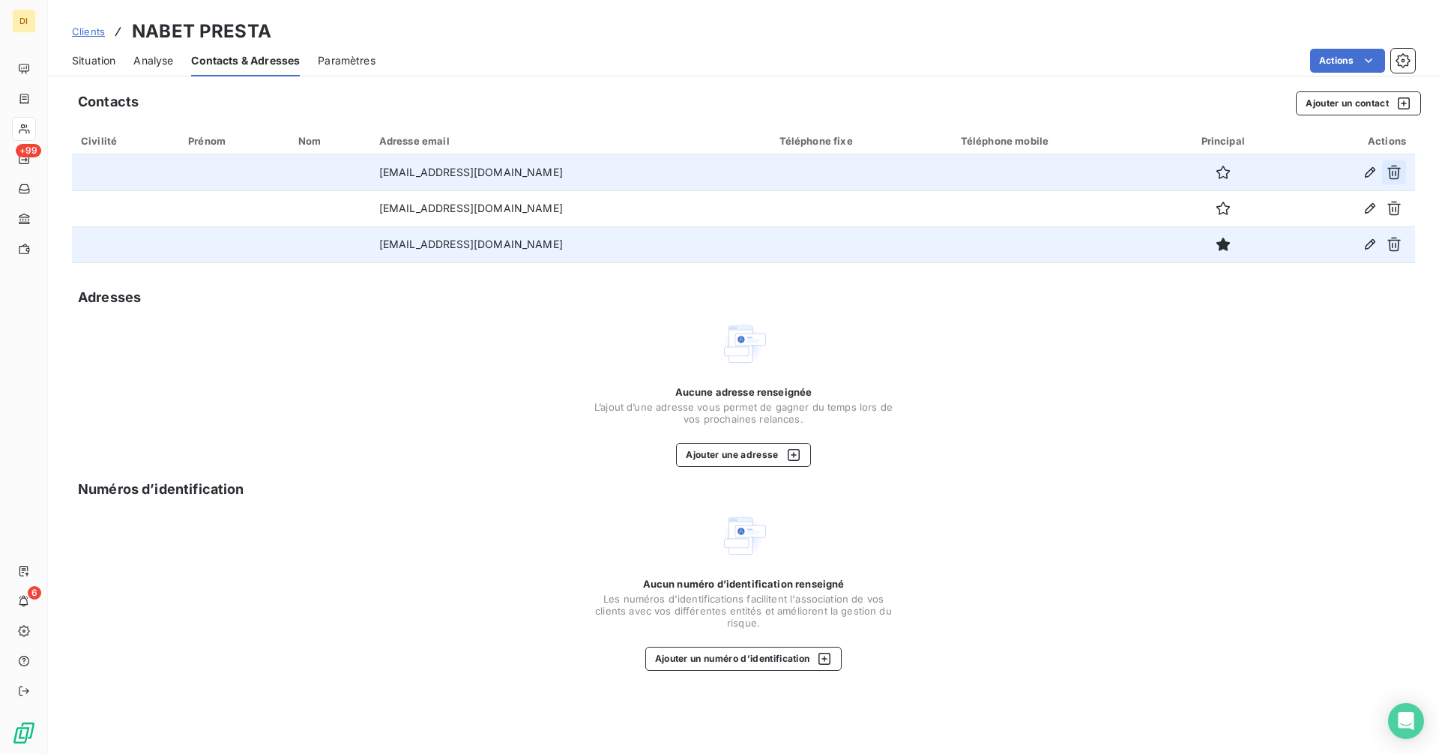
click at [1398, 175] on icon "button" at bounding box center [1393, 173] width 13 height 14
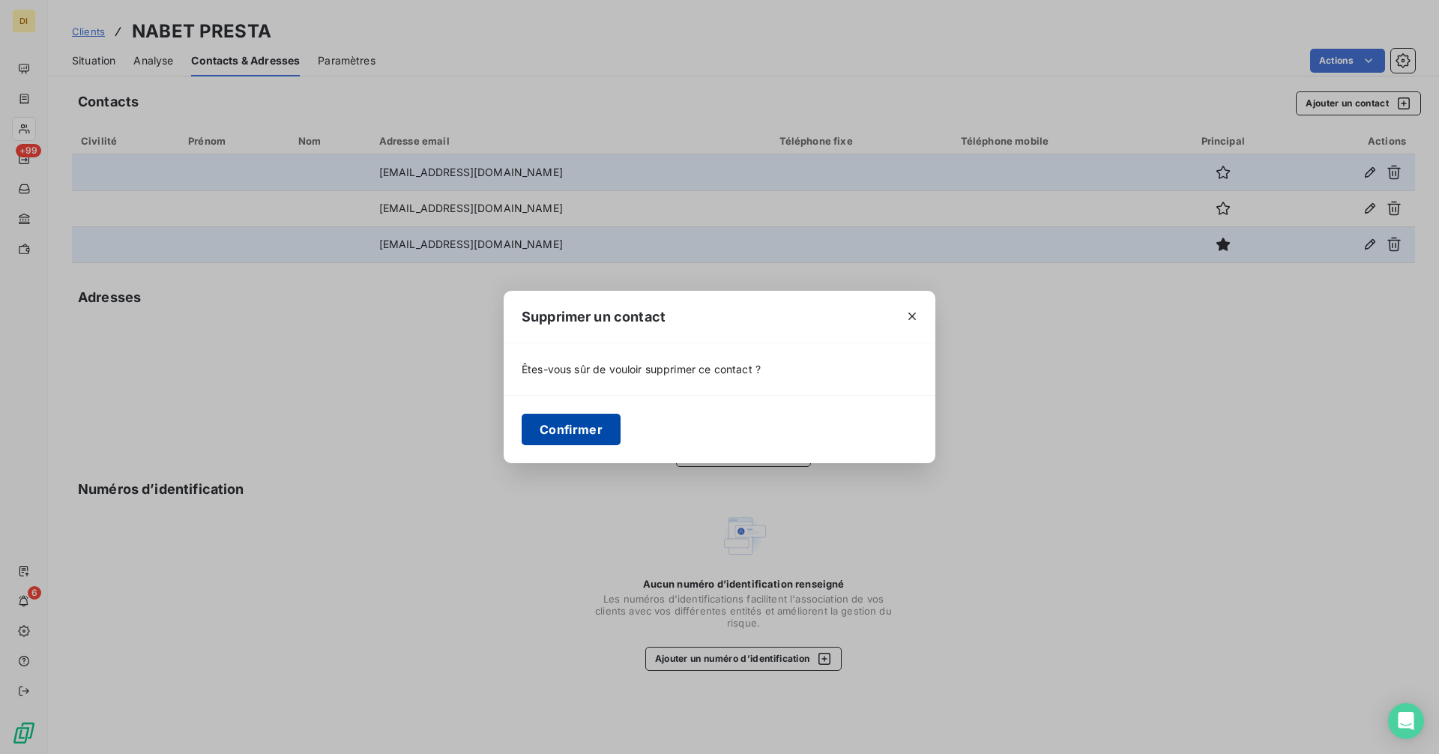
click at [618, 426] on div "Confirmer" at bounding box center [720, 429] width 432 height 68
click at [609, 426] on button "Confirmer" at bounding box center [571, 429] width 99 height 31
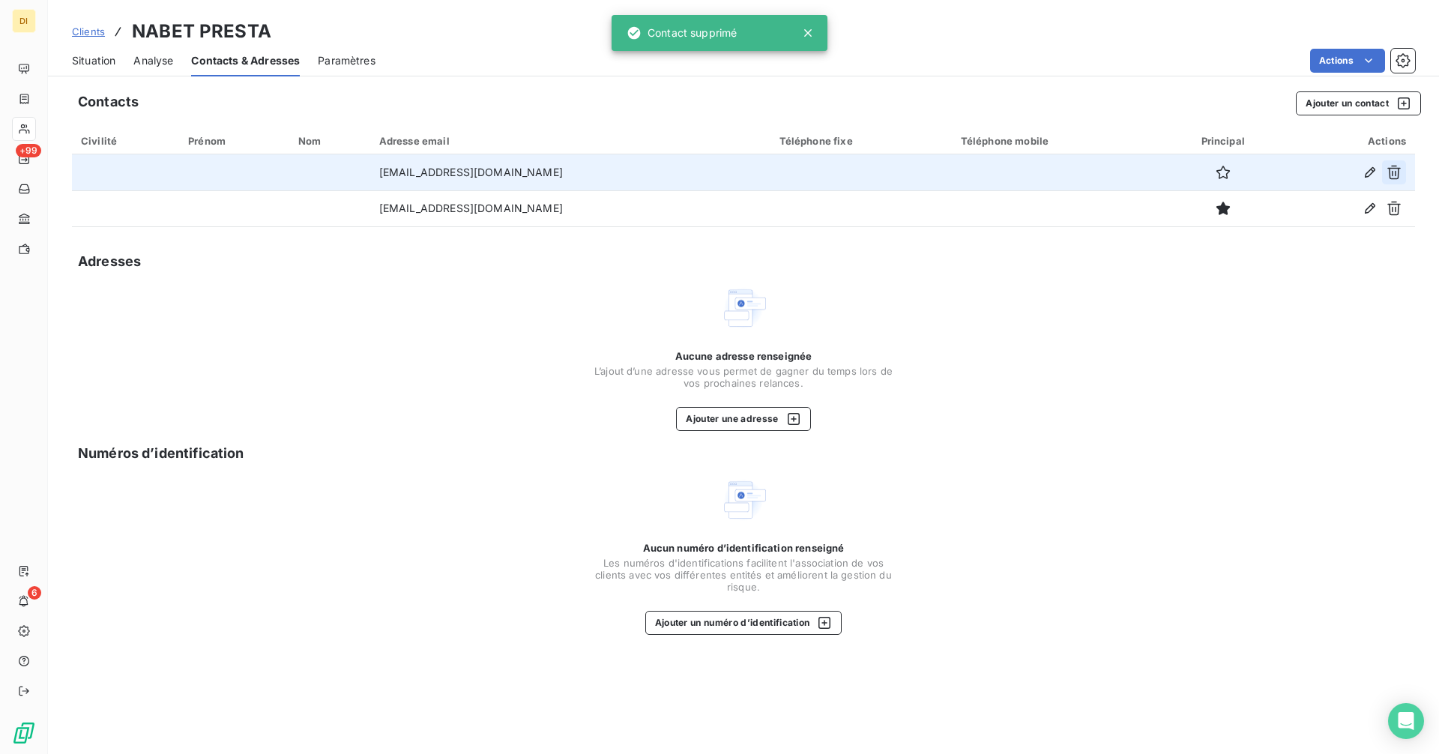
click at [1393, 174] on icon "button" at bounding box center [1394, 172] width 15 height 15
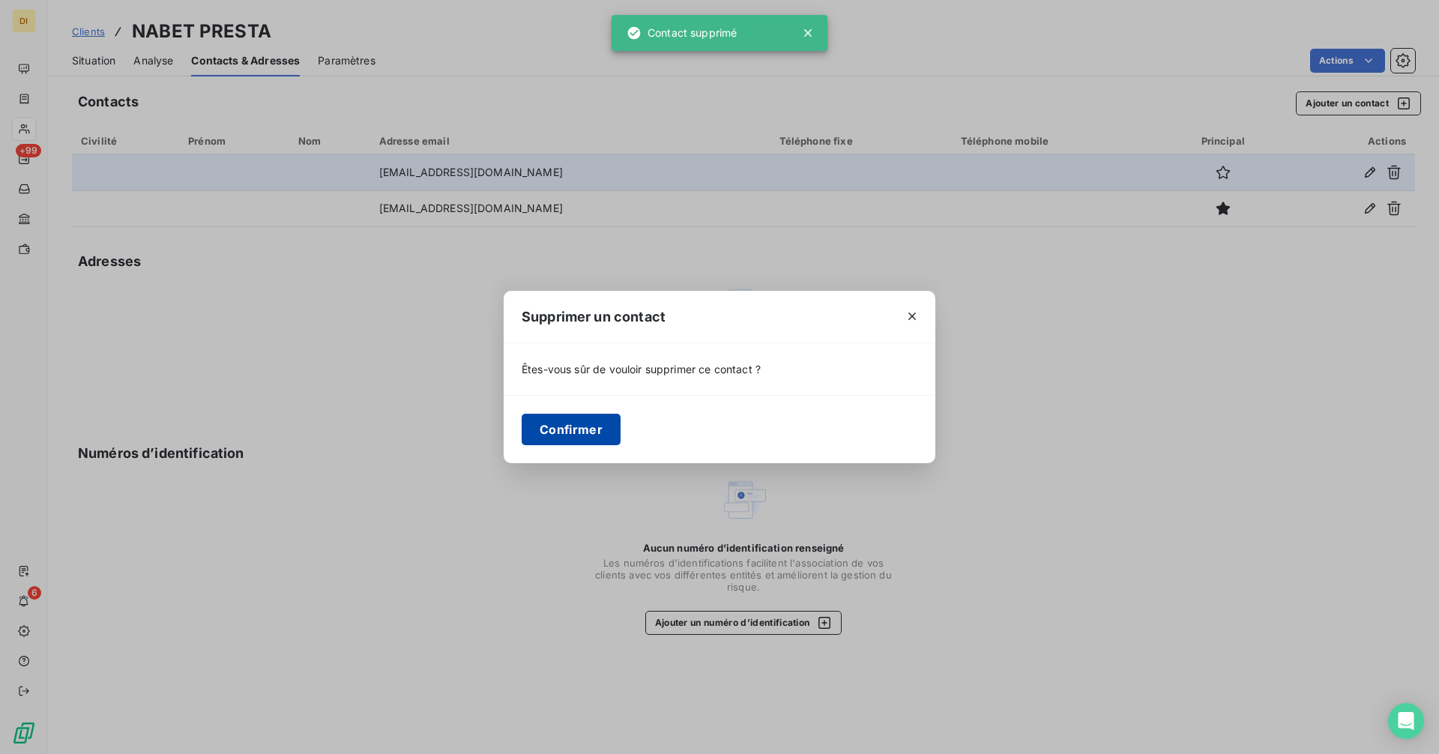
click at [584, 434] on button "Confirmer" at bounding box center [571, 429] width 99 height 31
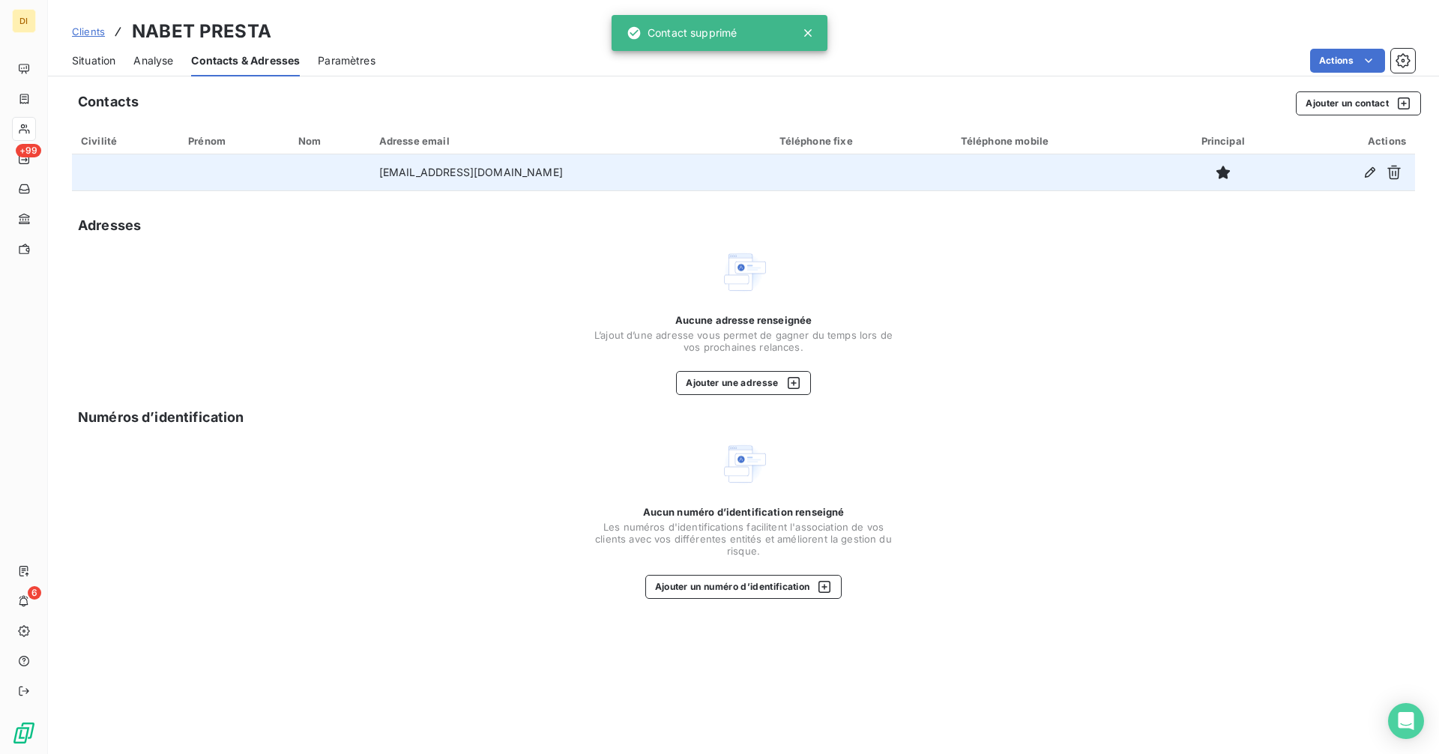
click at [94, 64] on span "Situation" at bounding box center [93, 60] width 43 height 15
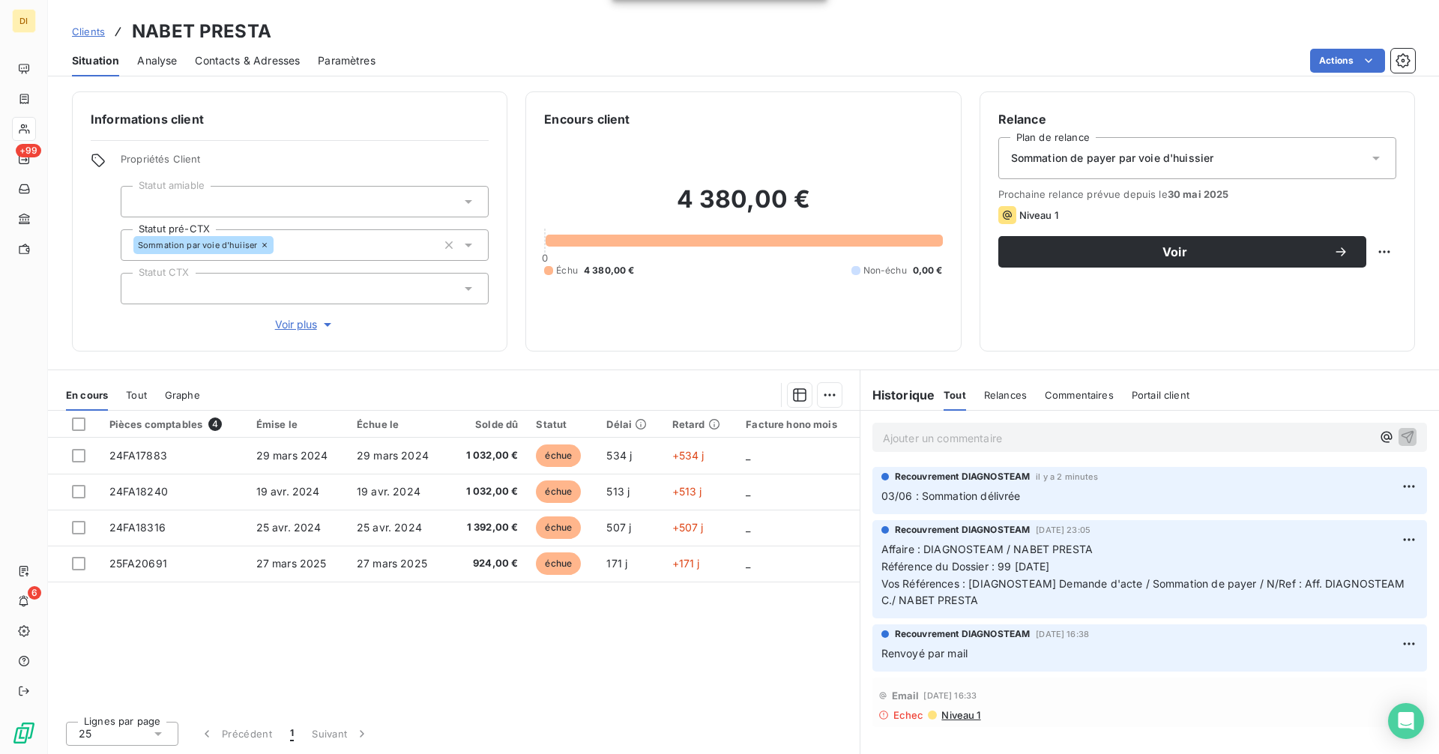
click at [1232, 167] on div "Sommation de payer par voie d'huissier" at bounding box center [1197, 158] width 398 height 42
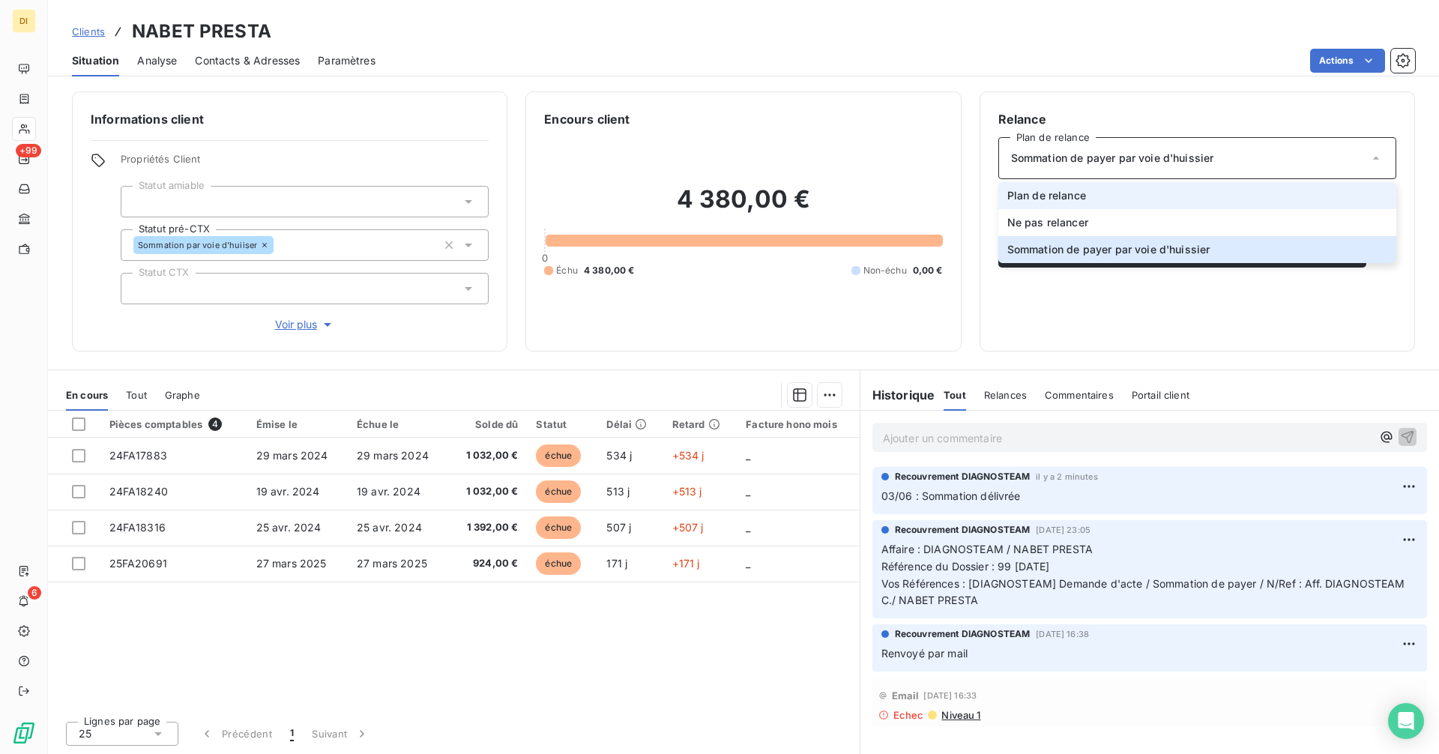
click at [1217, 194] on li "Plan de relance" at bounding box center [1197, 195] width 398 height 27
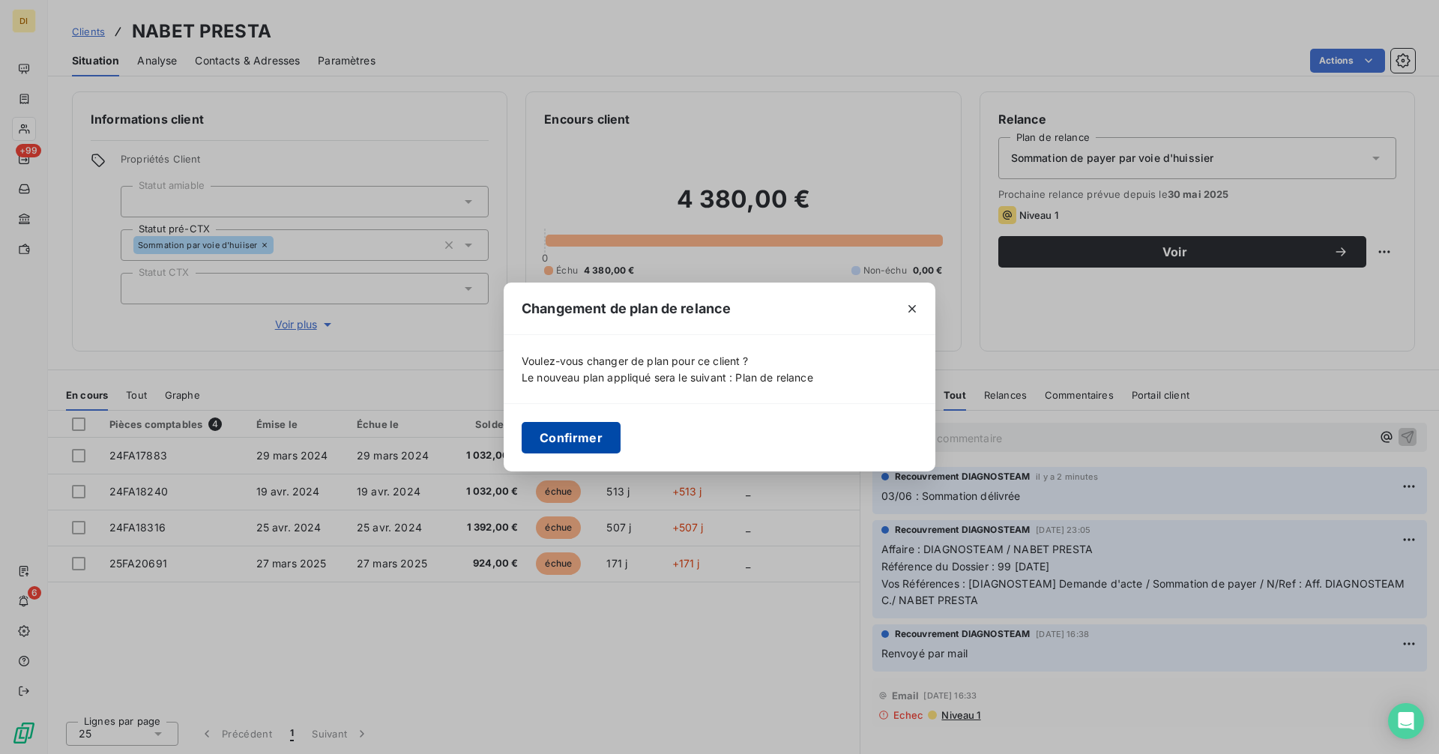
click at [592, 444] on button "Confirmer" at bounding box center [571, 437] width 99 height 31
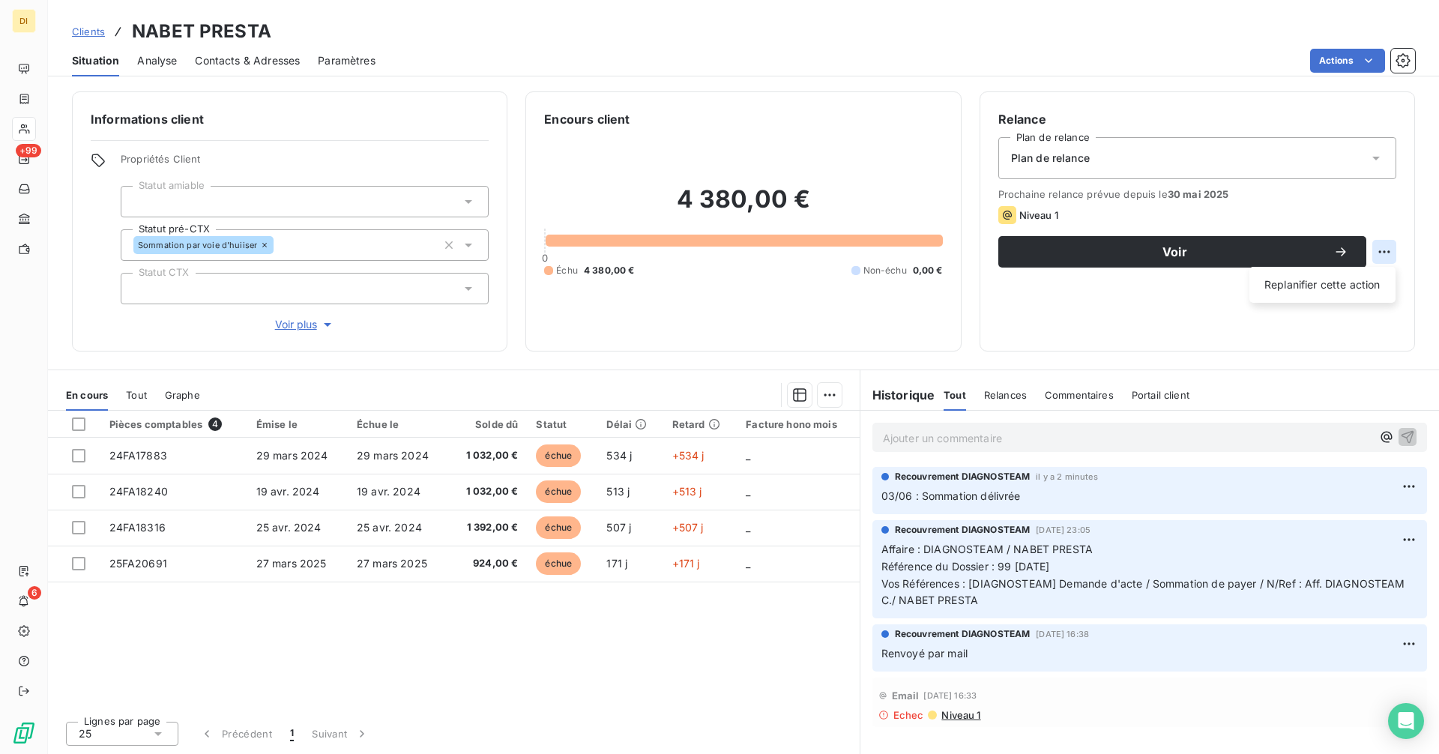
click at [1378, 250] on html "DI +99 6 Clients NABET PRESTA Situation Analyse Contacts & Adresses Paramètres …" at bounding box center [719, 377] width 1439 height 754
click at [1307, 286] on div "Replanifier cette action" at bounding box center [1322, 285] width 134 height 24
select select "8"
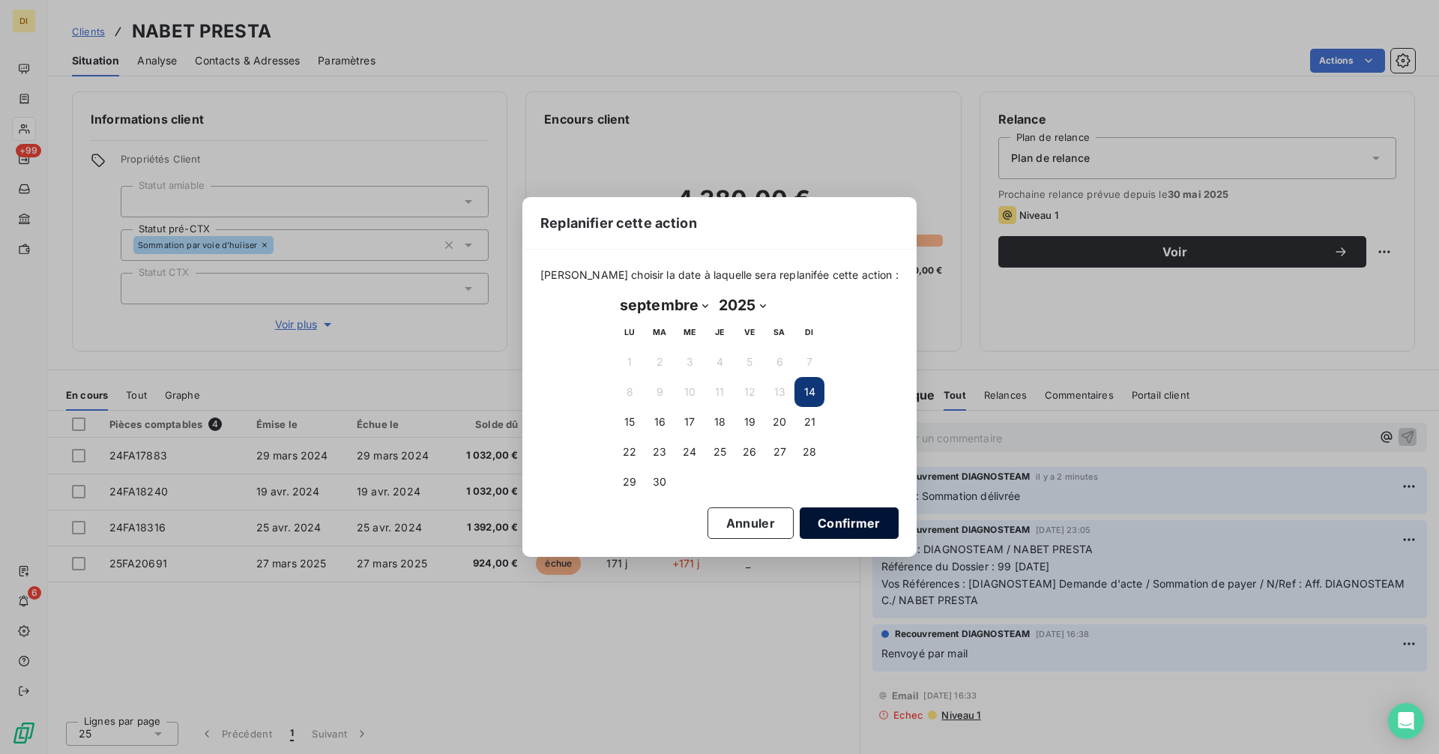
click at [837, 522] on button "Confirmer" at bounding box center [849, 522] width 99 height 31
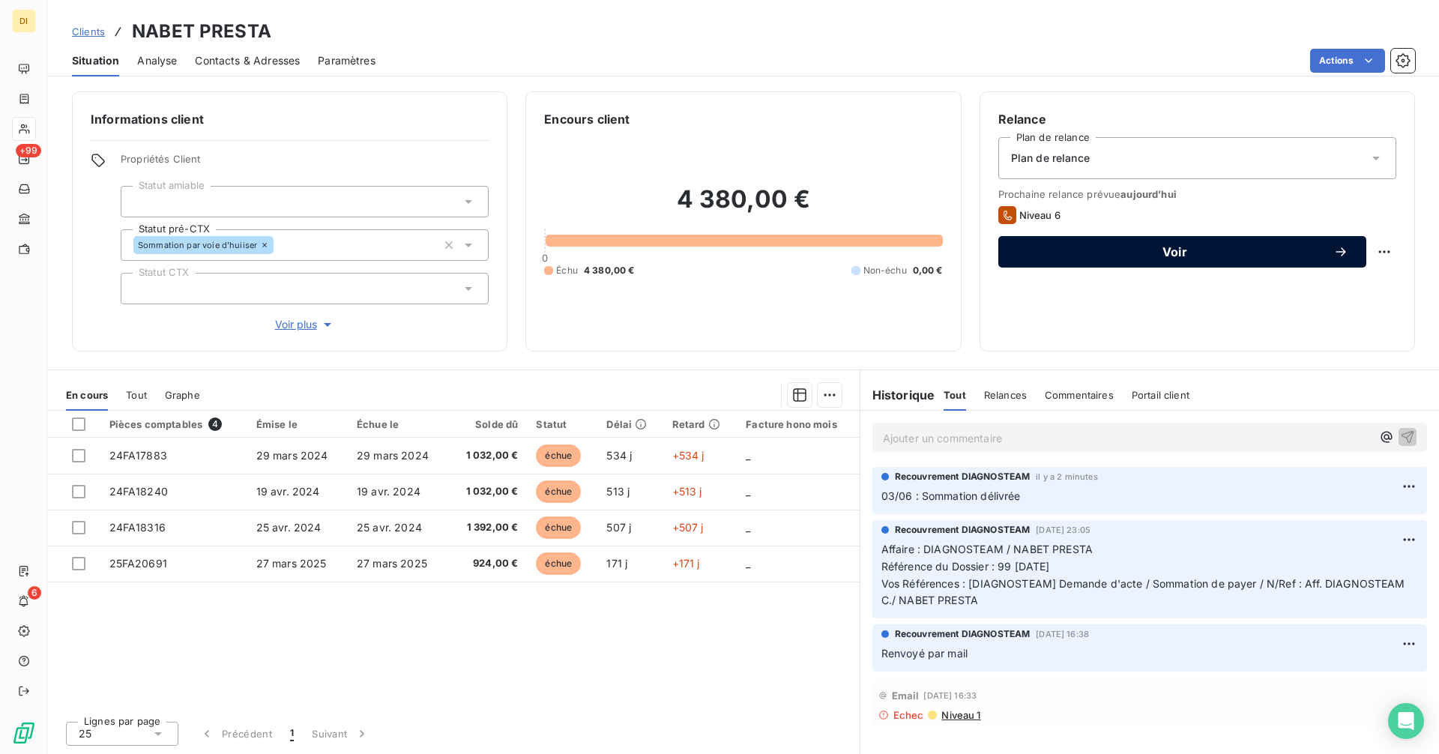
click at [1079, 251] on span "Voir" at bounding box center [1174, 252] width 317 height 12
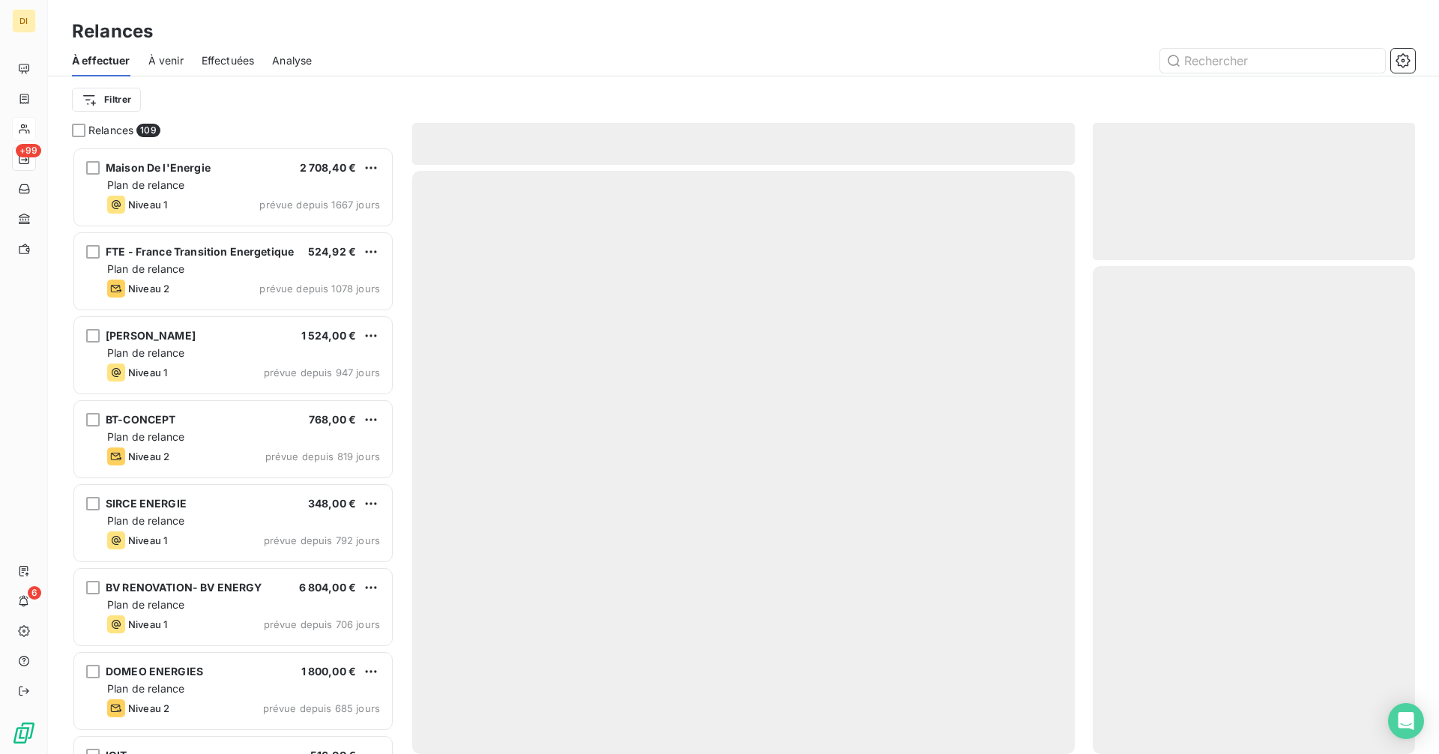
scroll to position [596, 311]
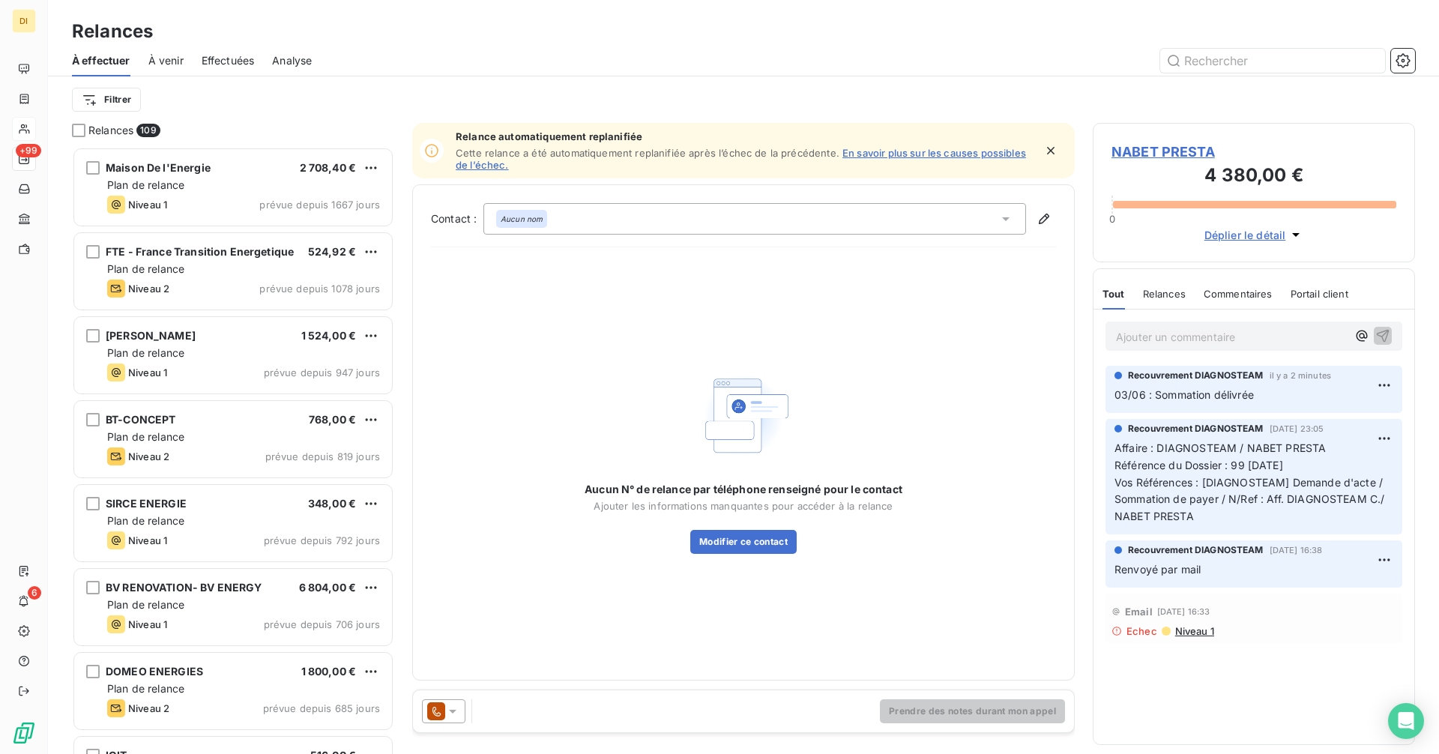
click at [439, 718] on icon at bounding box center [436, 711] width 18 height 18
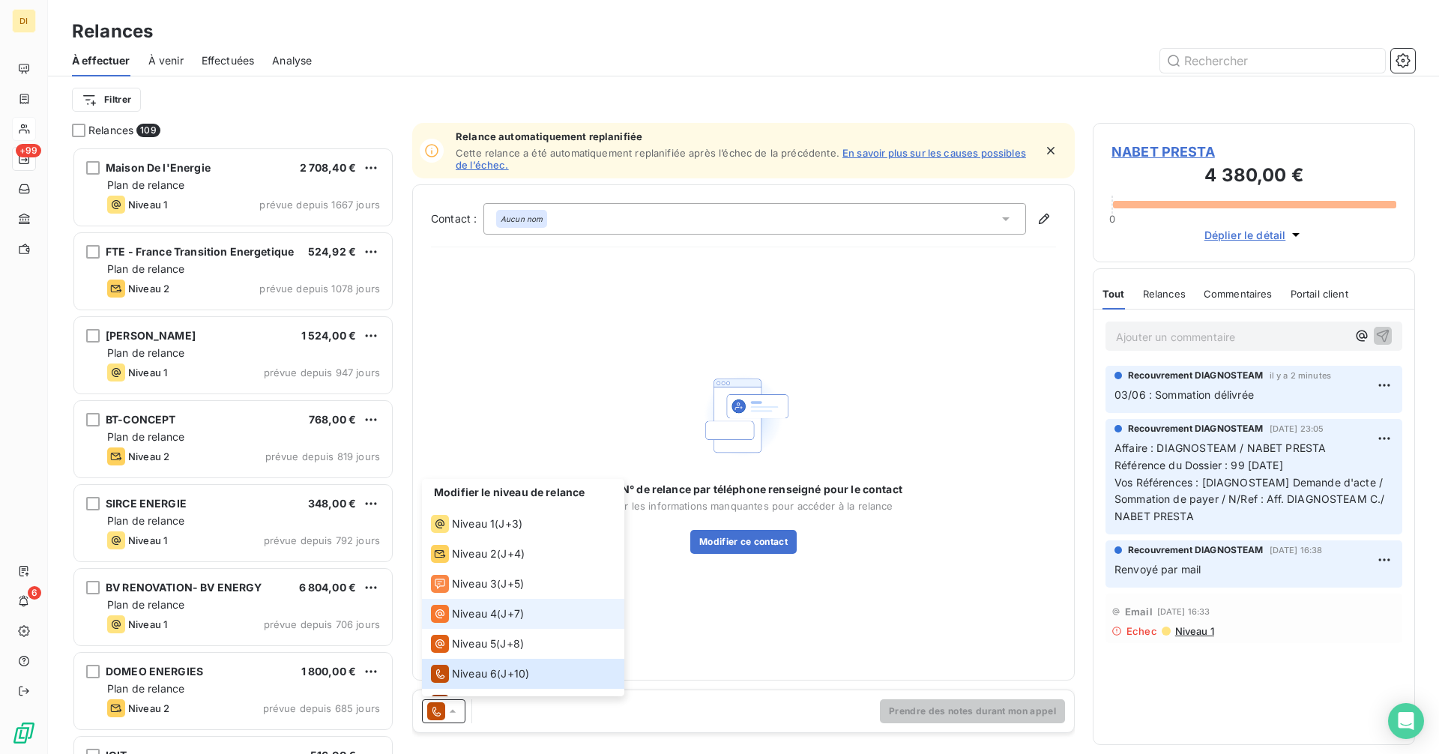
click at [468, 616] on span "Niveau 4" at bounding box center [474, 613] width 45 height 15
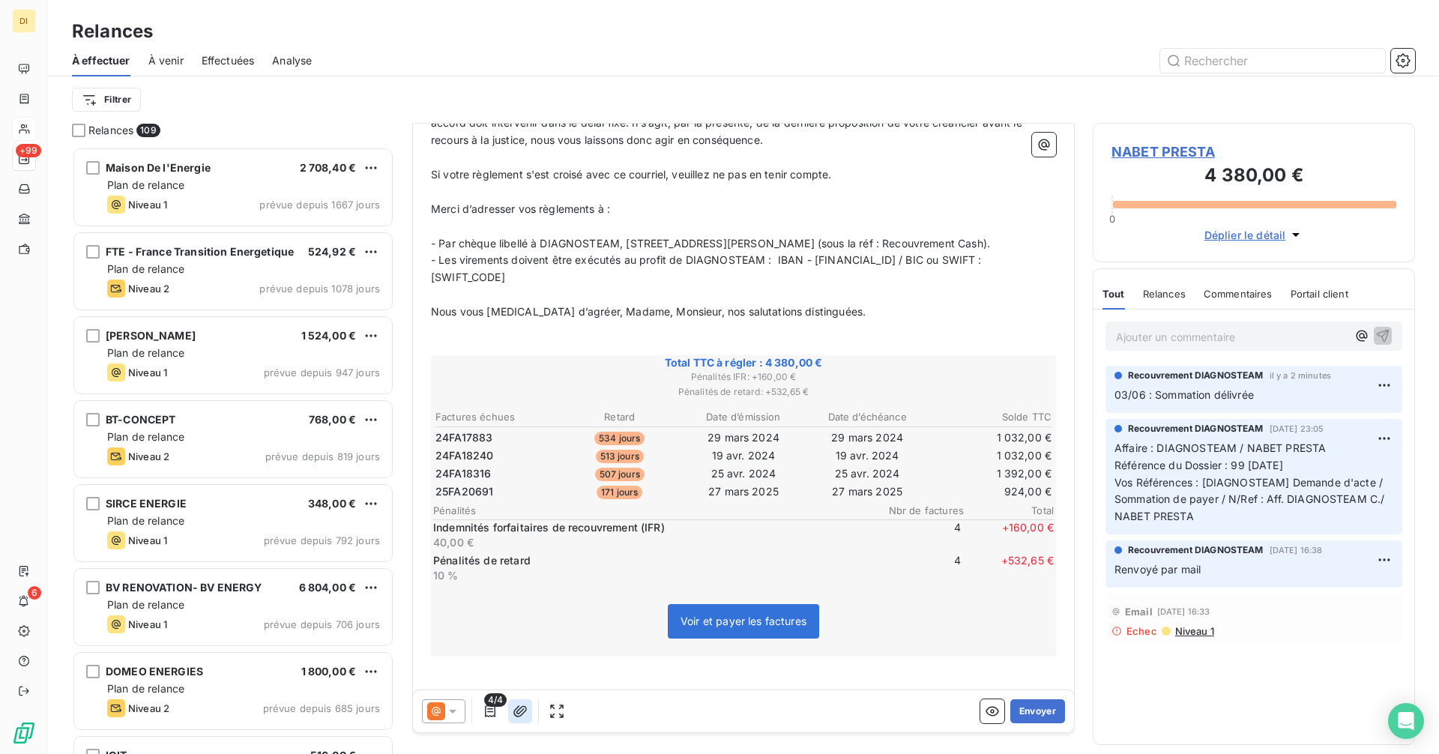
scroll to position [803, 0]
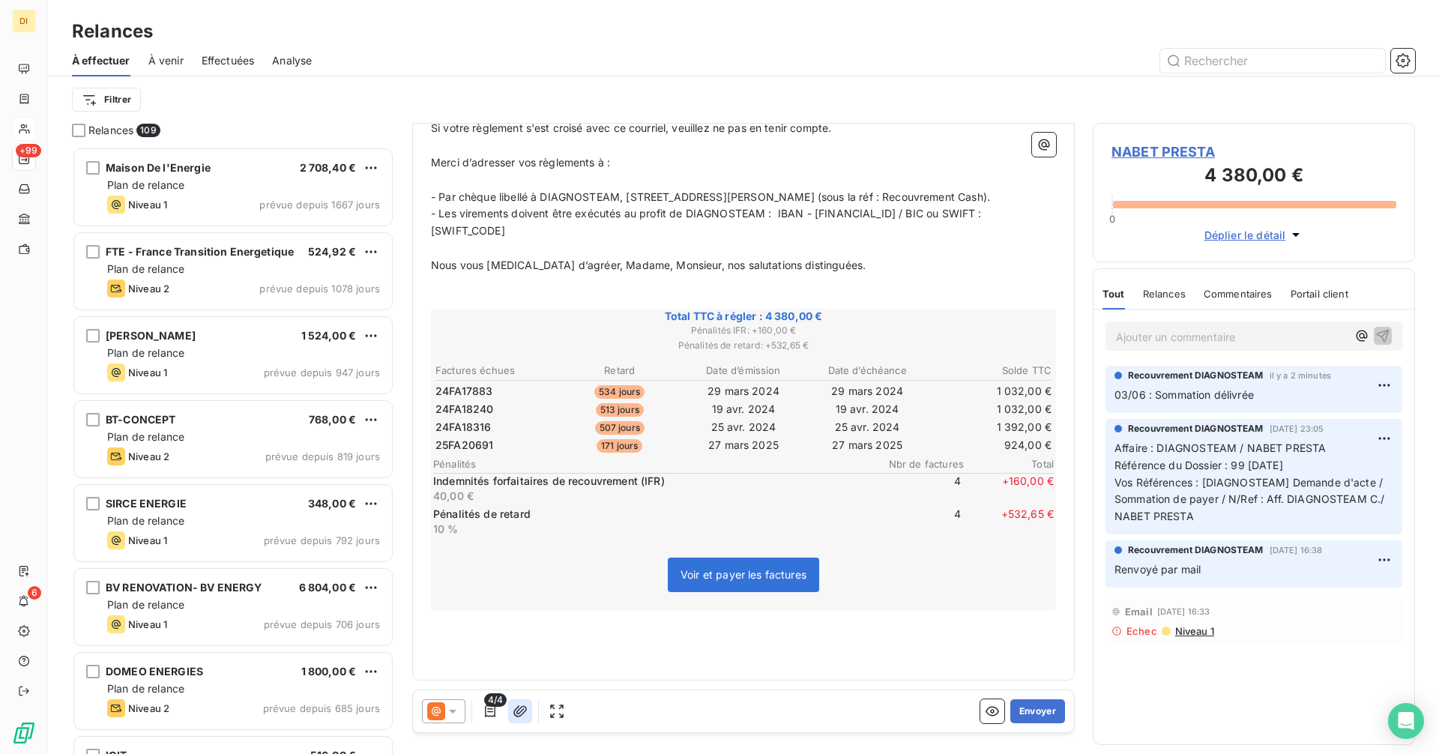
click at [519, 713] on icon "button" at bounding box center [520, 711] width 15 height 15
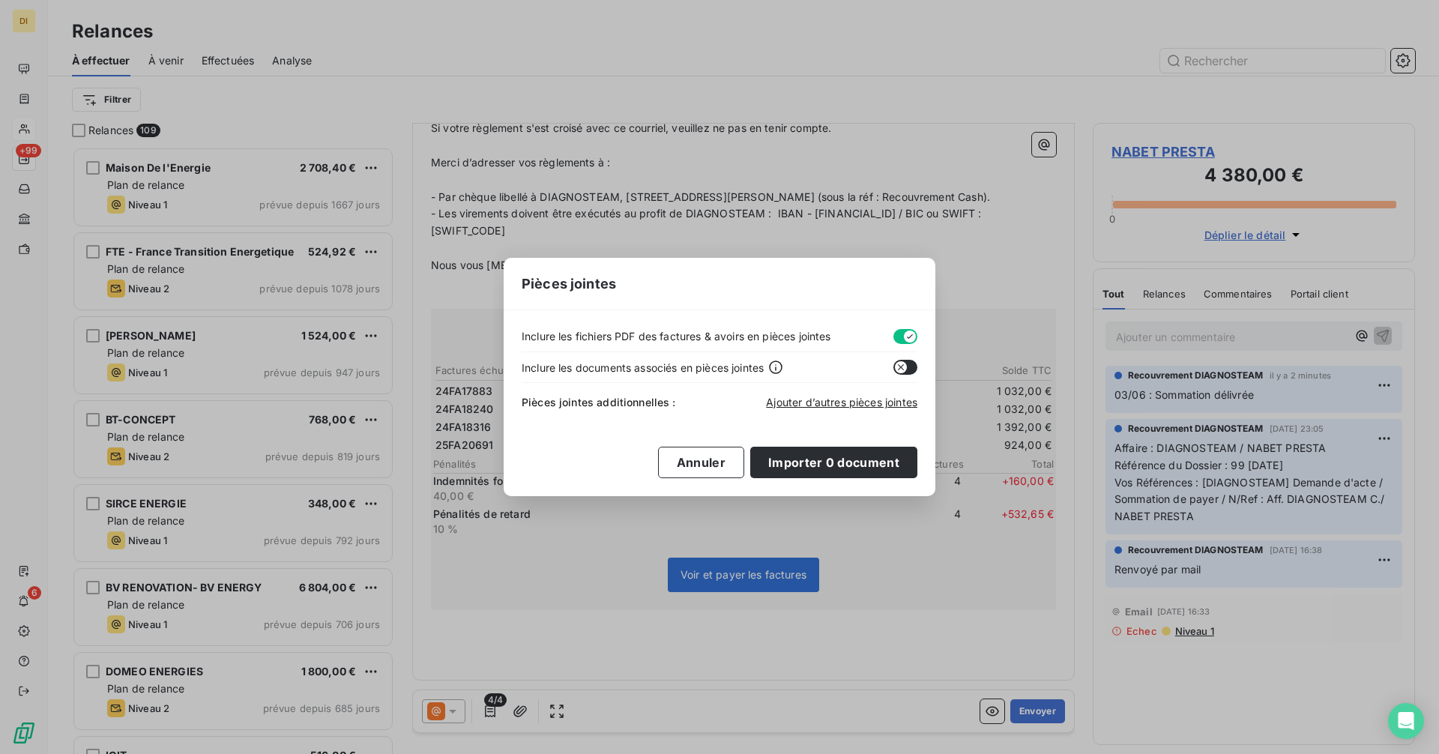
click at [904, 338] on icon "button" at bounding box center [910, 337] width 12 height 12
click at [845, 402] on span "Ajouter d’autres pièces jointes" at bounding box center [841, 402] width 151 height 13
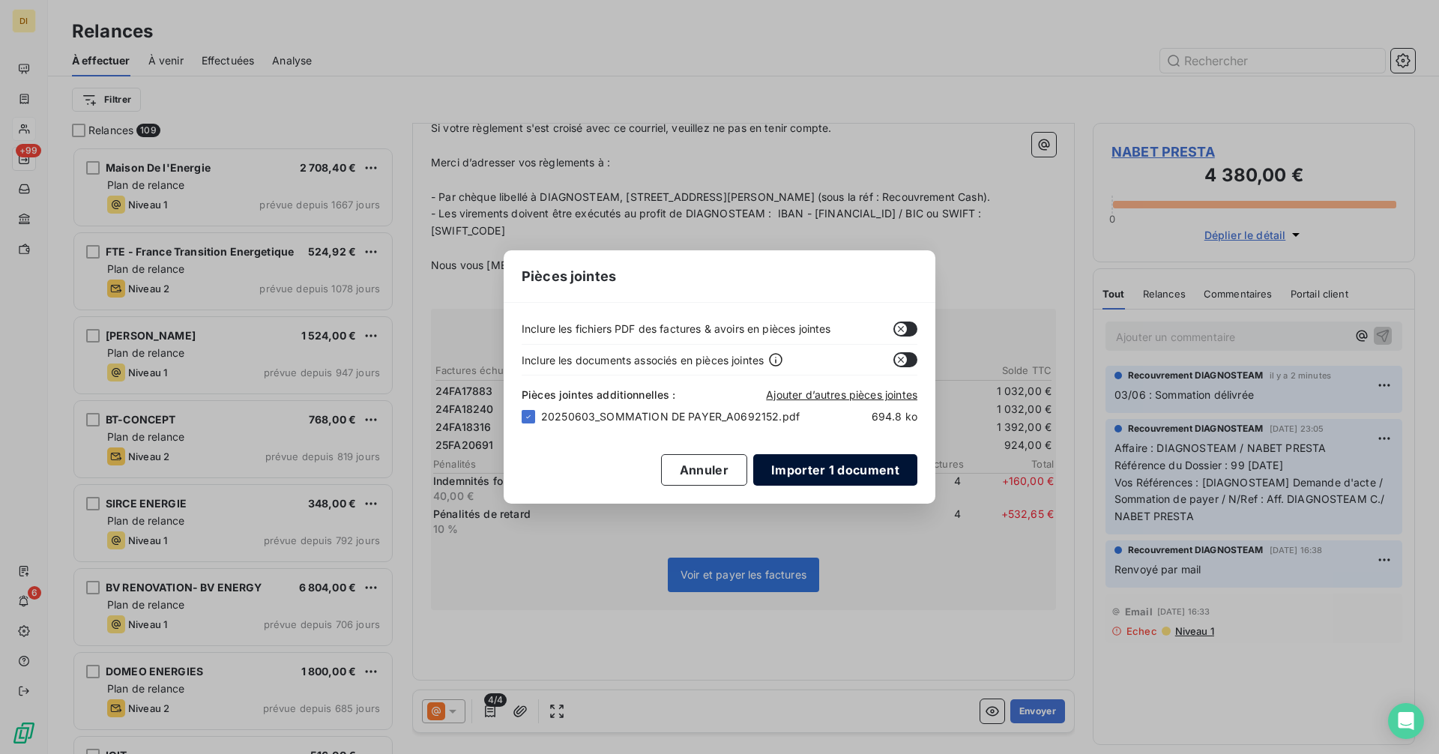
click at [803, 471] on button "Importer 1 document" at bounding box center [835, 469] width 164 height 31
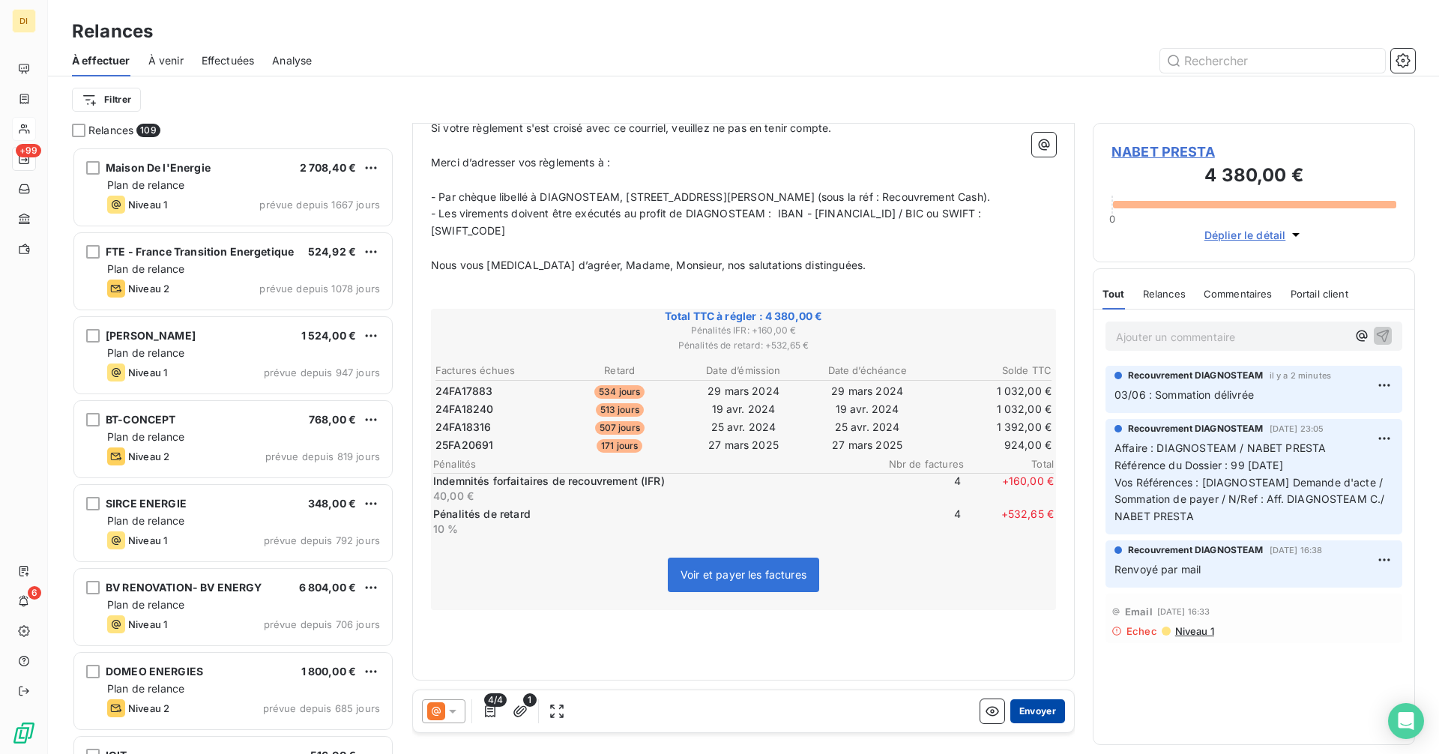
click at [1035, 711] on button "Envoyer" at bounding box center [1037, 711] width 55 height 24
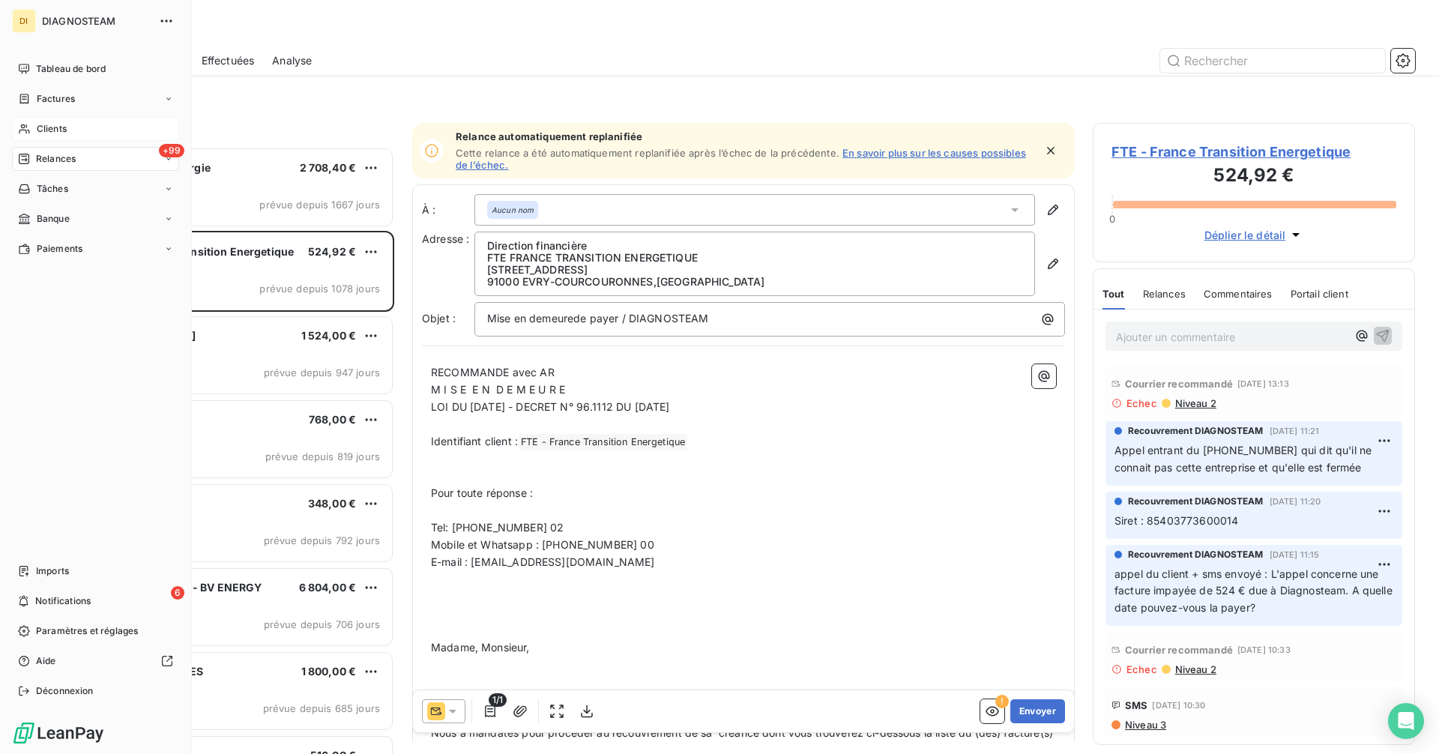
click at [68, 130] on div "Clients" at bounding box center [95, 129] width 167 height 24
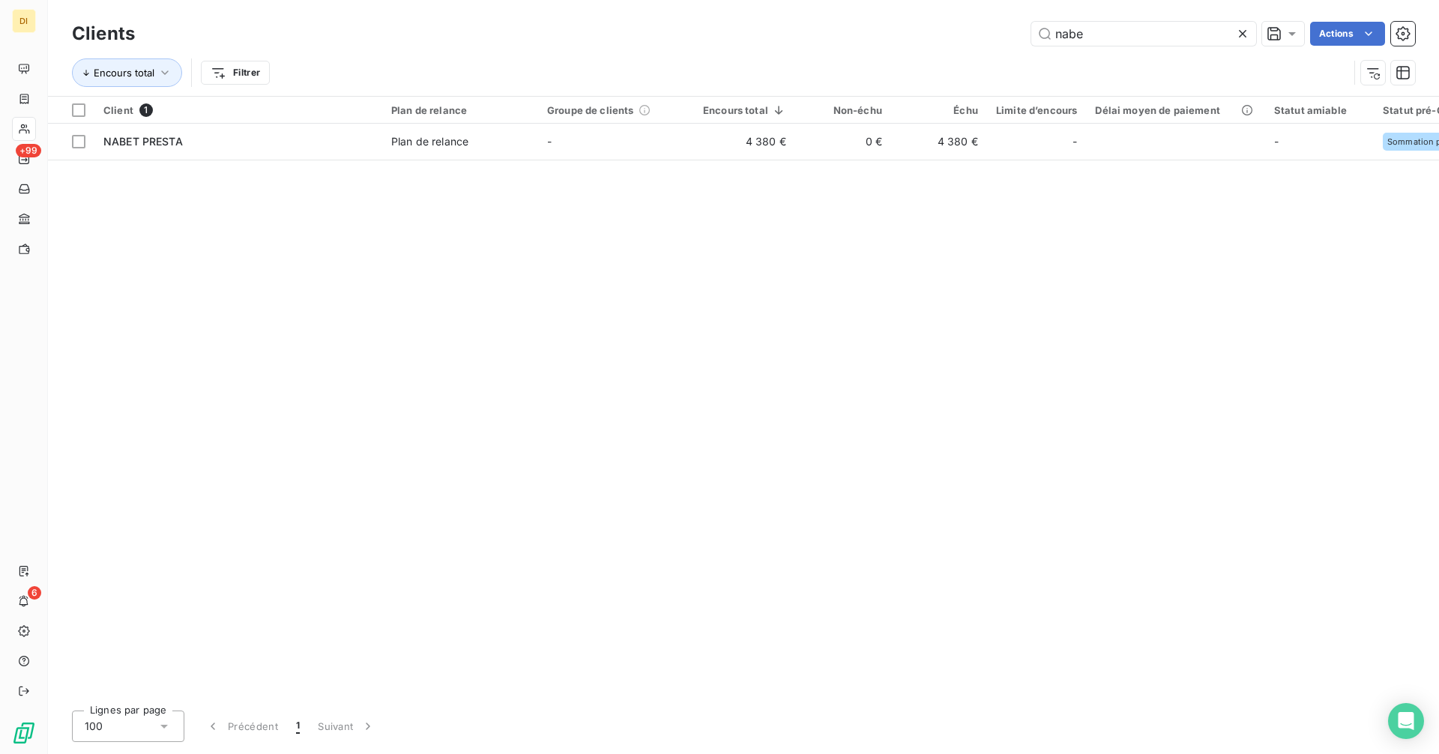
drag, startPoint x: 1130, startPoint y: 38, endPoint x: 915, endPoint y: 41, distance: 215.1
click at [1006, 42] on div "nabe Actions" at bounding box center [784, 34] width 1262 height 24
click at [915, 41] on div "nabe Actions" at bounding box center [784, 34] width 1262 height 24
click at [1139, 26] on input "nabe" at bounding box center [1143, 34] width 225 height 24
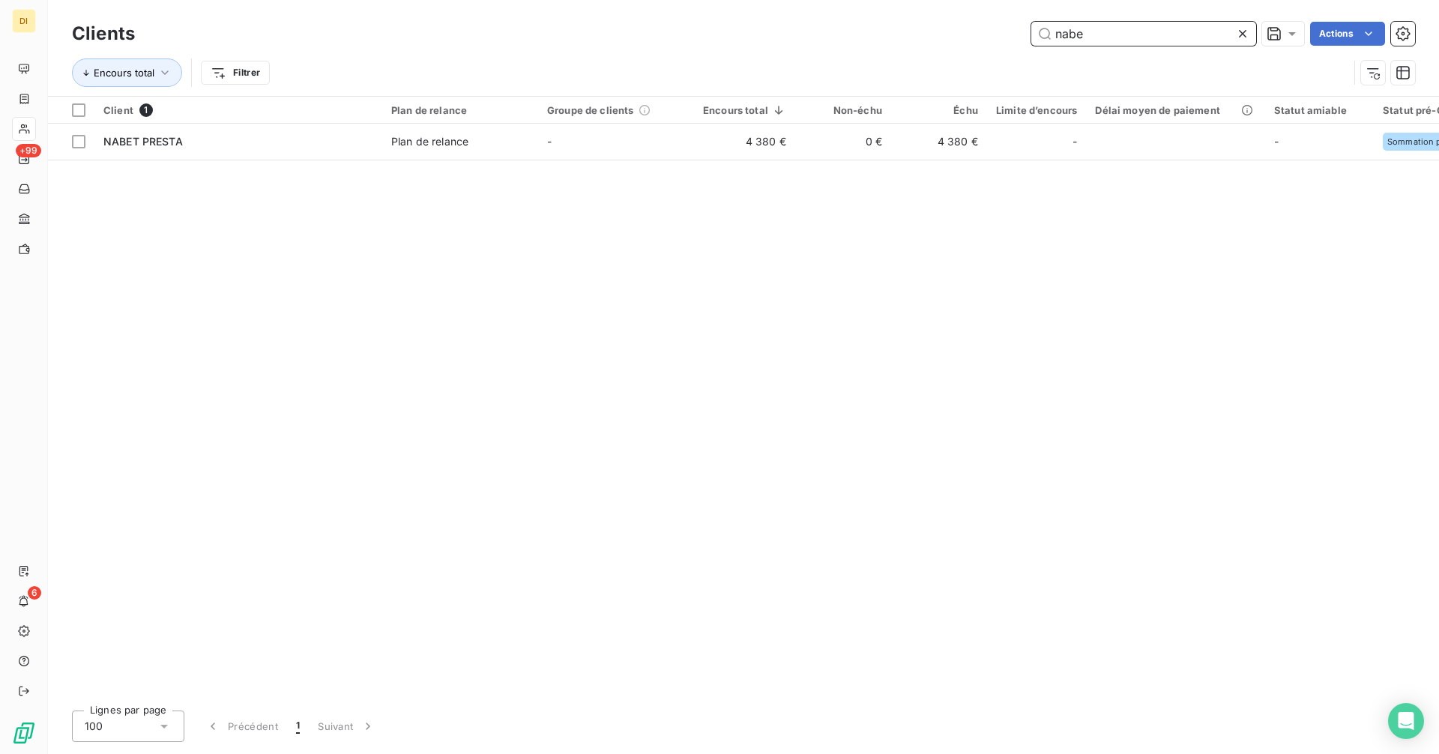
click at [1139, 26] on input "nabe" at bounding box center [1143, 34] width 225 height 24
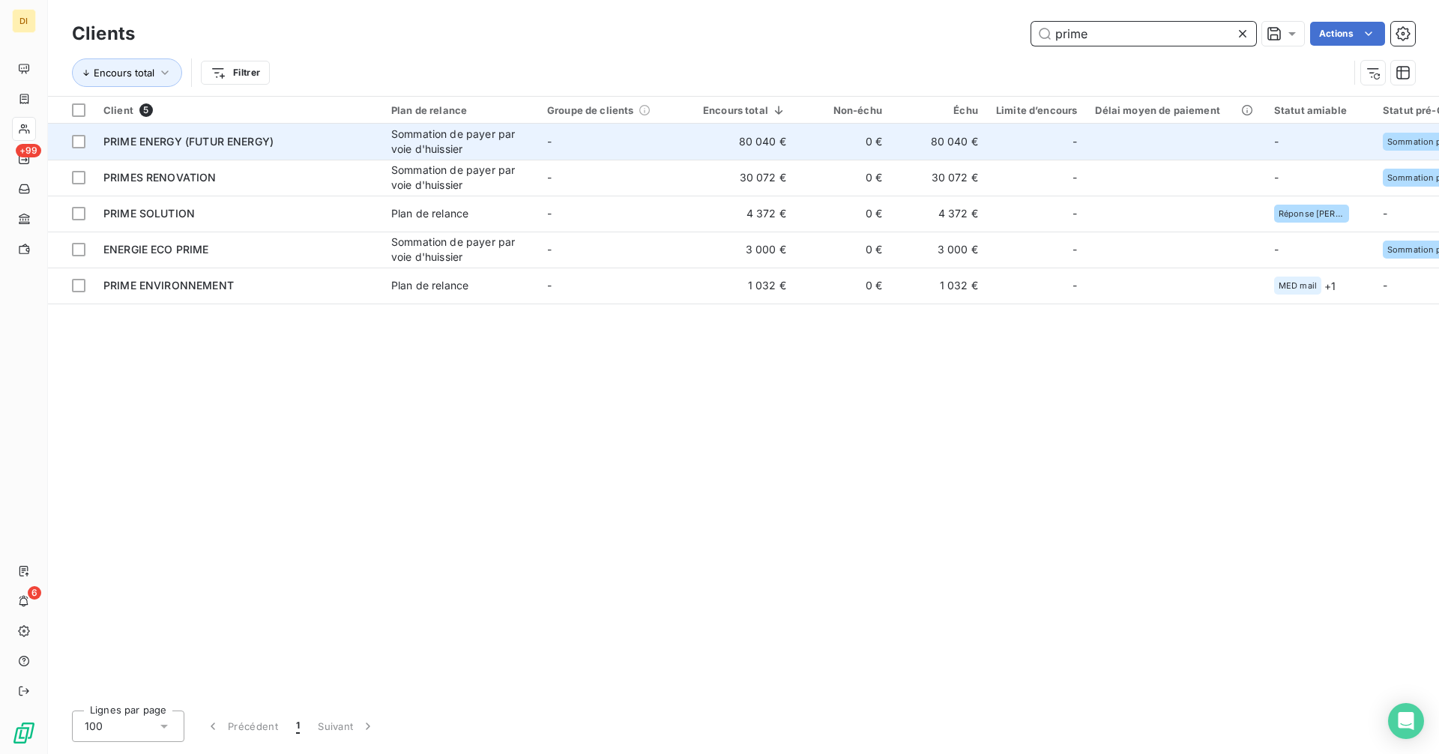
type input "prime"
click at [564, 142] on td "-" at bounding box center [616, 142] width 156 height 36
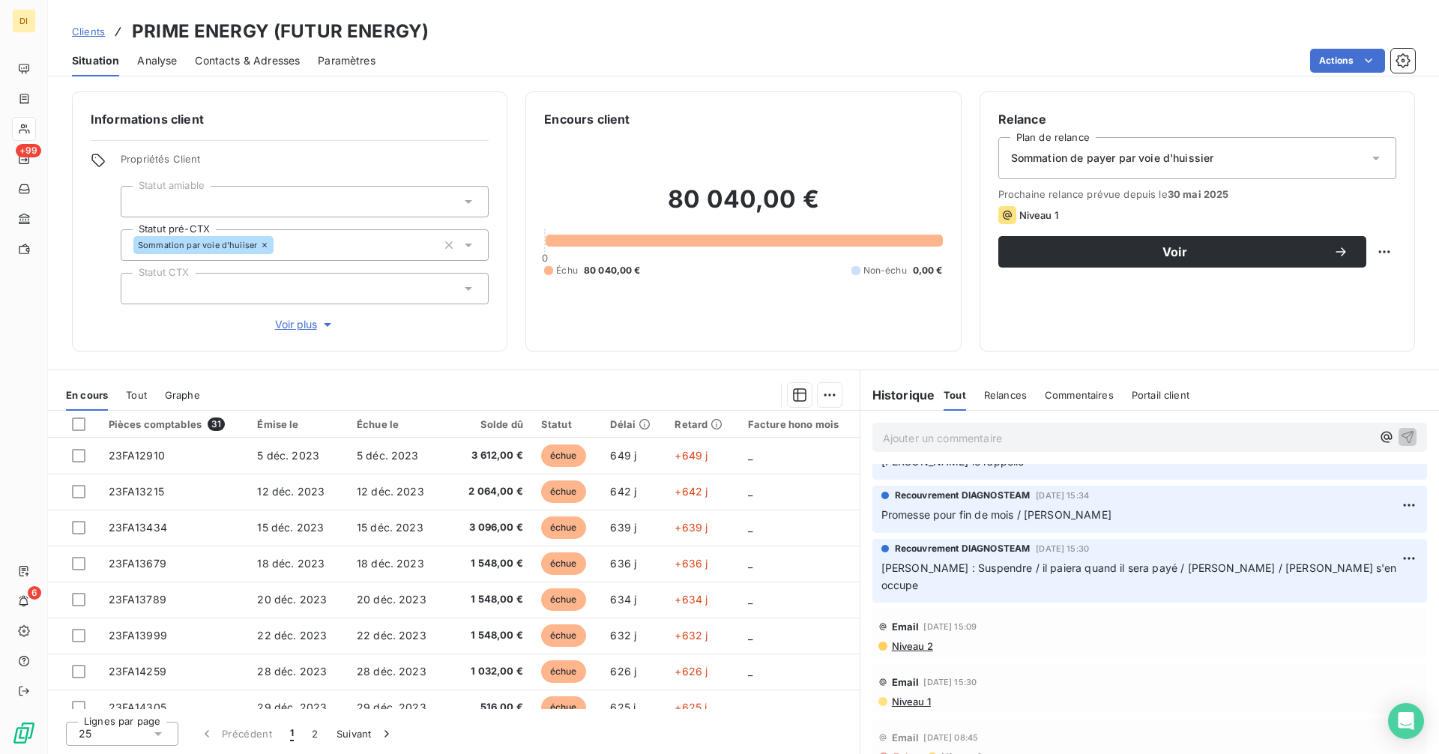
scroll to position [1130, 0]
click at [253, 58] on span "Contacts & Adresses" at bounding box center [247, 60] width 105 height 15
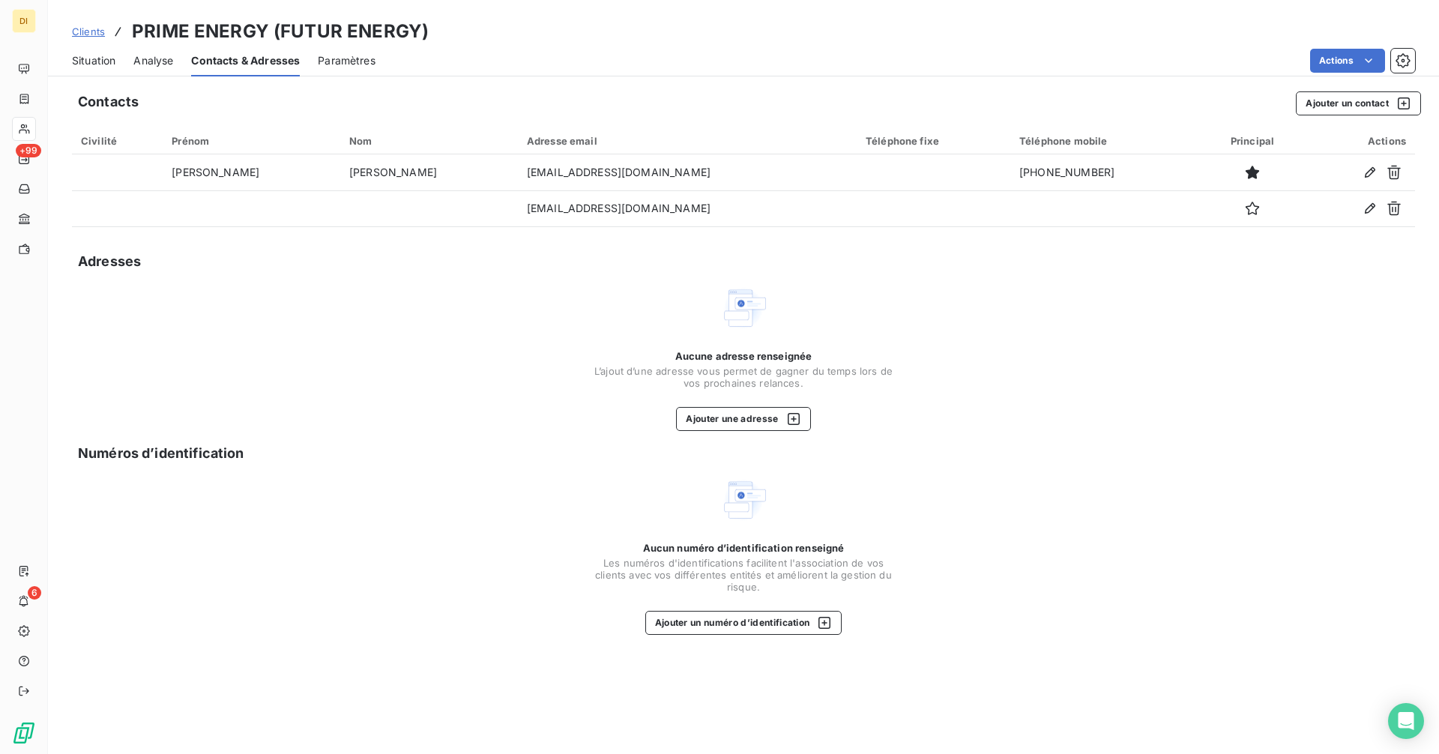
click at [97, 61] on span "Situation" at bounding box center [93, 60] width 43 height 15
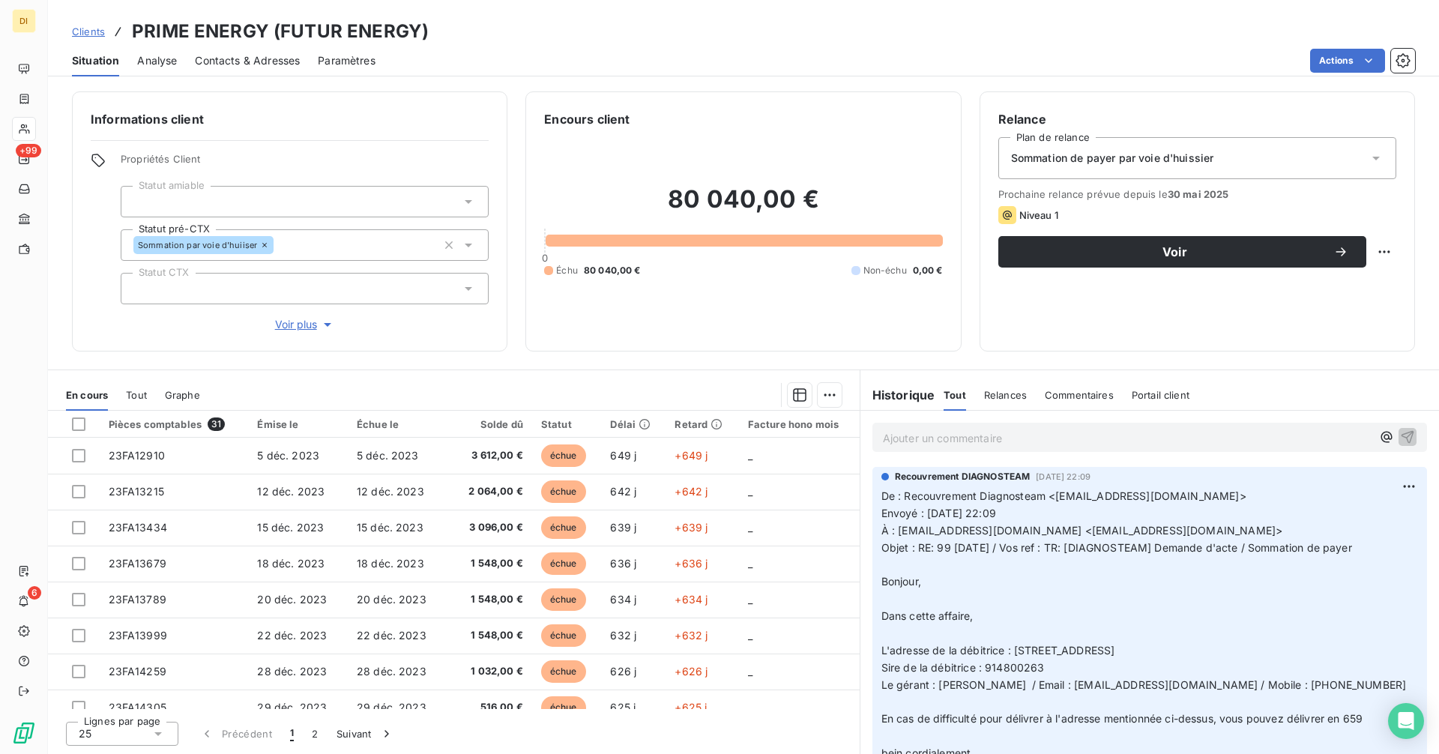
click at [1246, 169] on div "Sommation de payer par voie d'huissier" at bounding box center [1197, 158] width 398 height 42
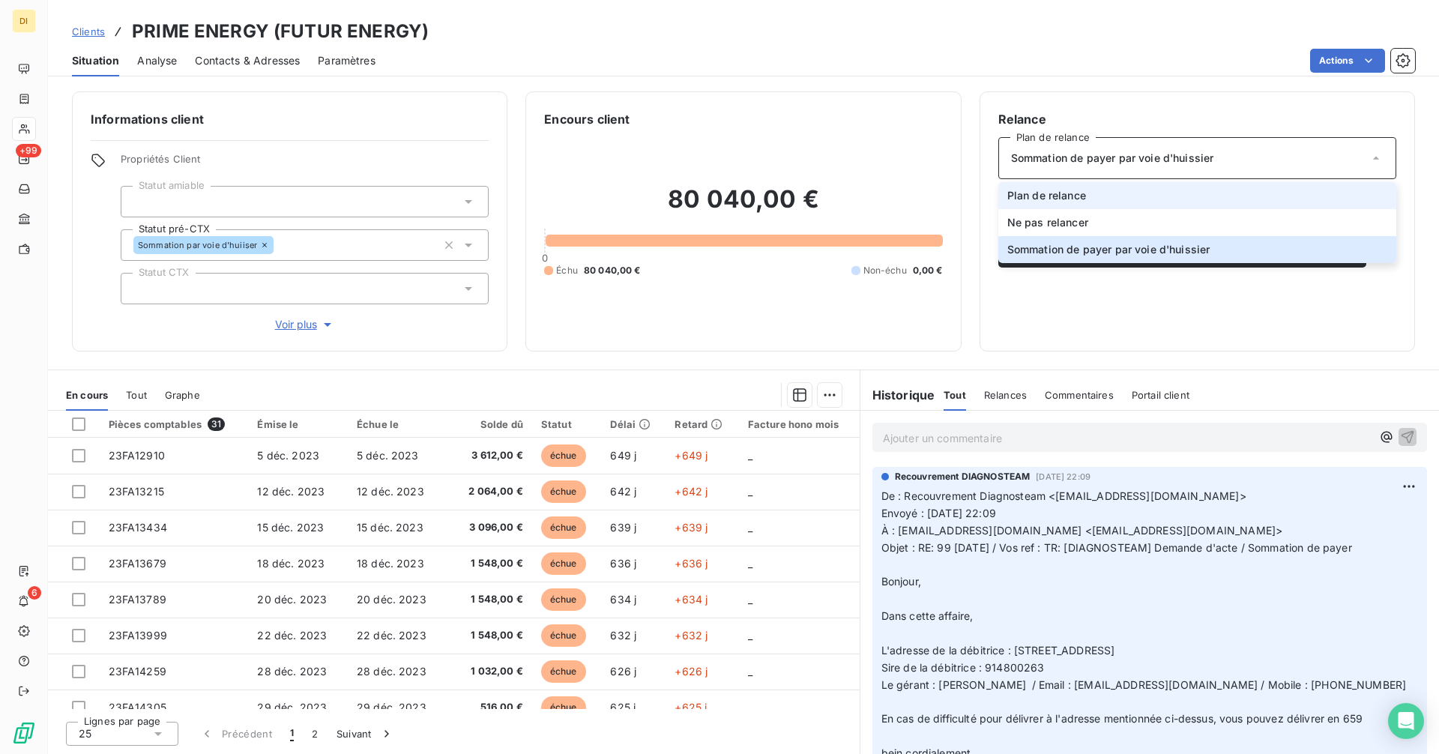
click at [1148, 203] on li "Plan de relance" at bounding box center [1197, 195] width 398 height 27
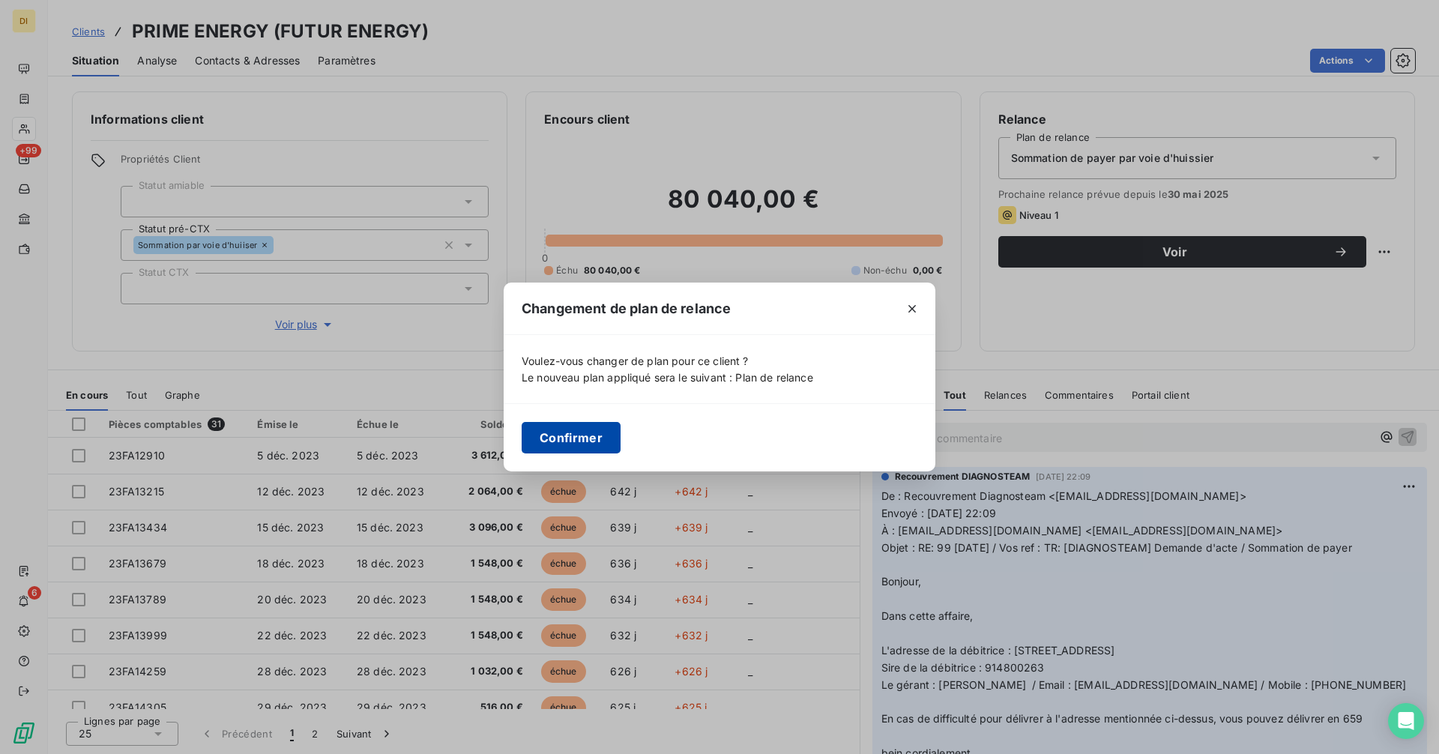
click at [585, 447] on button "Confirmer" at bounding box center [571, 437] width 99 height 31
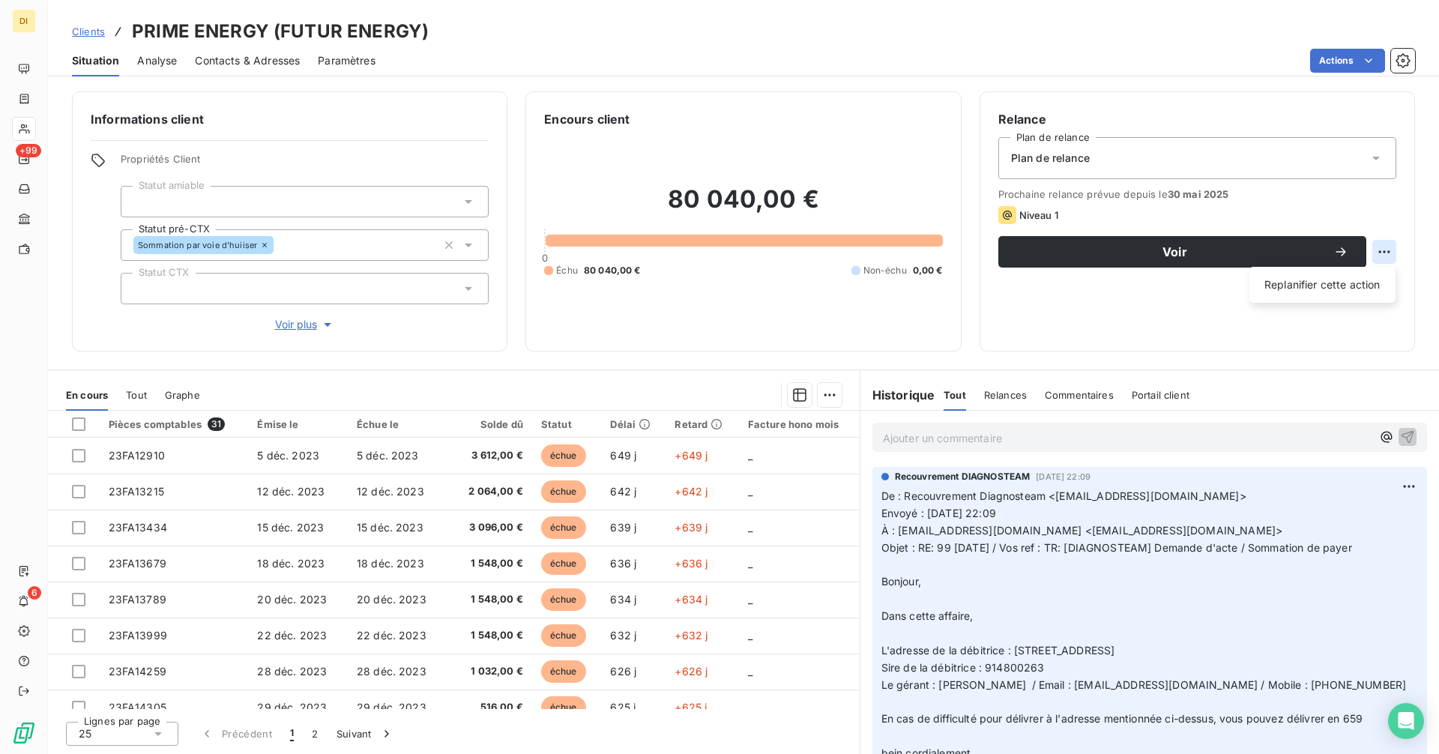
click at [1388, 255] on html "DI +99 6 Clients PRIME ENERGY (FUTUR ENERGY) Situation Analyse Contacts & Adres…" at bounding box center [719, 377] width 1439 height 754
click at [1325, 283] on div "Replanifier cette action" at bounding box center [1322, 285] width 134 height 24
select select "8"
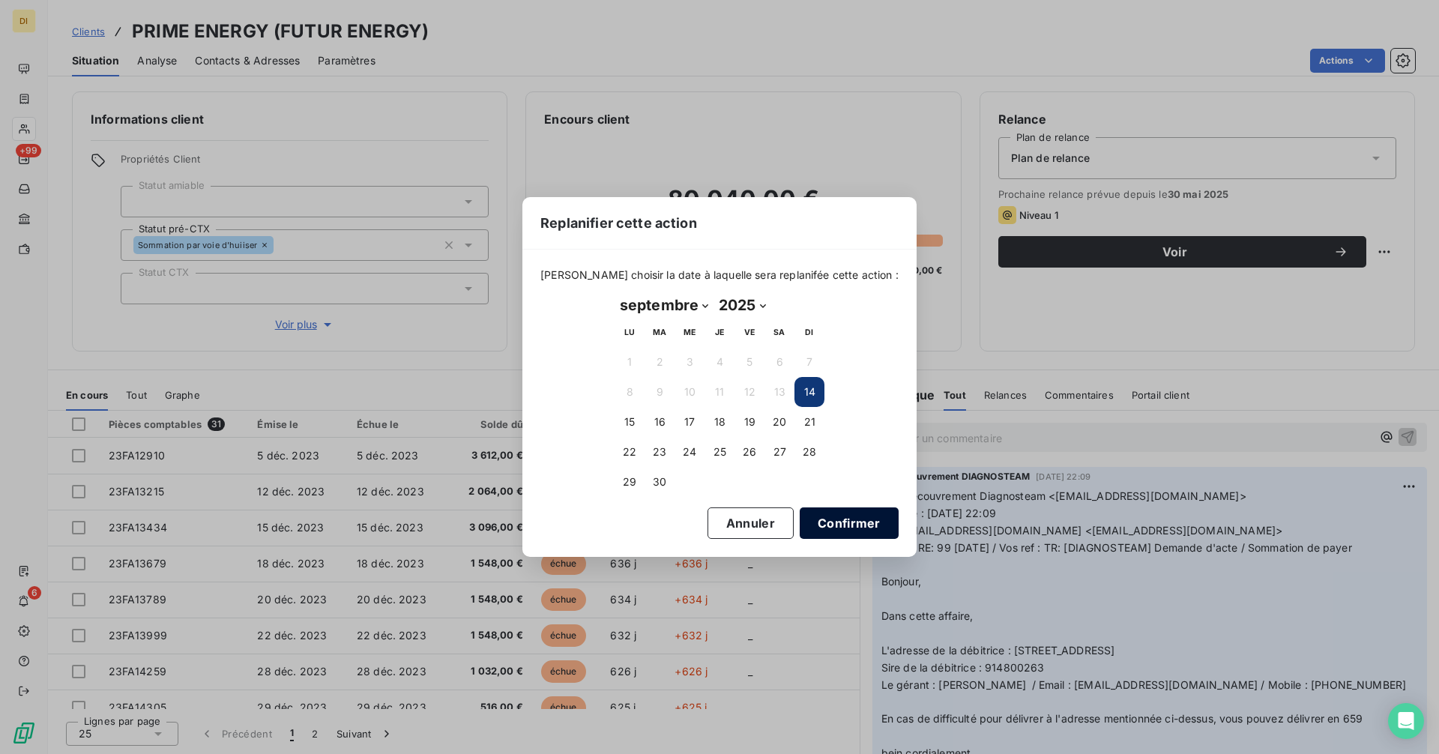
click at [858, 531] on button "Confirmer" at bounding box center [849, 522] width 99 height 31
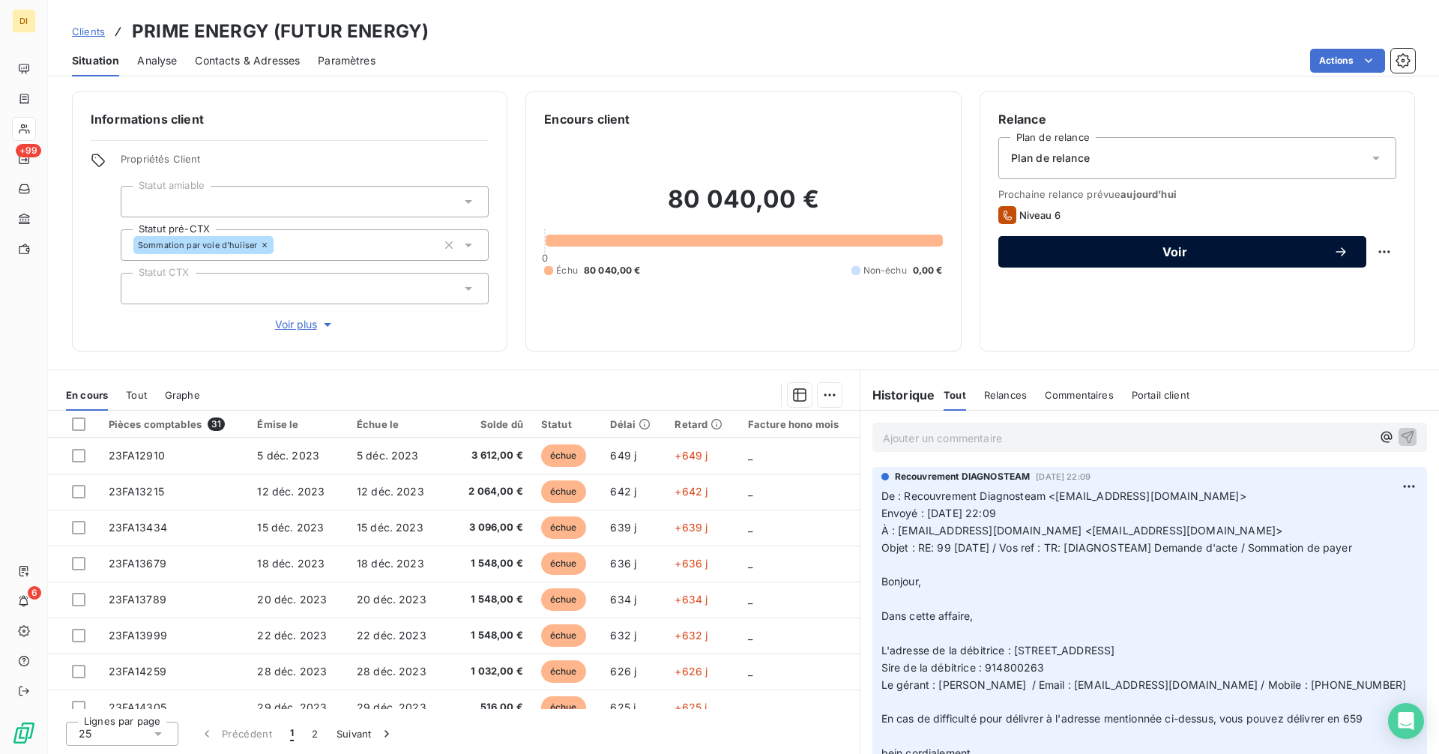
click at [1147, 251] on span "Voir" at bounding box center [1174, 252] width 317 height 12
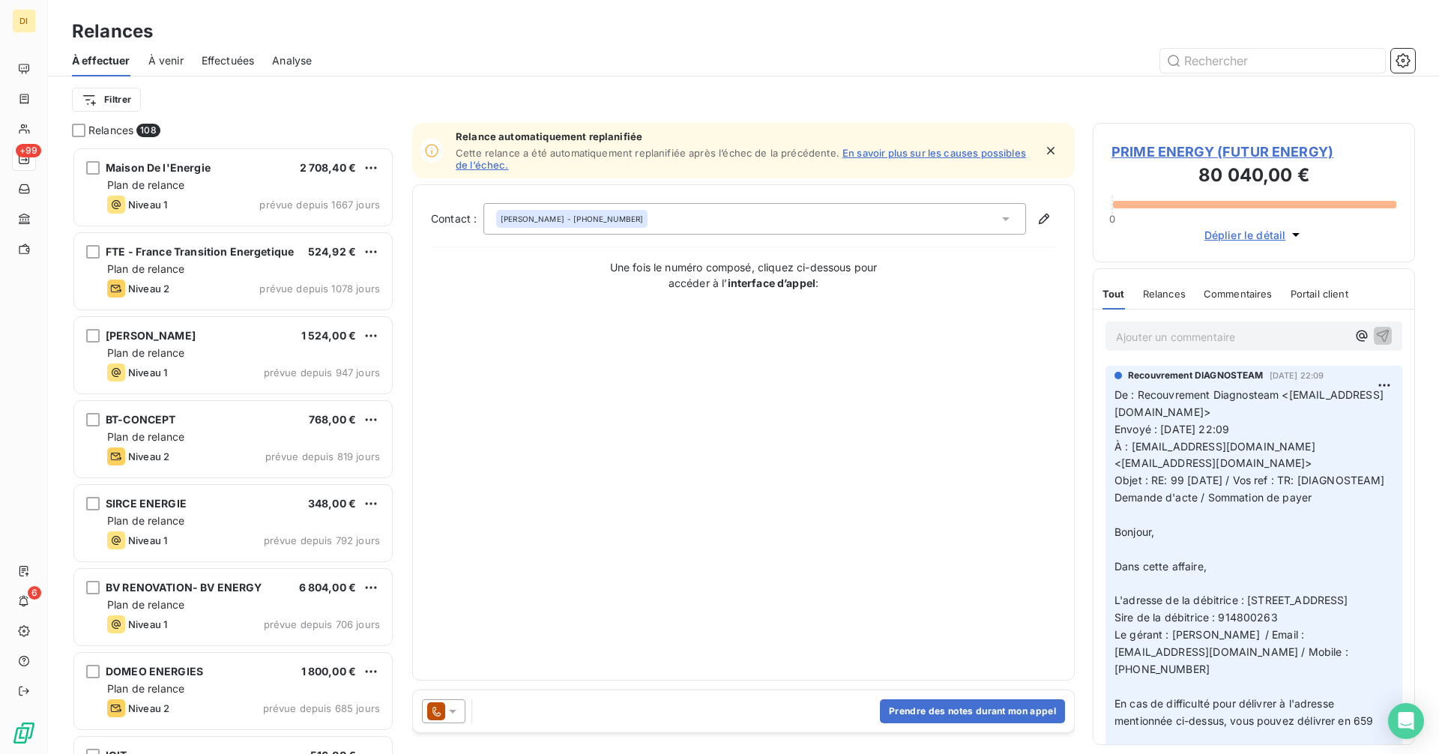
scroll to position [596, 311]
click at [451, 717] on icon at bounding box center [452, 711] width 15 height 15
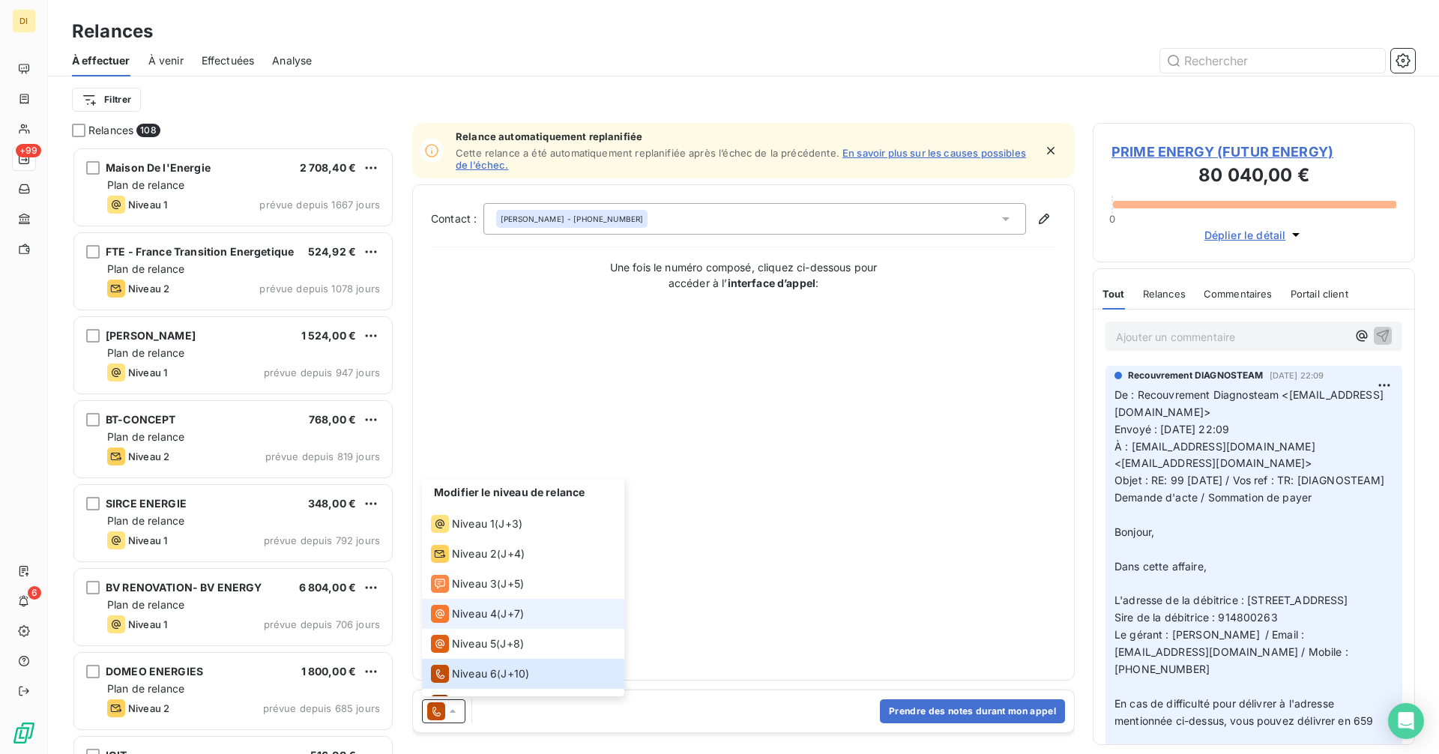
click at [455, 611] on span "Niveau 4" at bounding box center [474, 613] width 45 height 15
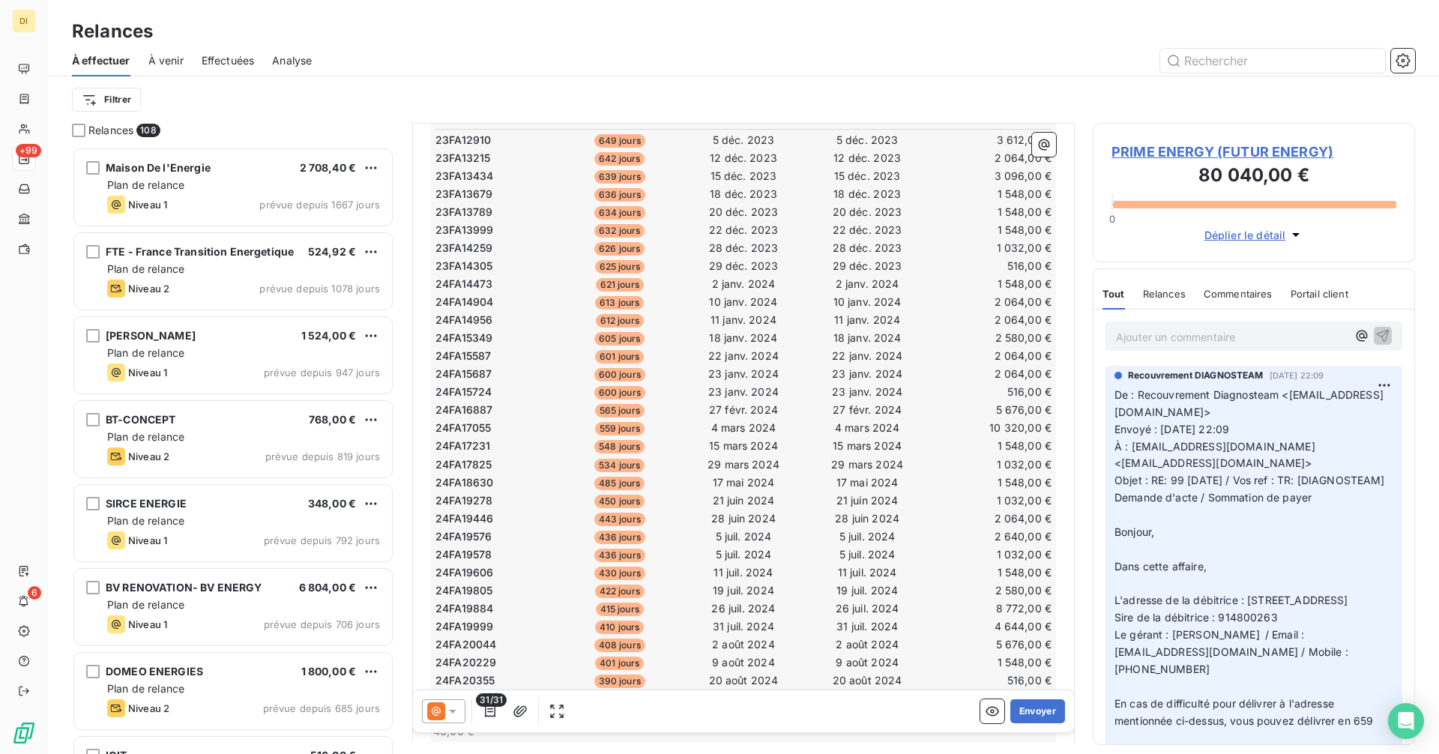
scroll to position [1304, 0]
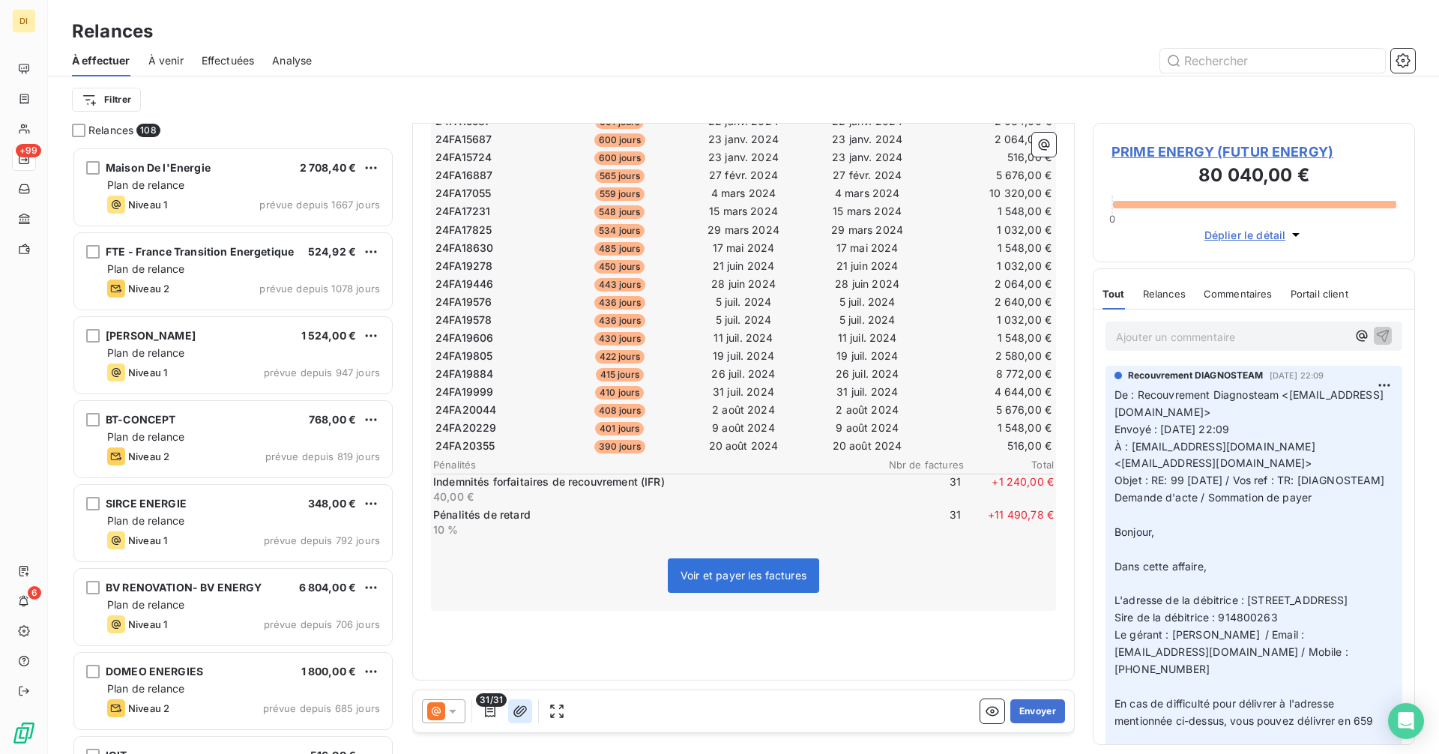
click at [525, 709] on icon "button" at bounding box center [520, 711] width 15 height 15
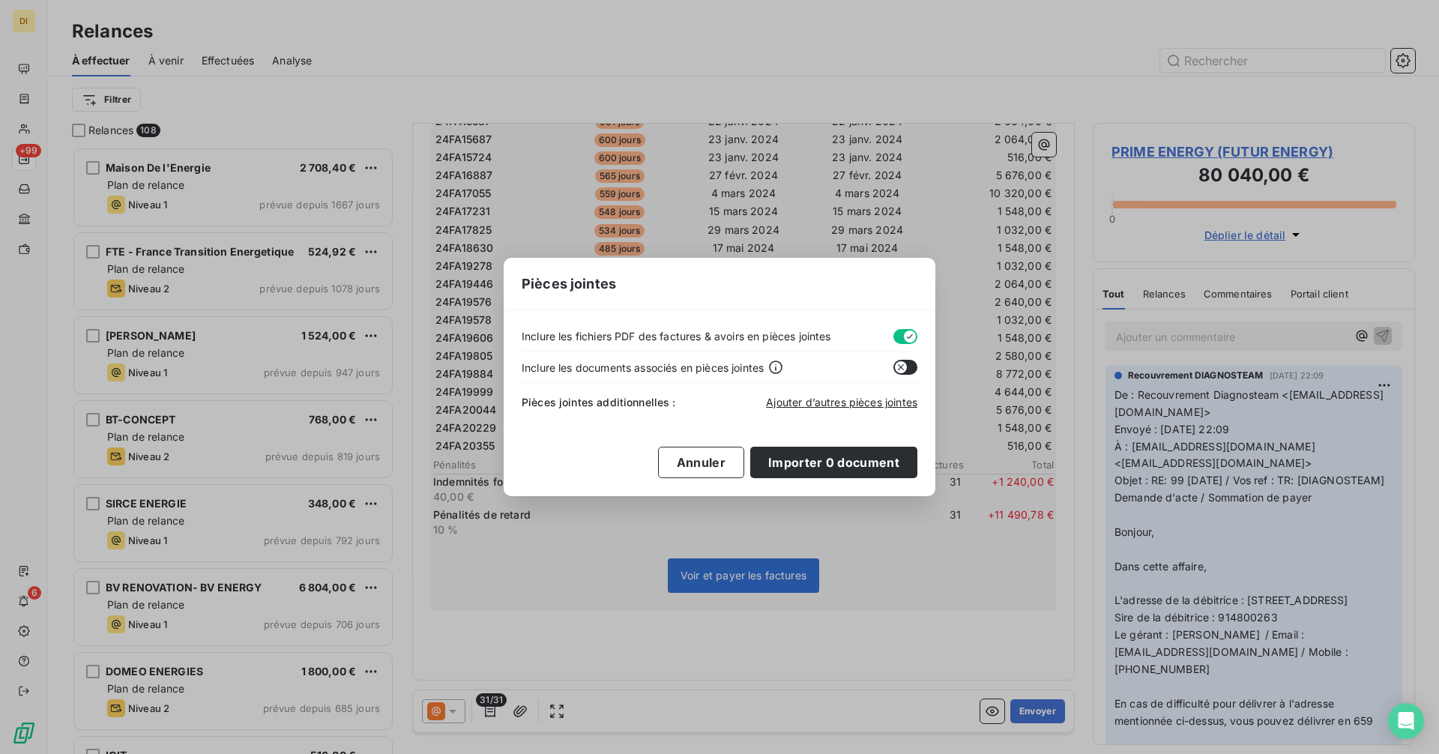
click at [897, 331] on button "button" at bounding box center [905, 336] width 24 height 15
click at [800, 399] on span "Ajouter d’autres pièces jointes" at bounding box center [841, 402] width 151 height 13
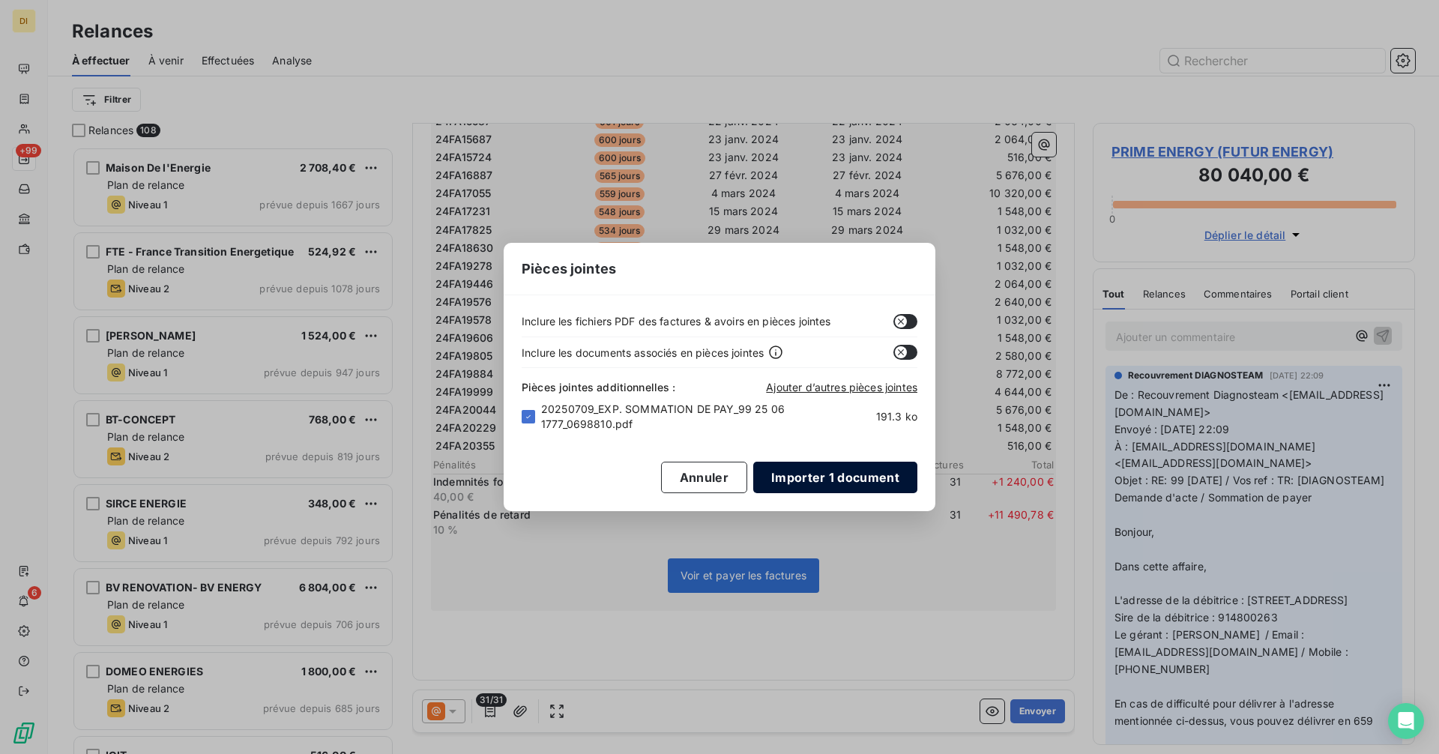
click at [824, 478] on button "Importer 1 document" at bounding box center [835, 477] width 164 height 31
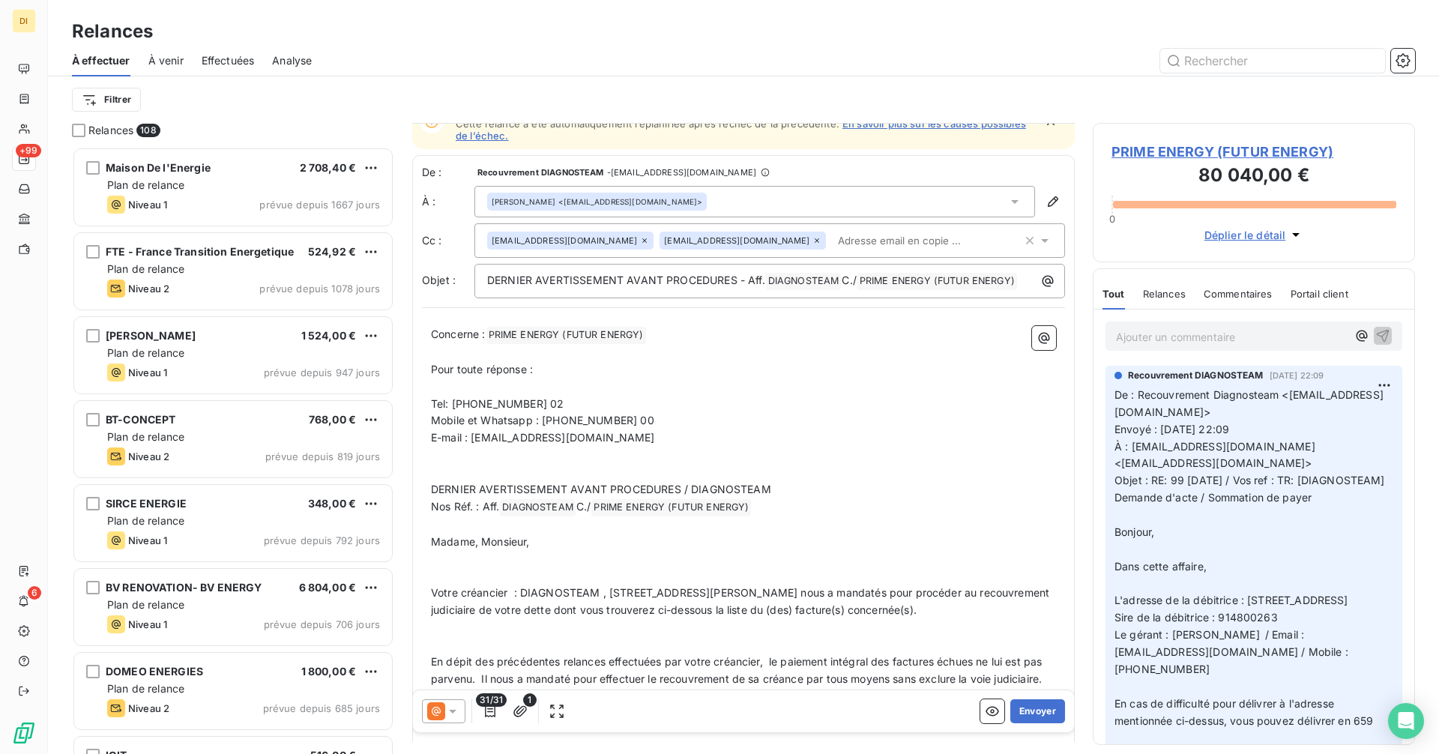
scroll to position [0, 0]
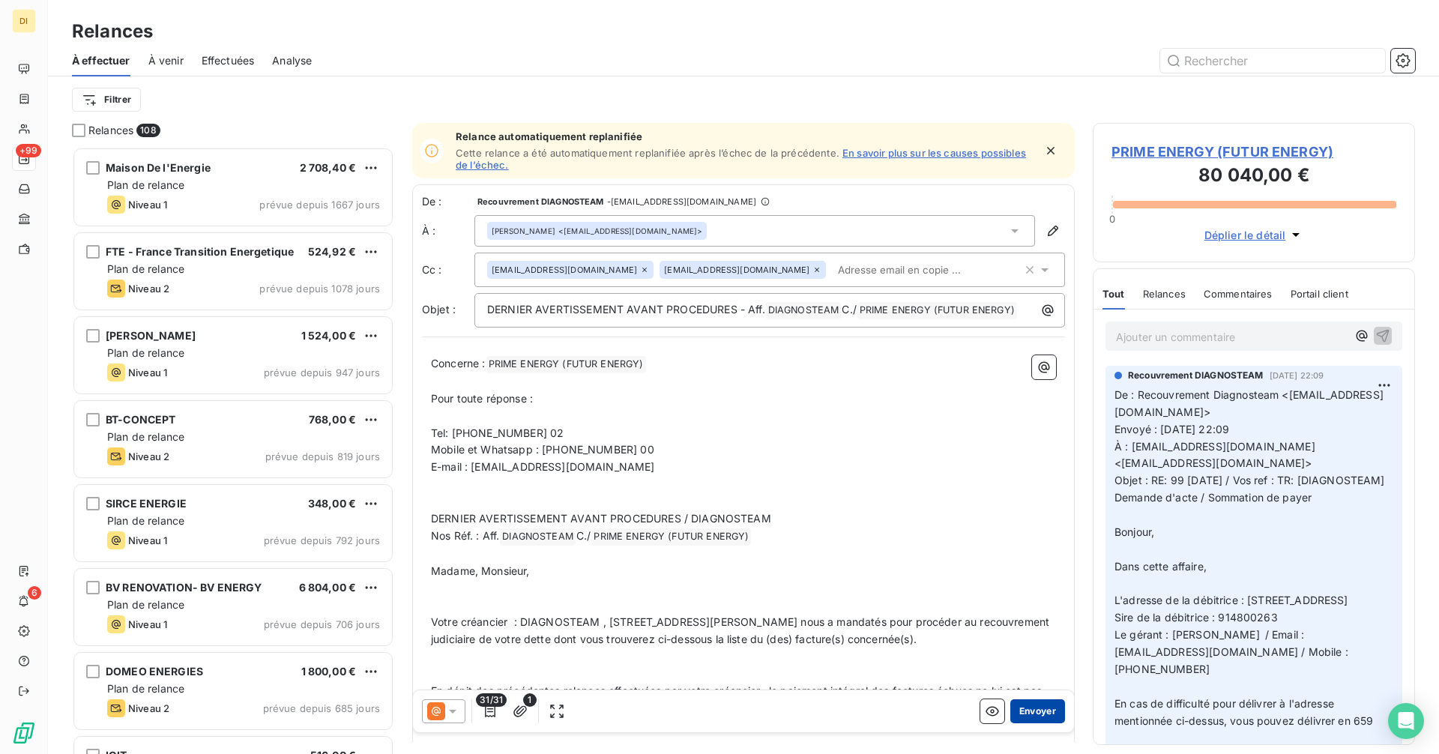
click at [1031, 707] on button "Envoyer" at bounding box center [1037, 711] width 55 height 24
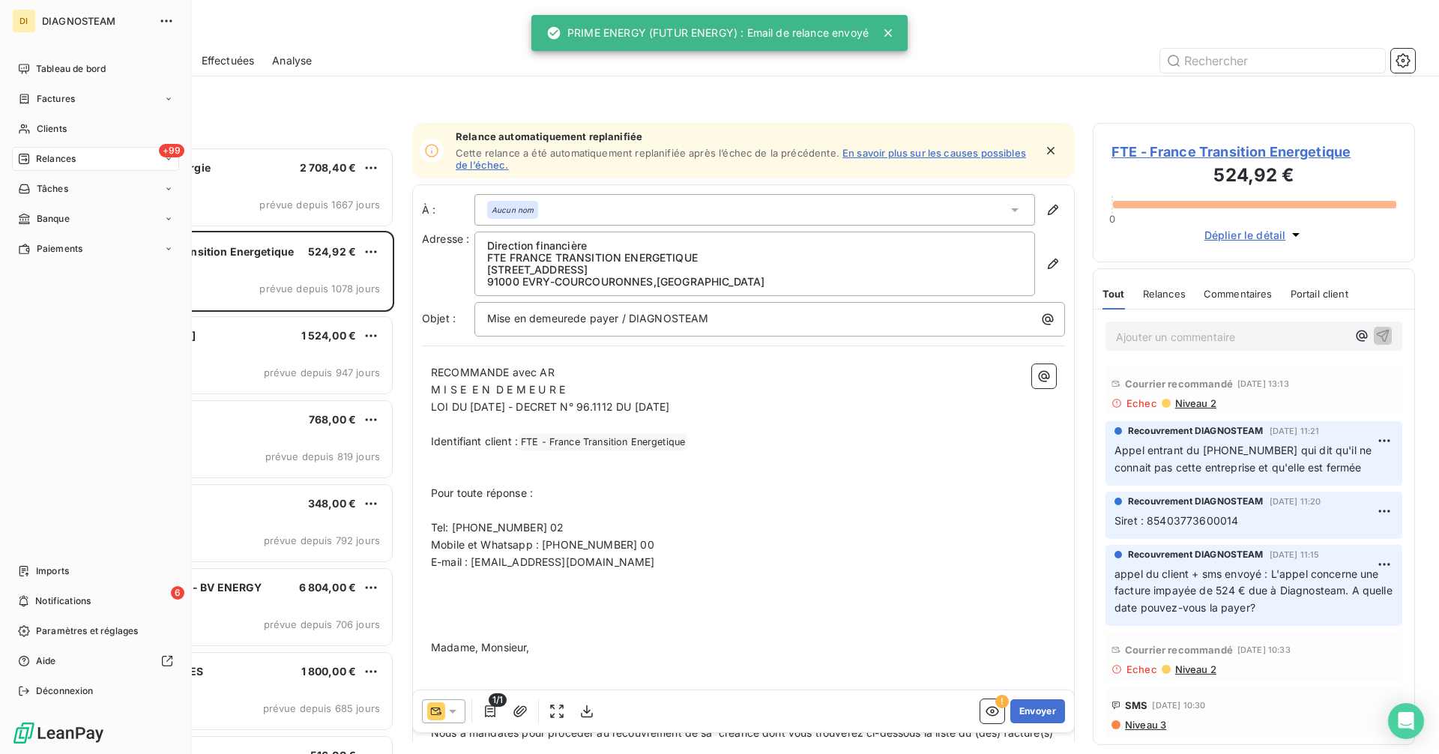
click at [39, 130] on span "Clients" at bounding box center [52, 128] width 30 height 13
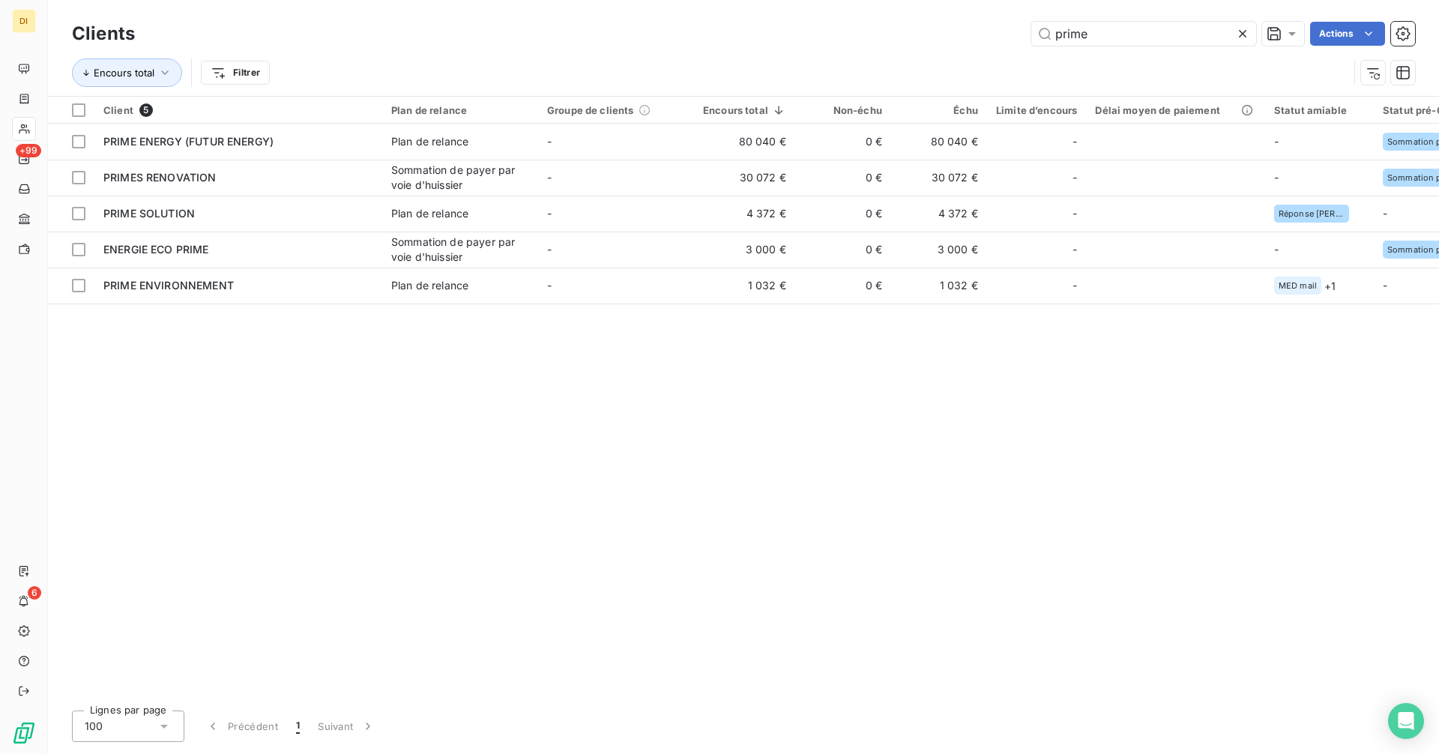
drag, startPoint x: 1103, startPoint y: 37, endPoint x: 987, endPoint y: 49, distance: 116.9
click at [988, 49] on div "Clients prime Actions Encours total Filtrer" at bounding box center [743, 57] width 1343 height 78
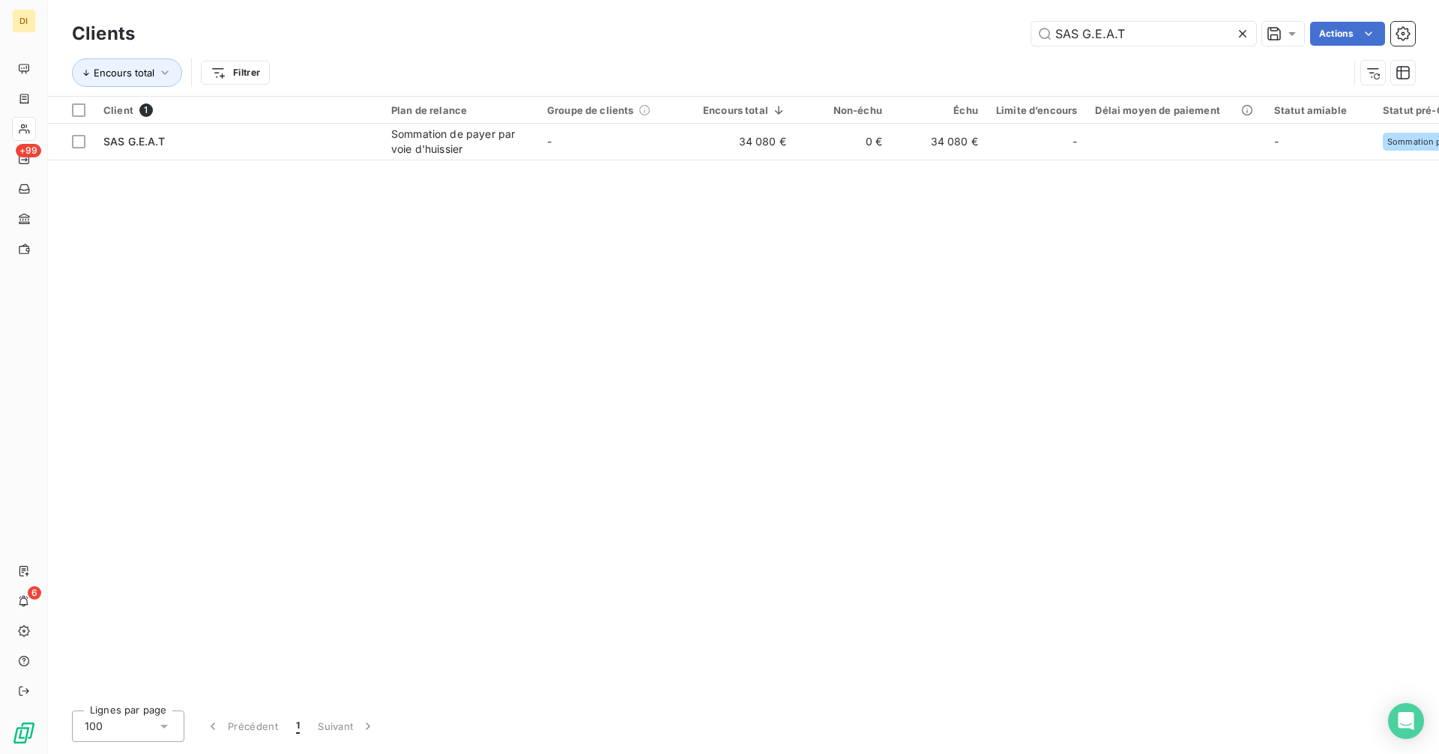
type input "SAS G.E.A.T"
click at [627, 161] on div "Client 1 Plan de relance Groupe de clients Encours total Non-échu Échu Limite d…" at bounding box center [743, 398] width 1391 height 602
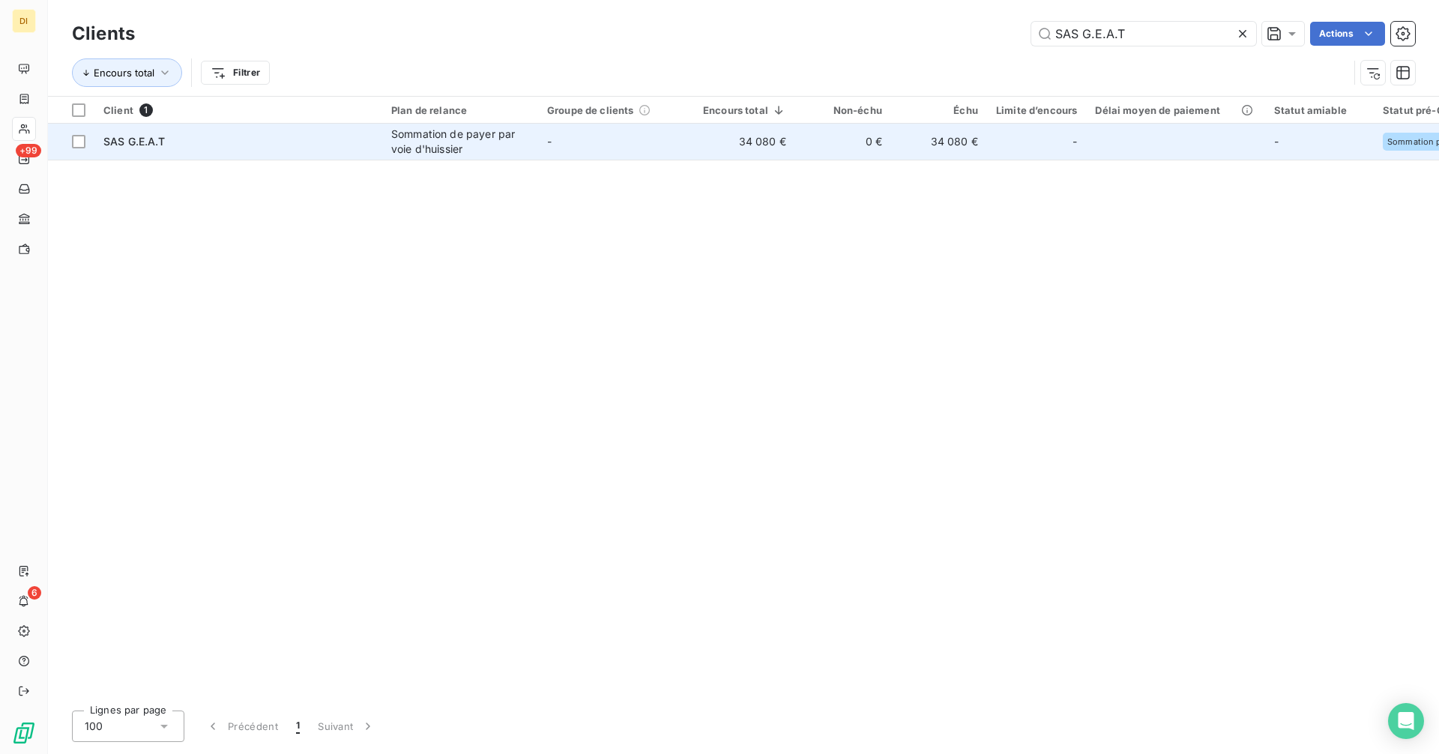
click at [629, 151] on td "-" at bounding box center [616, 142] width 156 height 36
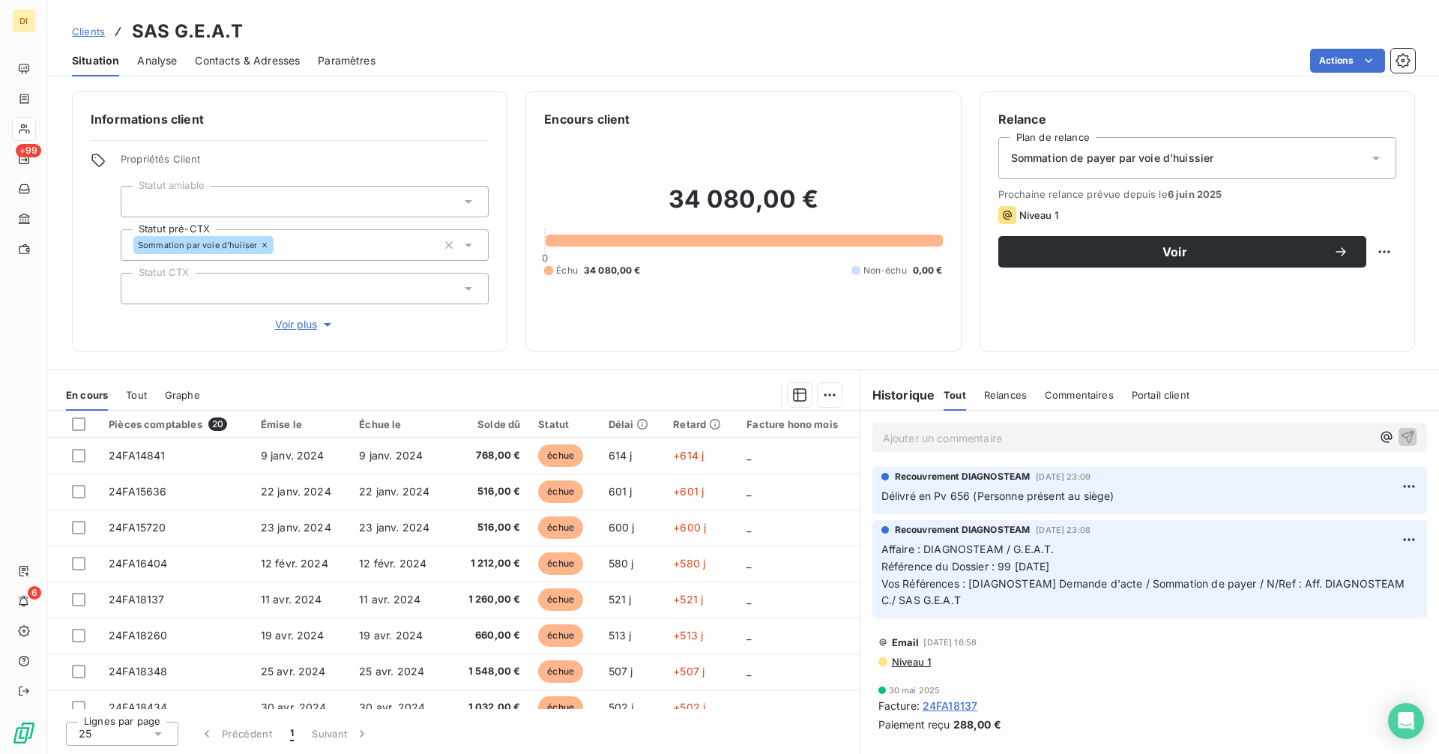
click at [250, 58] on span "Contacts & Adresses" at bounding box center [247, 60] width 105 height 15
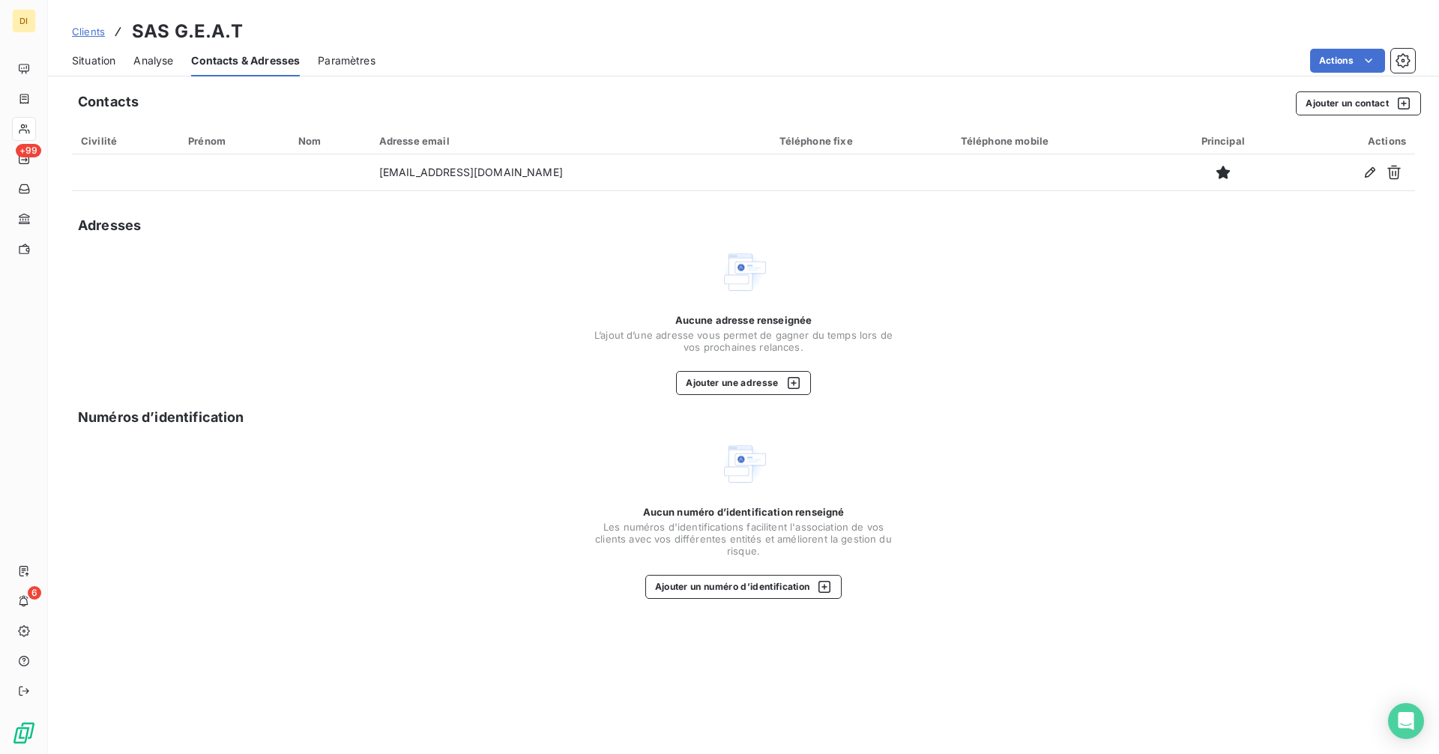
click at [82, 58] on span "Situation" at bounding box center [93, 60] width 43 height 15
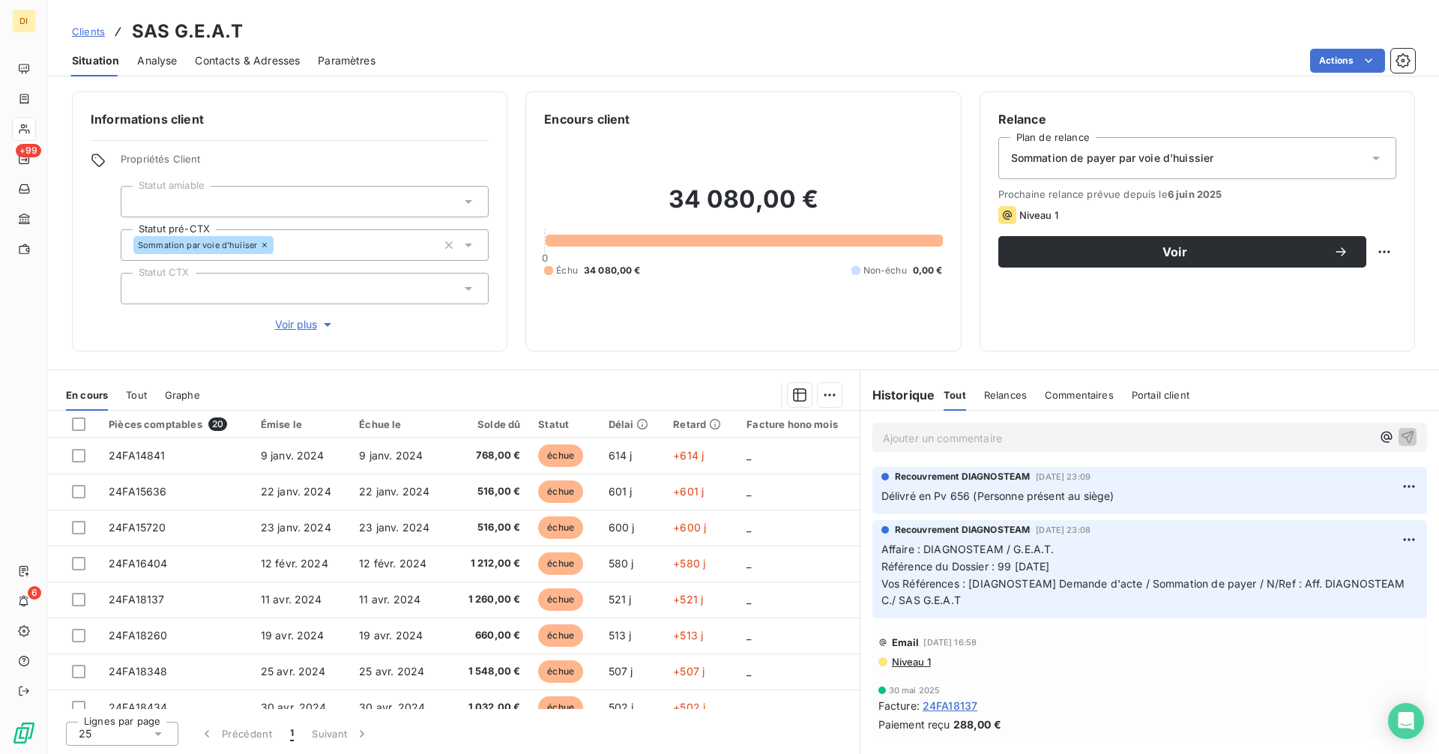
click at [91, 31] on span "Clients" at bounding box center [88, 31] width 33 height 12
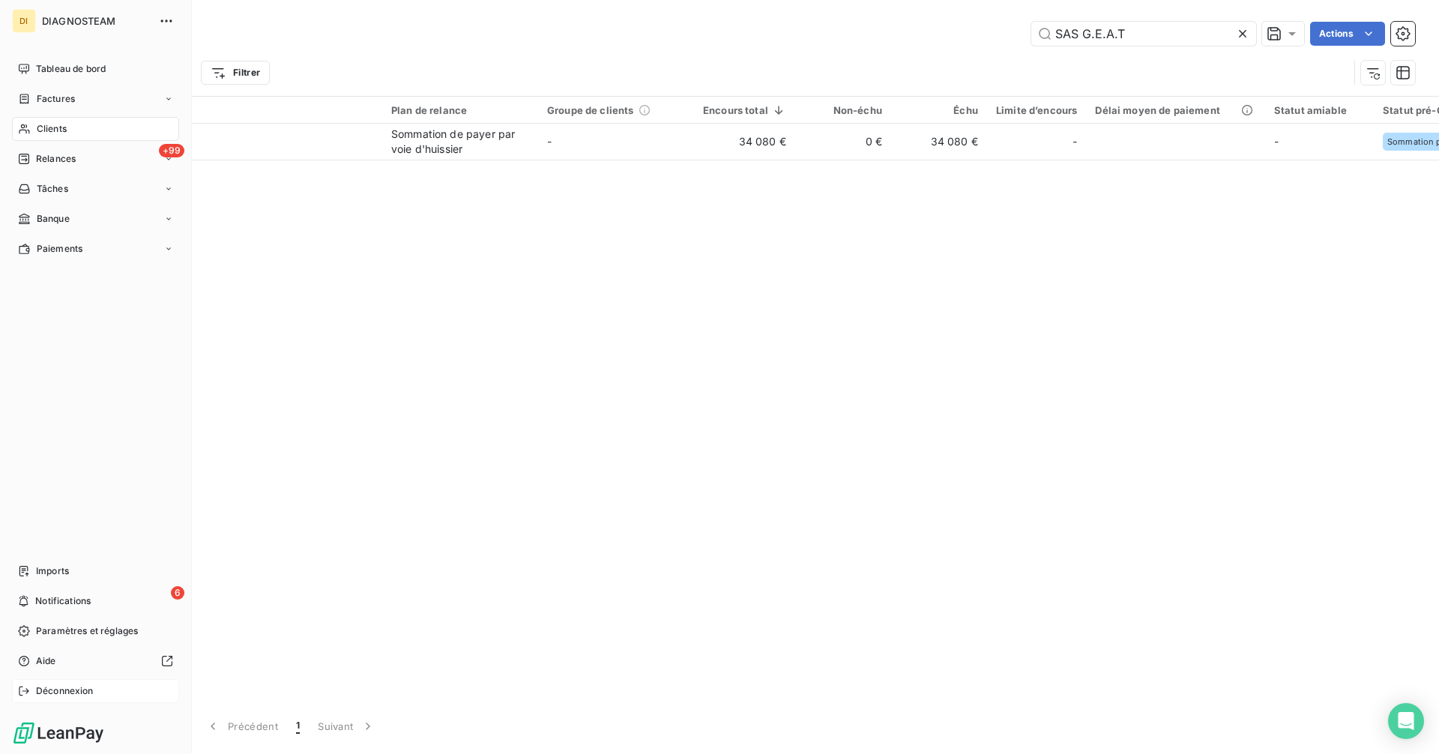
click at [37, 689] on span "Déconnexion" at bounding box center [65, 690] width 58 height 13
